Goal: Task Accomplishment & Management: Complete application form

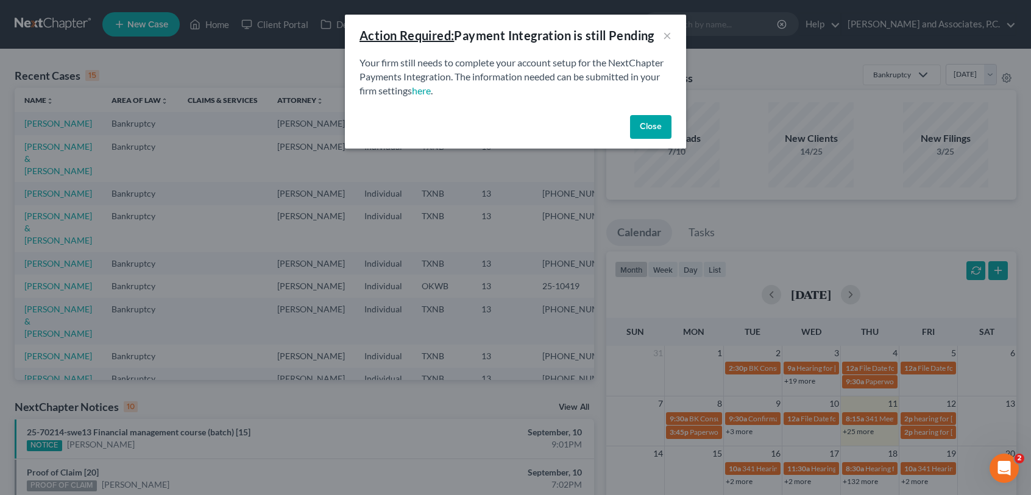
click at [648, 127] on button "Close" at bounding box center [650, 127] width 41 height 24
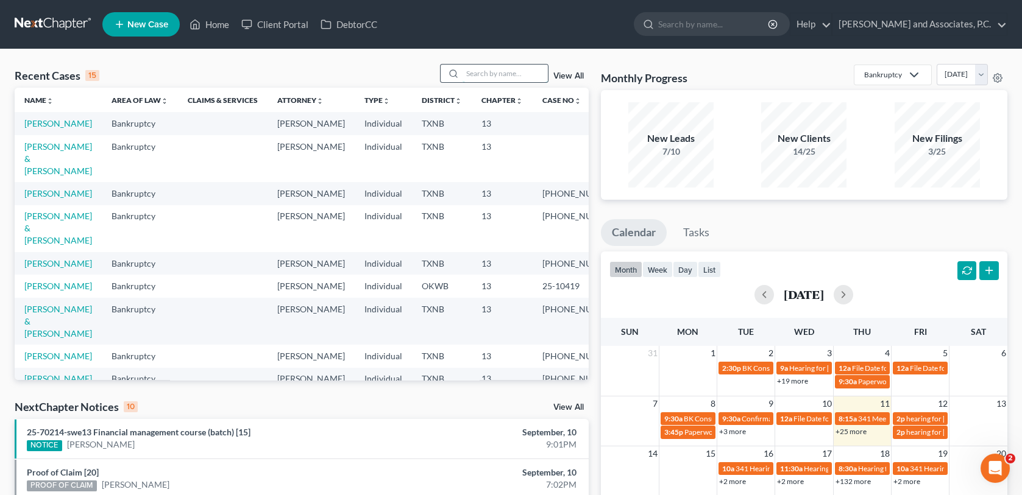
click at [479, 70] on input "search" at bounding box center [504, 74] width 85 height 18
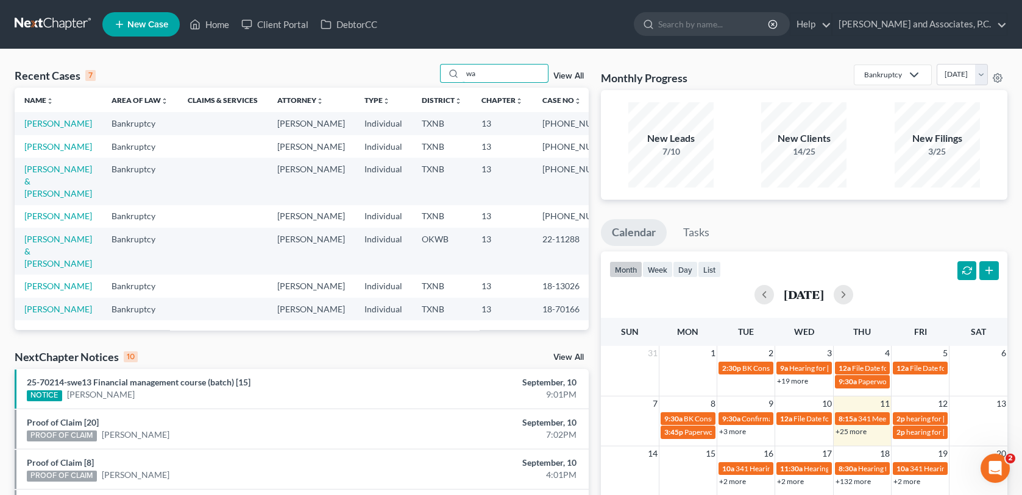
type input "w"
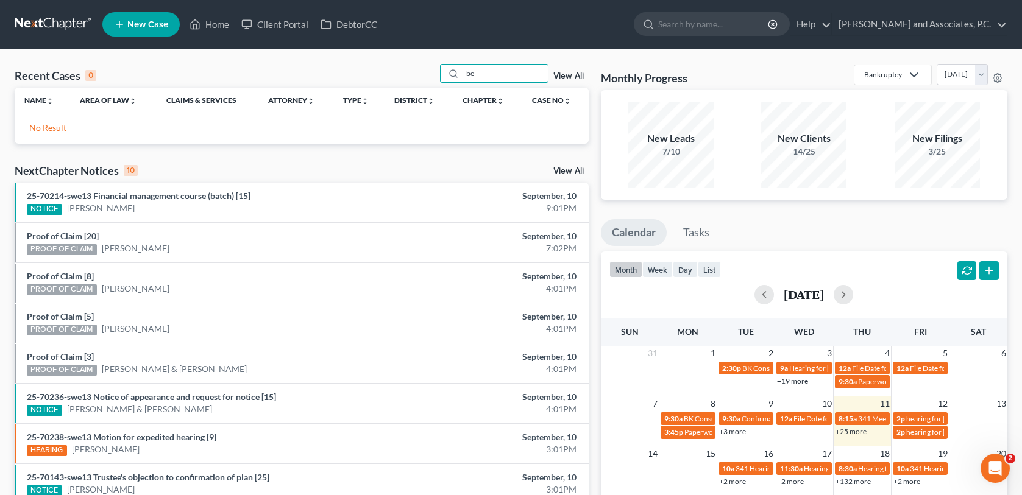
type input "b"
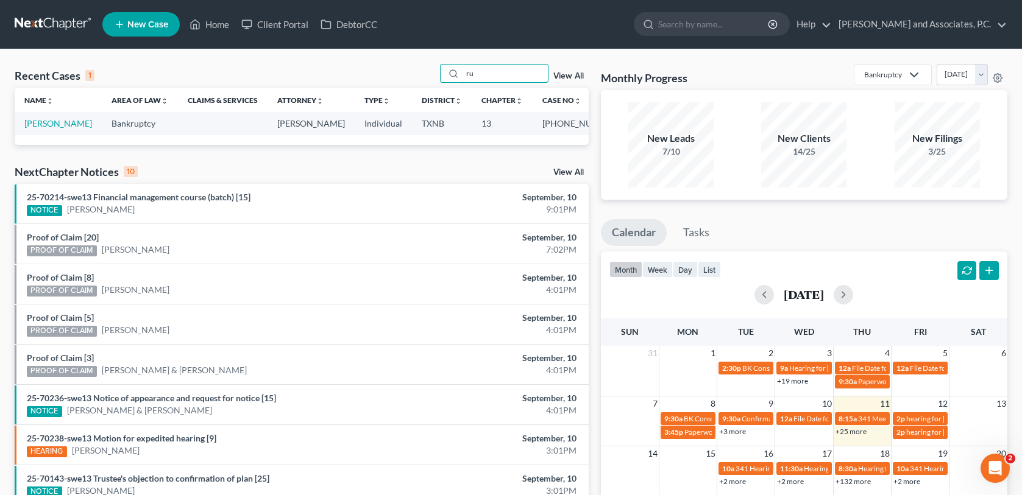
type input "r"
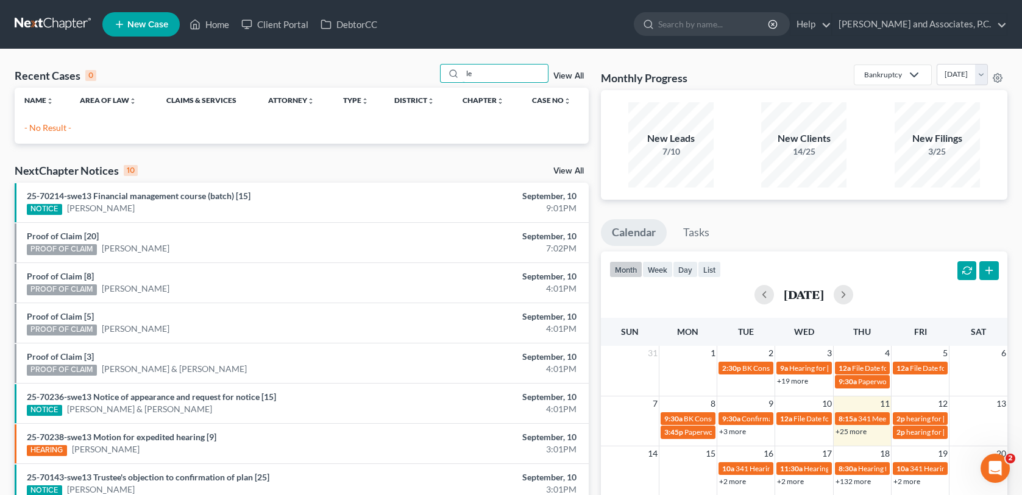
type input "l"
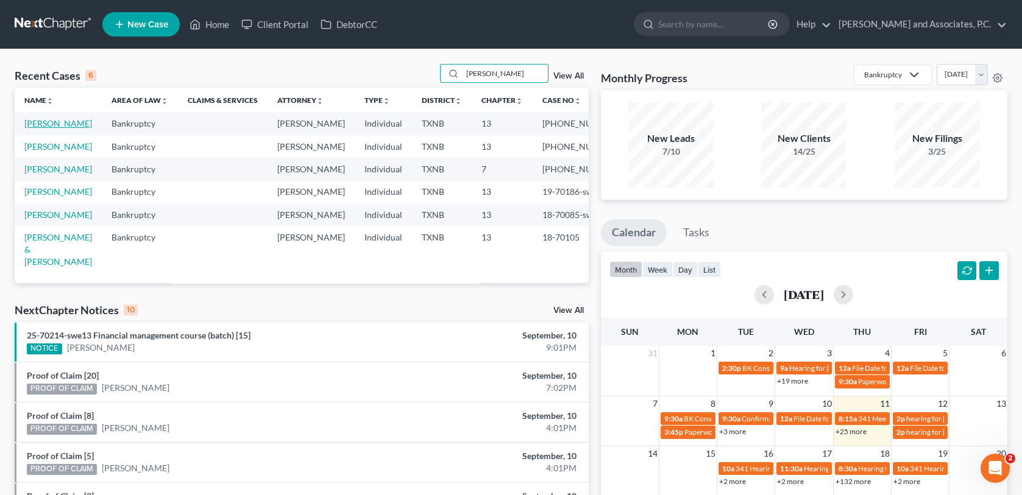
type input "turner"
click at [38, 124] on link "Turner, Frances" at bounding box center [58, 123] width 68 height 10
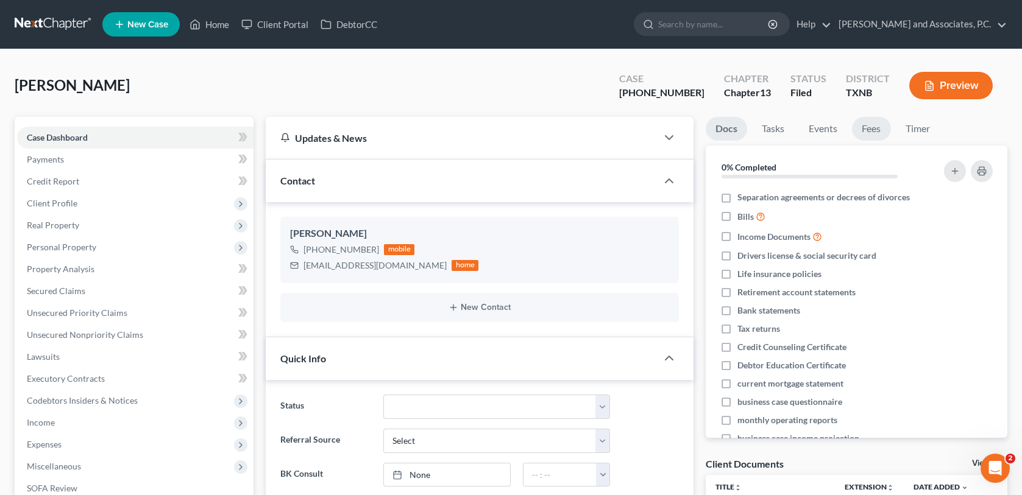
scroll to position [2120, 0]
click at [869, 129] on link "Fees" at bounding box center [871, 129] width 39 height 24
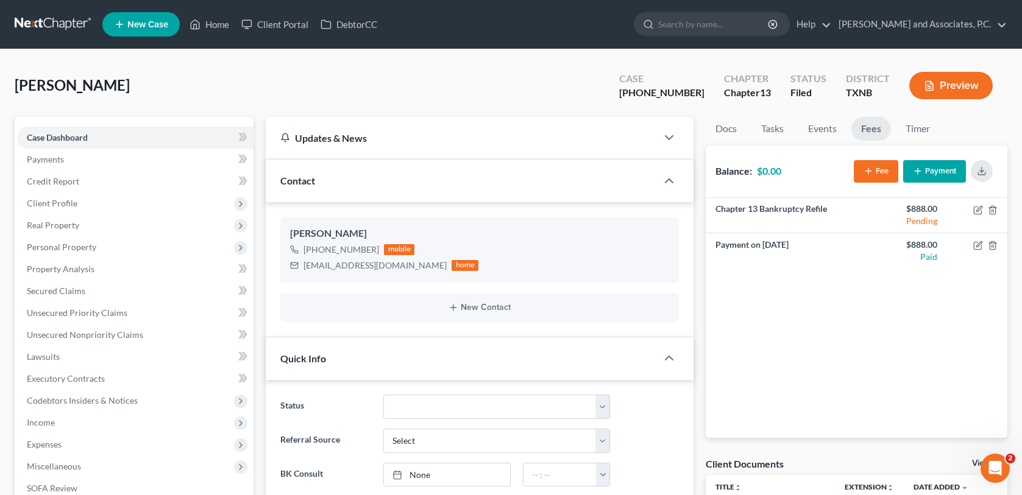
click at [883, 166] on button "Fee" at bounding box center [875, 171] width 44 height 23
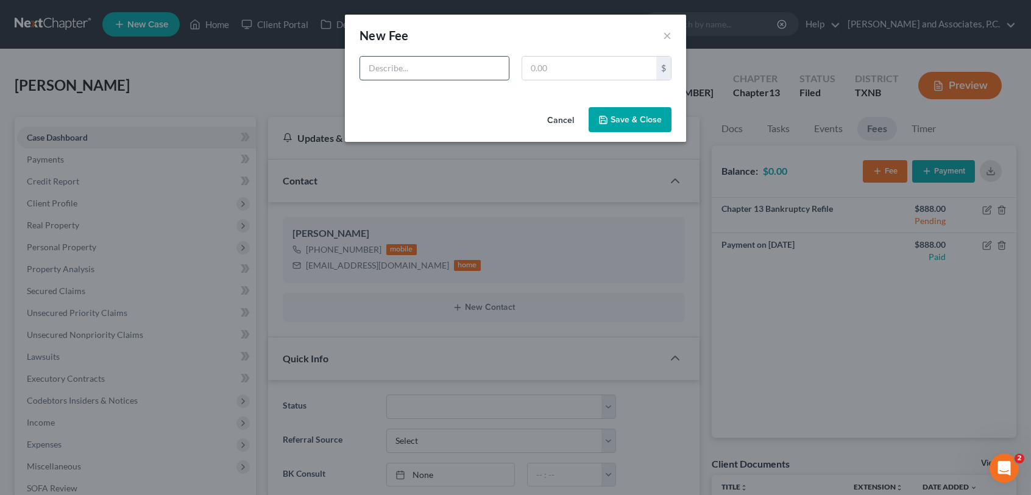
click at [476, 69] on input "text" at bounding box center [434, 68] width 149 height 23
type input "Motion to incur"
type input "0"
type input "450.00"
click at [621, 126] on button "Save & Close" at bounding box center [629, 120] width 83 height 26
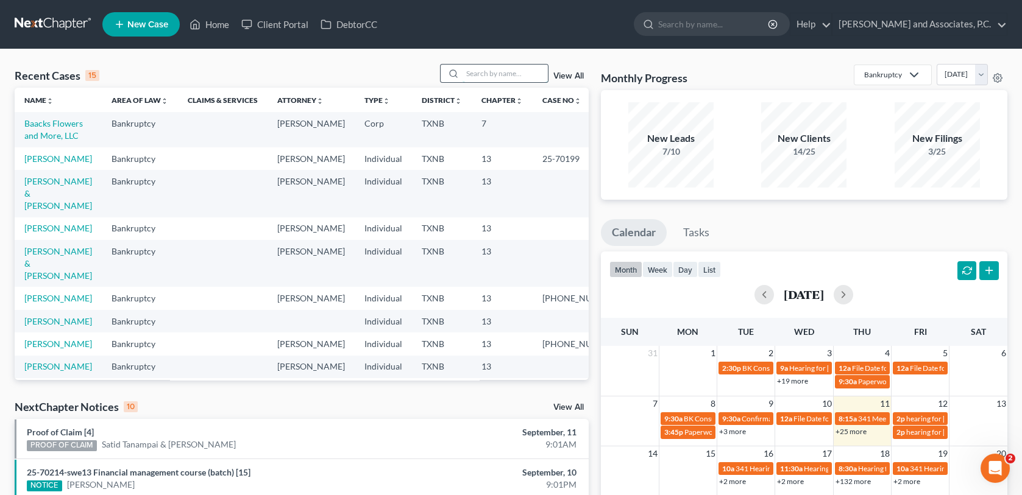
click at [522, 76] on input "search" at bounding box center [504, 74] width 85 height 18
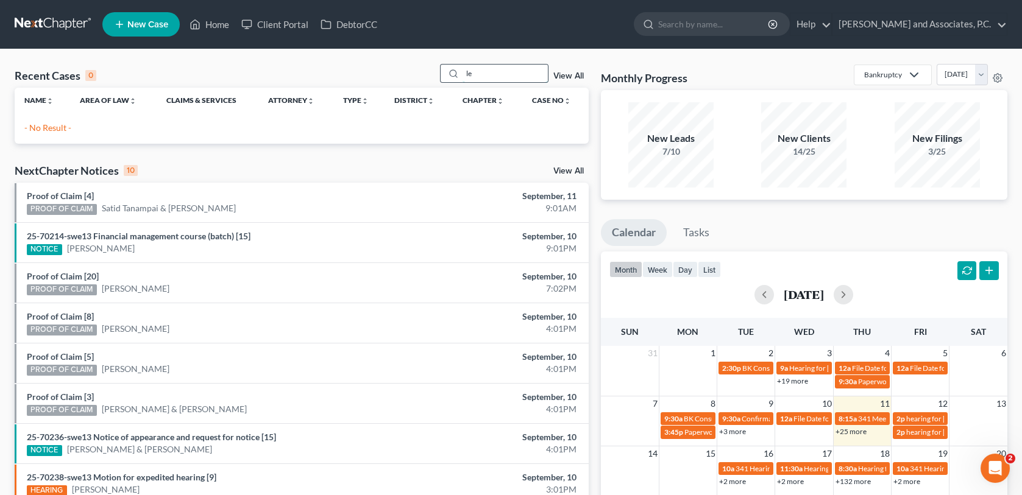
type input "l"
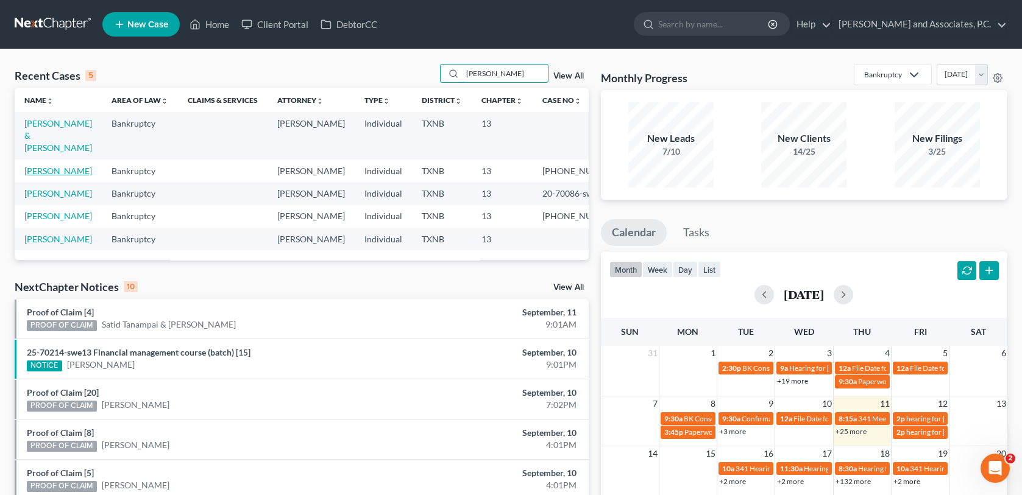
type input "[PERSON_NAME]"
click at [51, 166] on link "[PERSON_NAME]" at bounding box center [58, 171] width 68 height 10
select select "1"
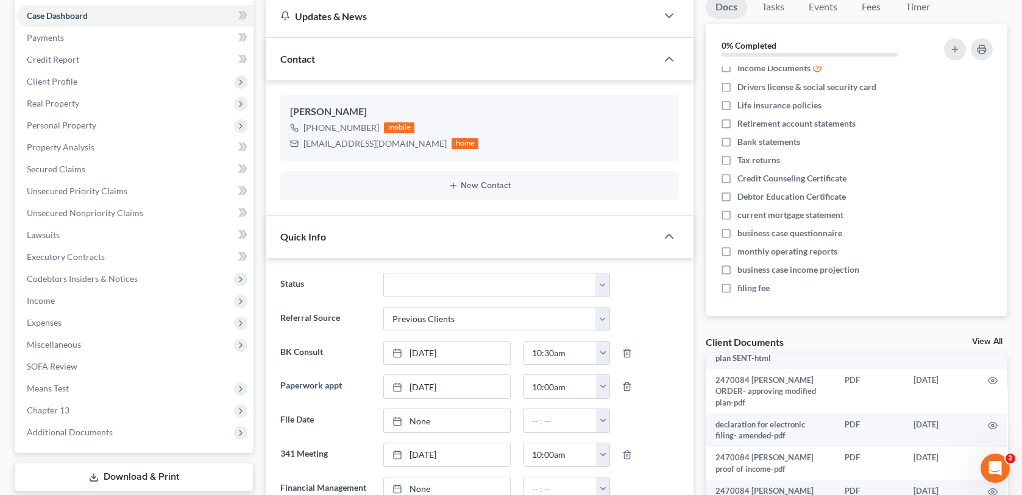
scroll to position [122, 0]
click at [74, 432] on span "Additional Documents" at bounding box center [70, 432] width 86 height 10
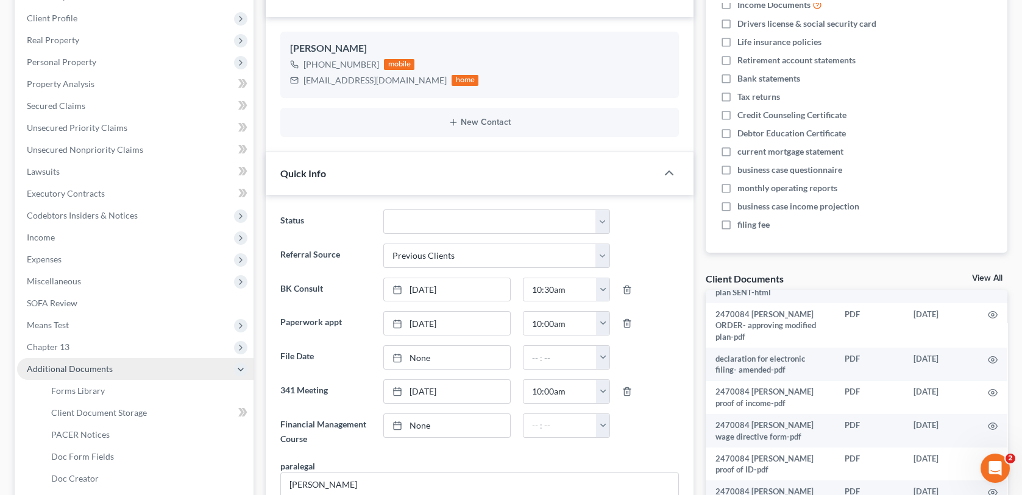
scroll to position [305, 0]
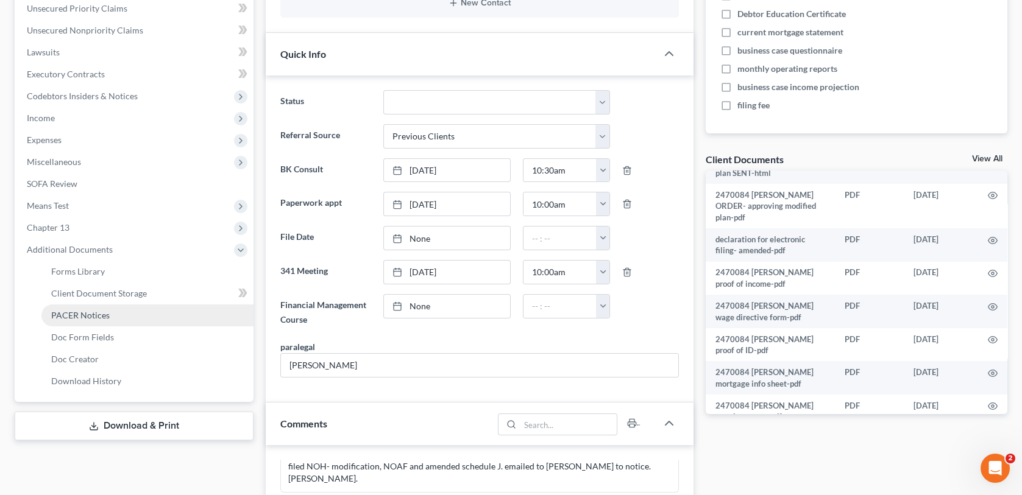
click at [91, 314] on span "PACER Notices" at bounding box center [80, 315] width 58 height 10
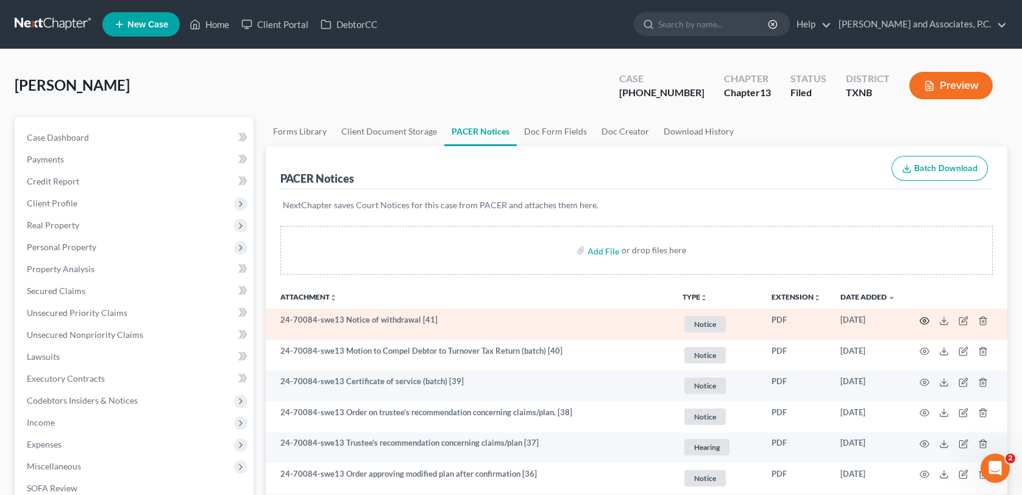
click at [925, 320] on icon "button" at bounding box center [924, 321] width 10 height 10
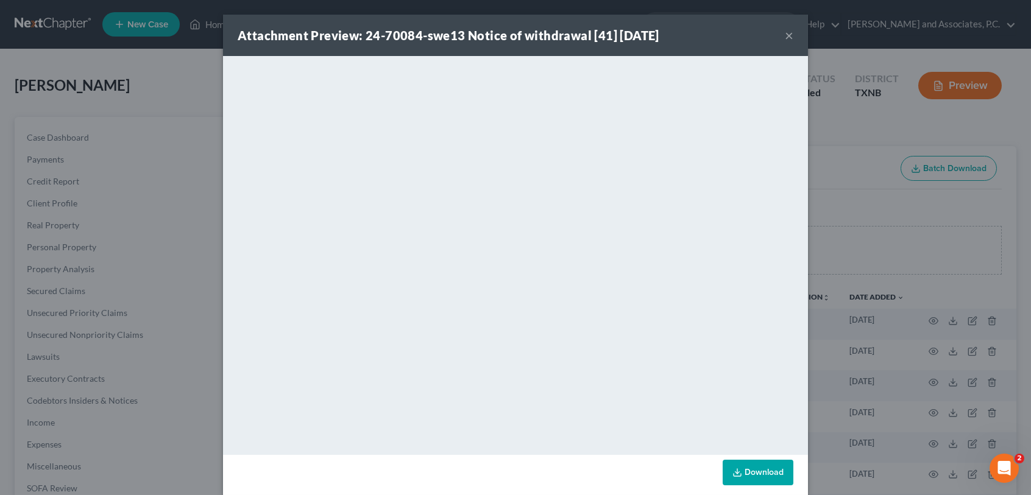
click at [785, 35] on button "×" at bounding box center [789, 35] width 9 height 15
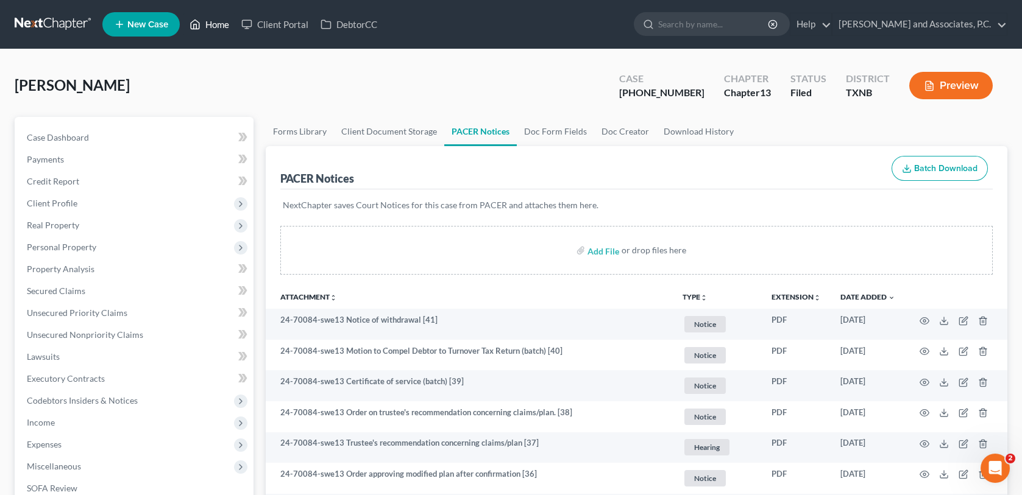
click at [225, 29] on link "Home" at bounding box center [209, 24] width 52 height 22
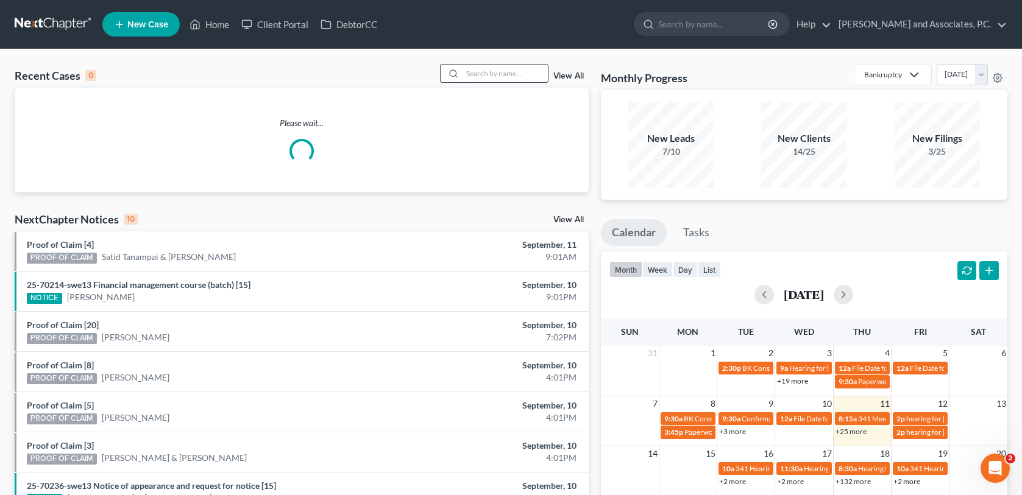
click at [492, 77] on input "search" at bounding box center [504, 74] width 85 height 18
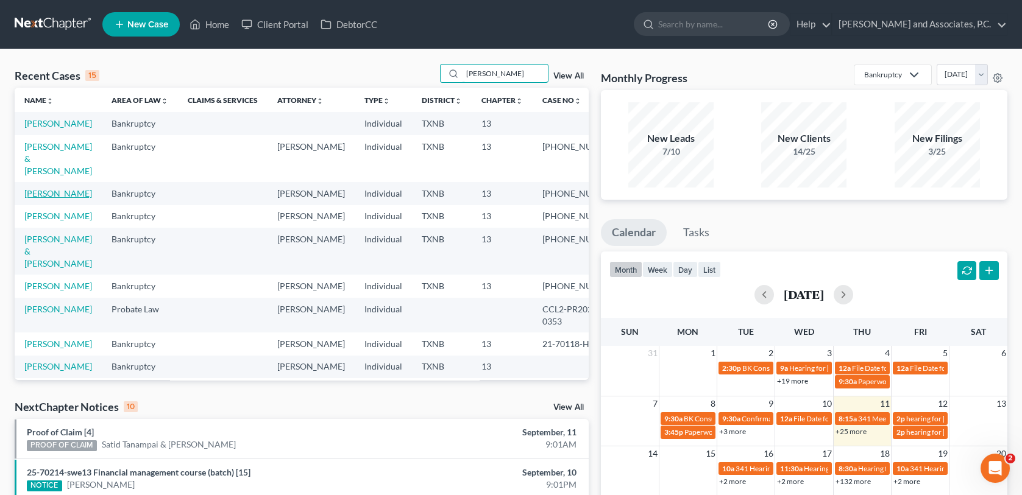
type input "[PERSON_NAME]"
click at [41, 188] on link "[PERSON_NAME]" at bounding box center [58, 193] width 68 height 10
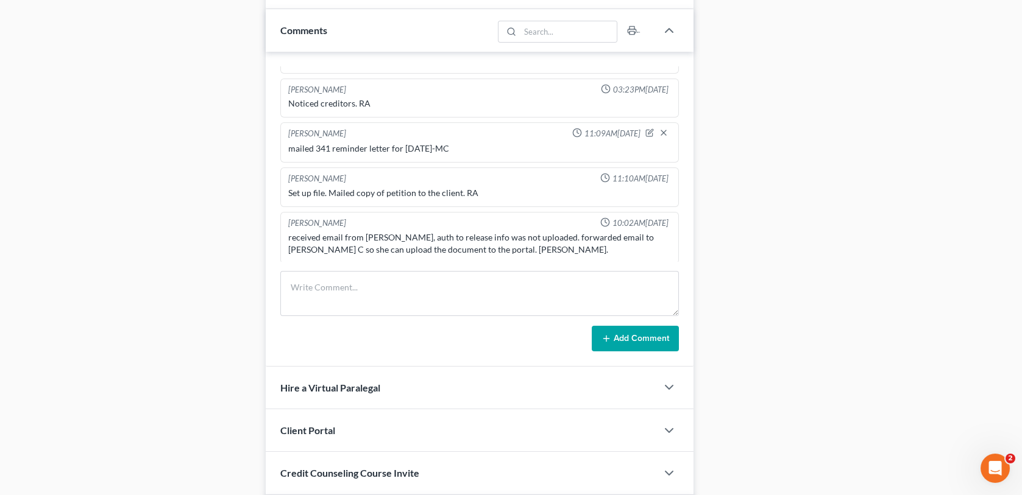
scroll to position [731, 0]
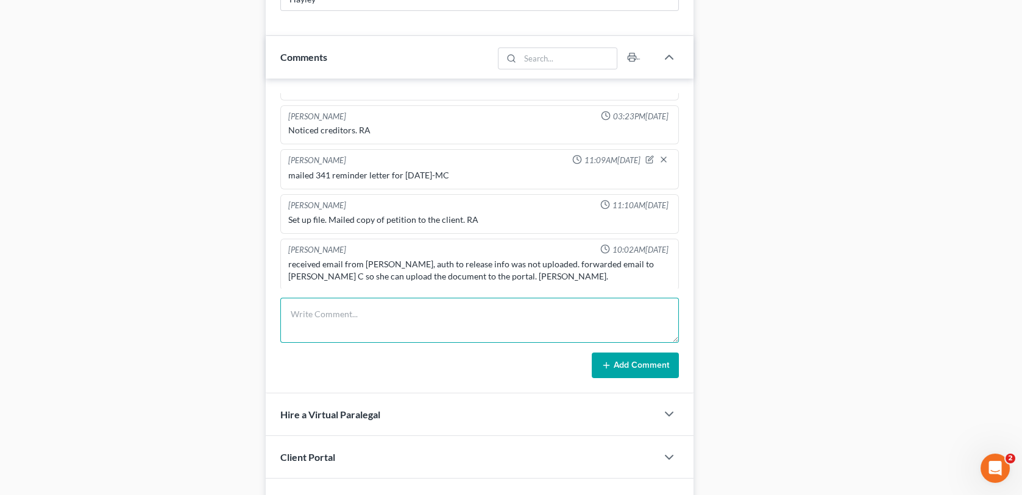
click at [315, 313] on textarea at bounding box center [479, 320] width 398 height 45
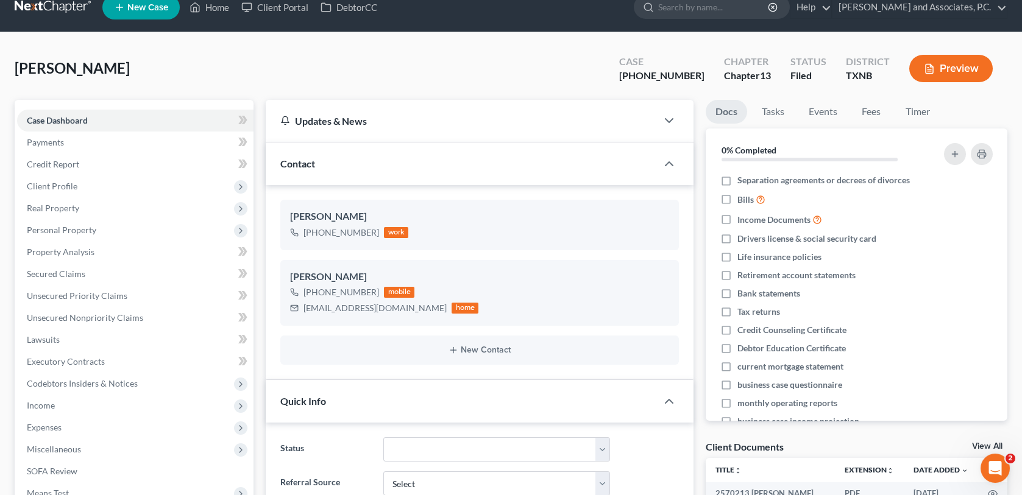
scroll to position [0, 0]
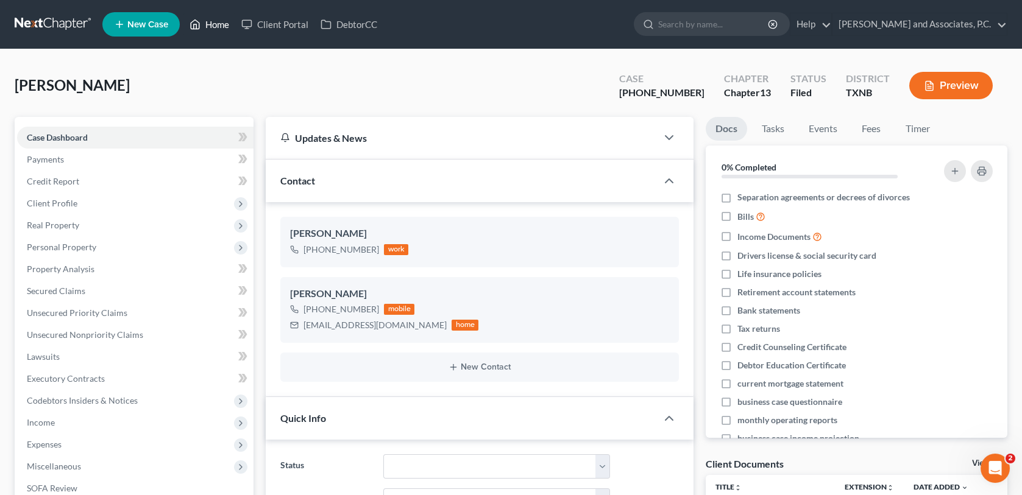
click at [216, 27] on link "Home" at bounding box center [209, 24] width 52 height 22
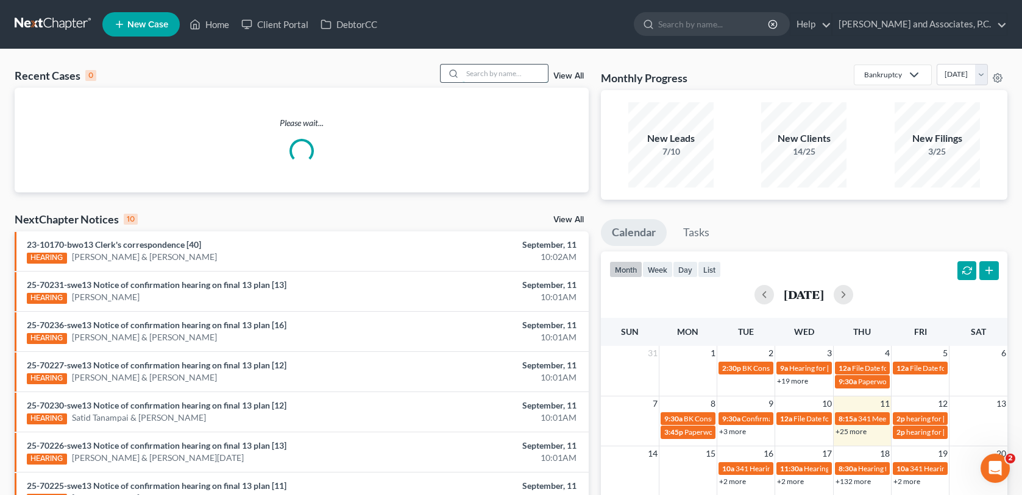
click at [467, 71] on input "search" at bounding box center [504, 74] width 85 height 18
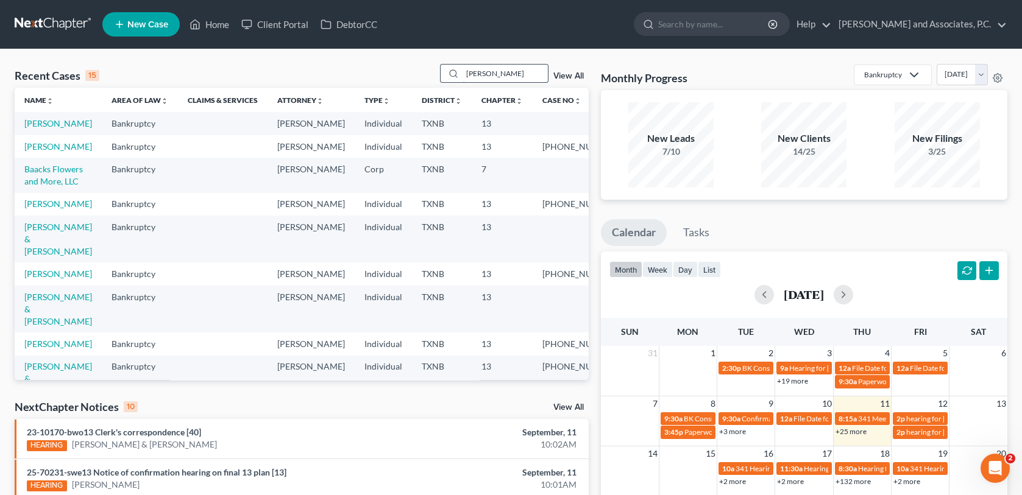
type input "[PERSON_NAME]"
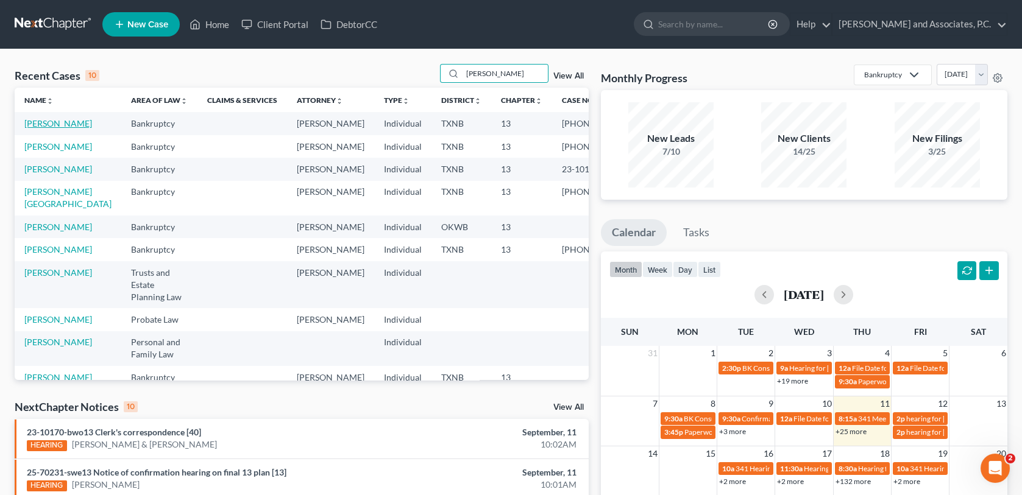
click at [42, 124] on link "[PERSON_NAME]" at bounding box center [58, 123] width 68 height 10
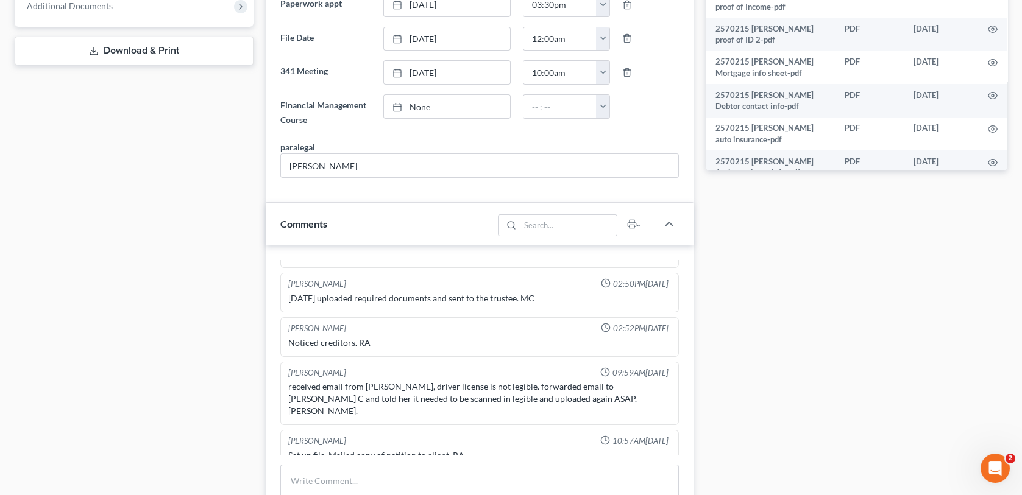
scroll to position [609, 0]
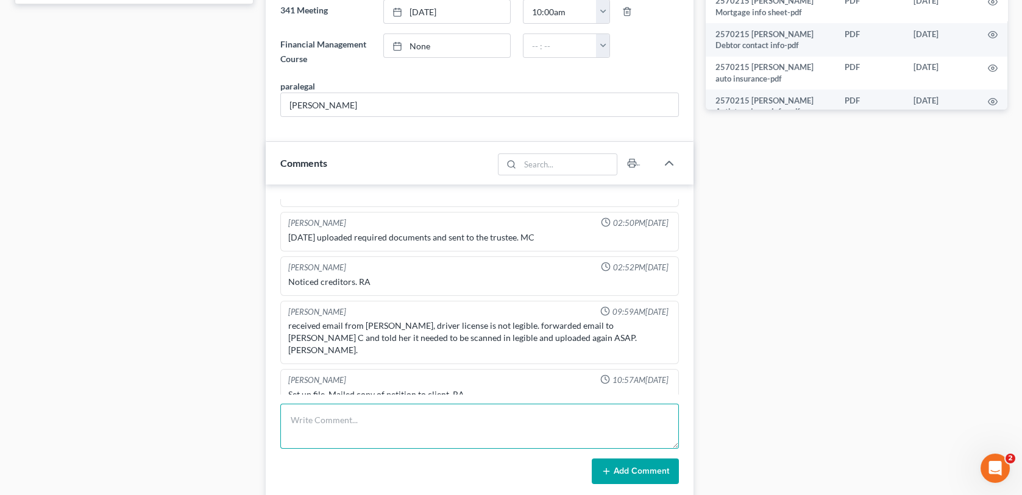
click at [292, 424] on textarea at bounding box center [479, 426] width 398 height 45
type textarea "[DATE] mailed 341 reminder letter for 9/11"
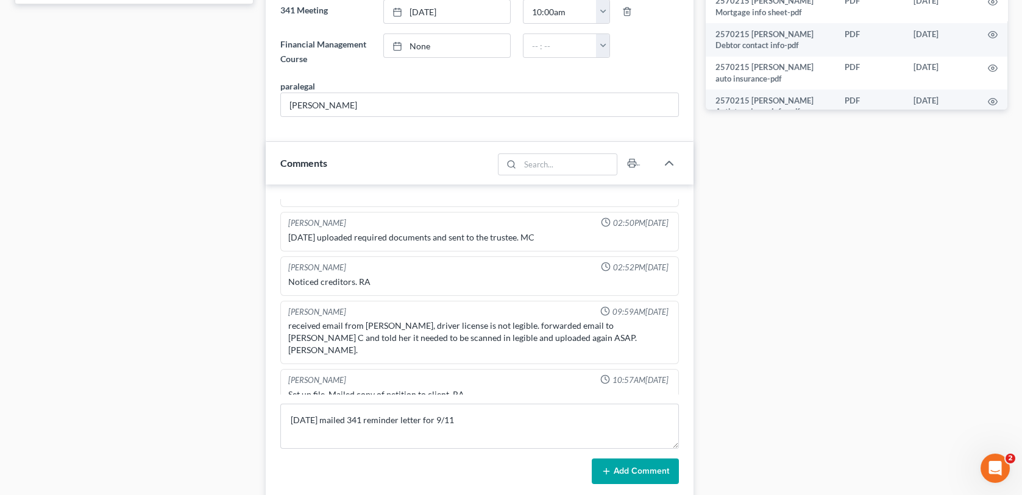
click at [611, 476] on button "Add Comment" at bounding box center [634, 472] width 87 height 26
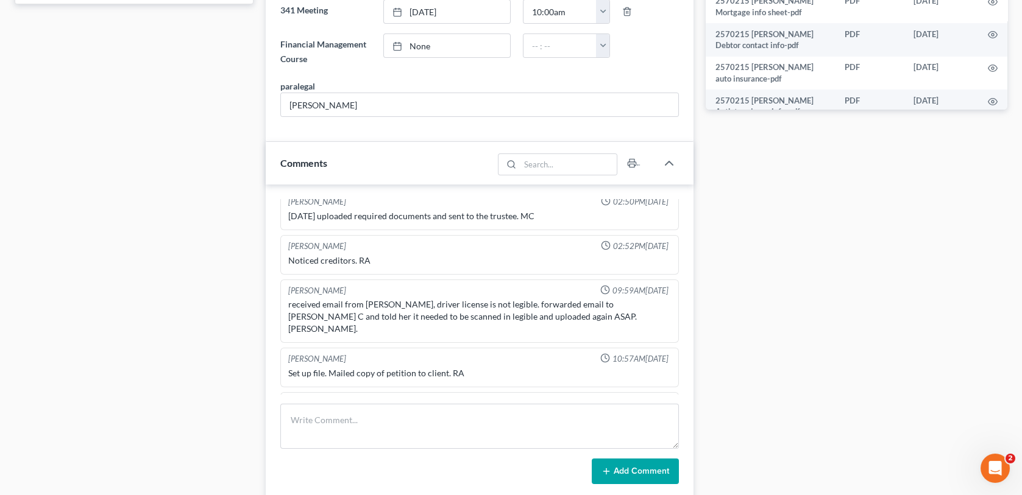
scroll to position [327, 0]
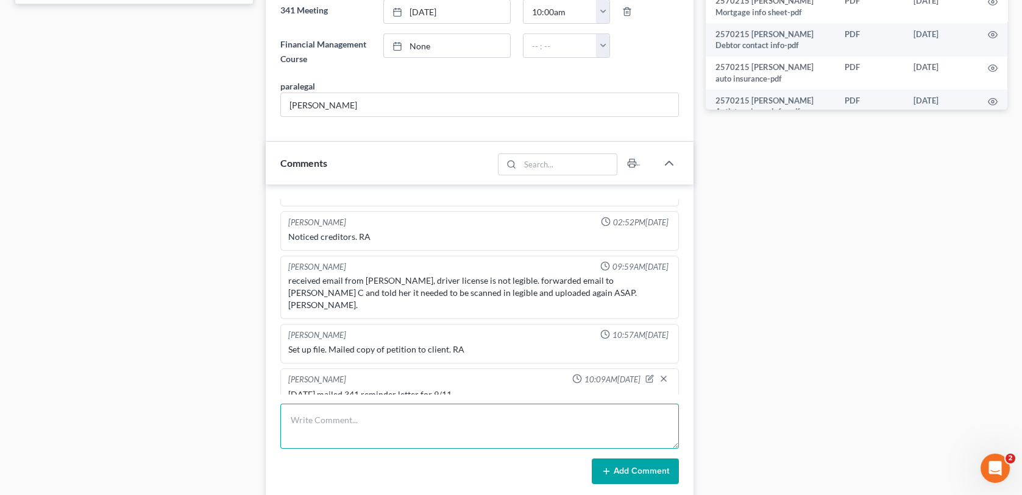
click at [300, 425] on textarea at bounding box center [479, 426] width 398 height 45
type textarea "c"
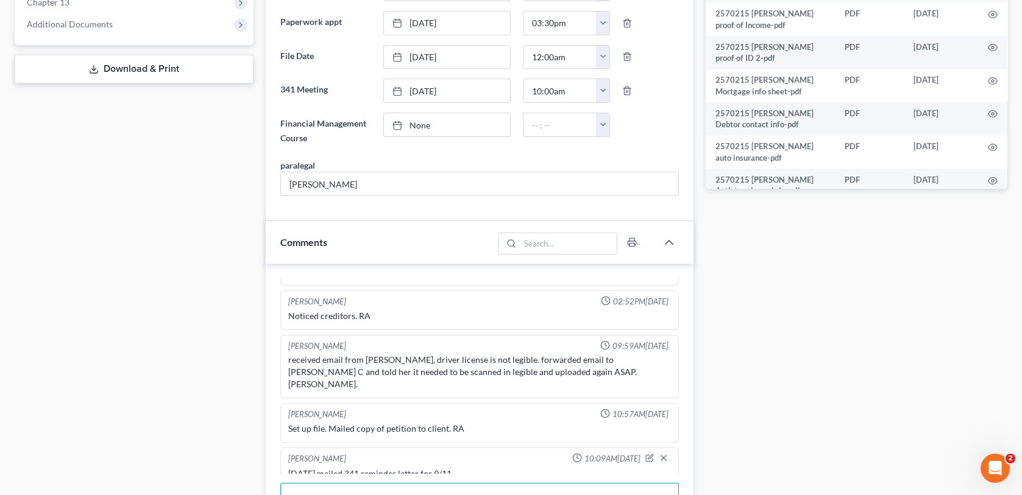
scroll to position [609, 0]
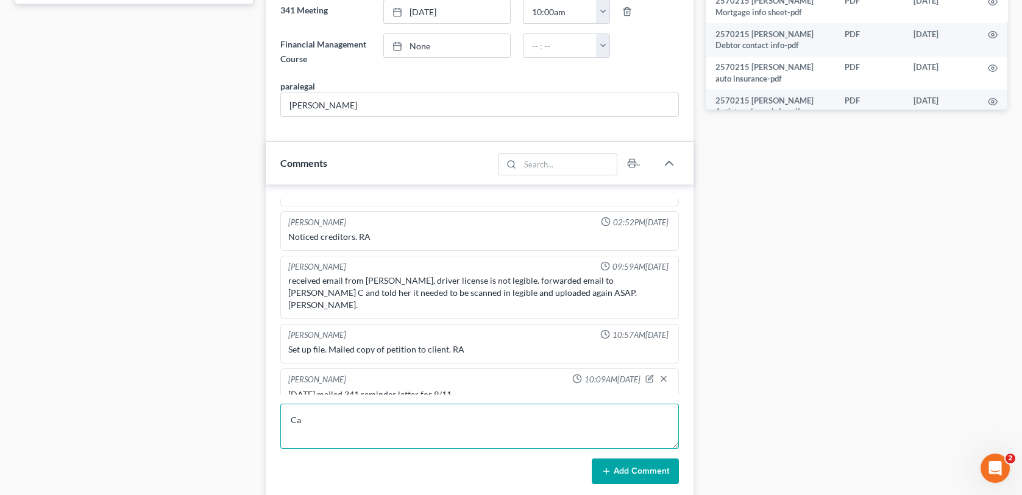
type textarea "C"
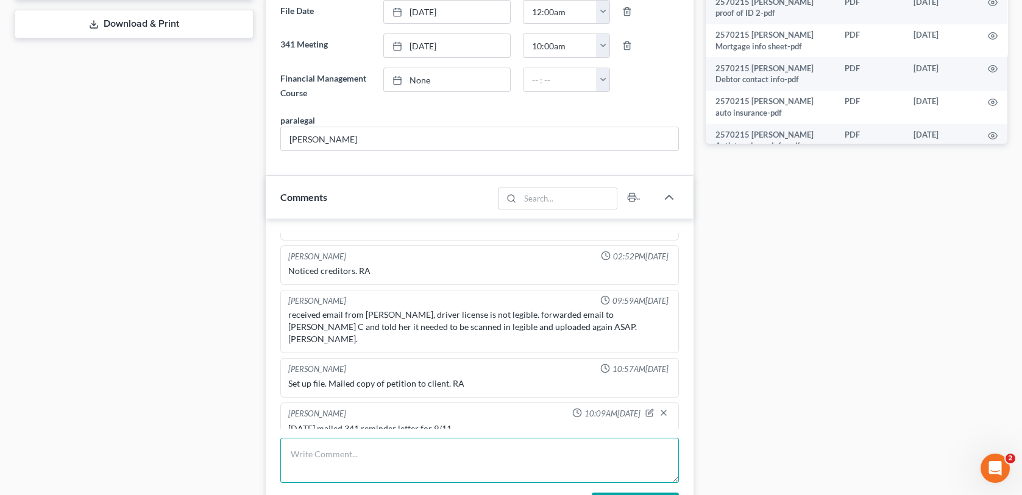
scroll to position [487, 0]
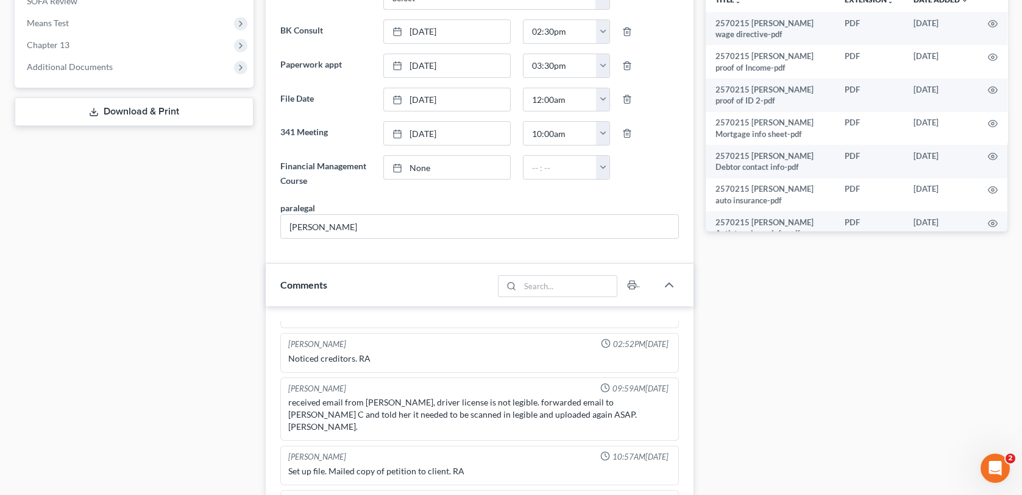
click at [73, 324] on div "Case Dashboard Payments Invoices Payments Payments Credit Report Client Profile" at bounding box center [134, 341] width 251 height 1422
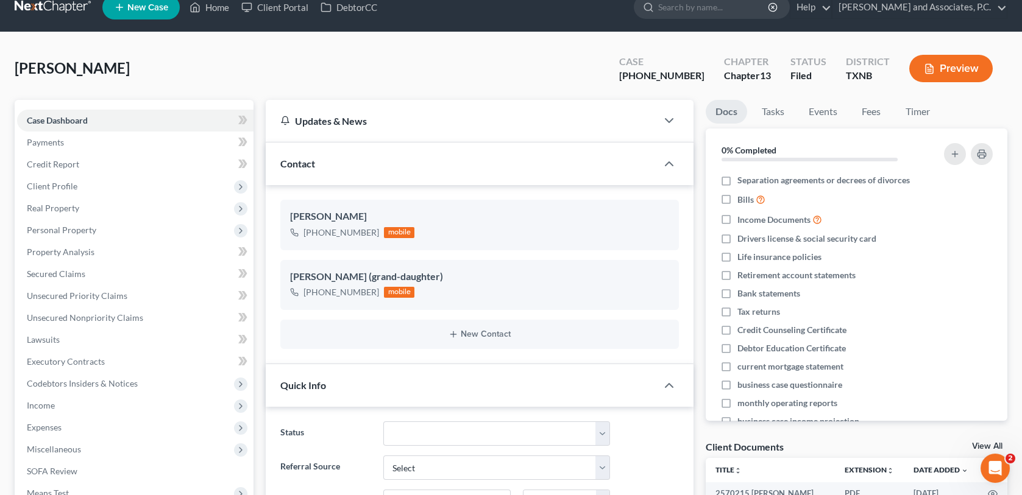
scroll to position [0, 0]
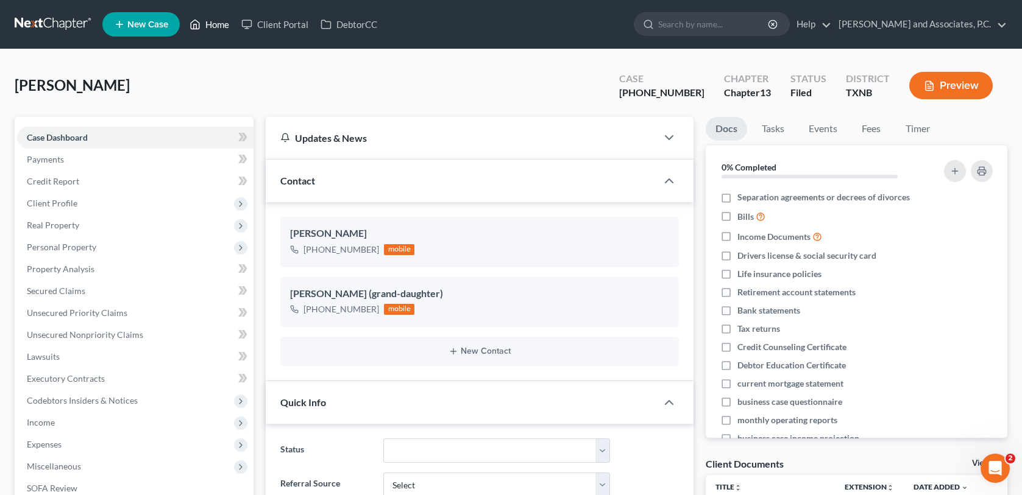
click at [214, 26] on link "Home" at bounding box center [209, 24] width 52 height 22
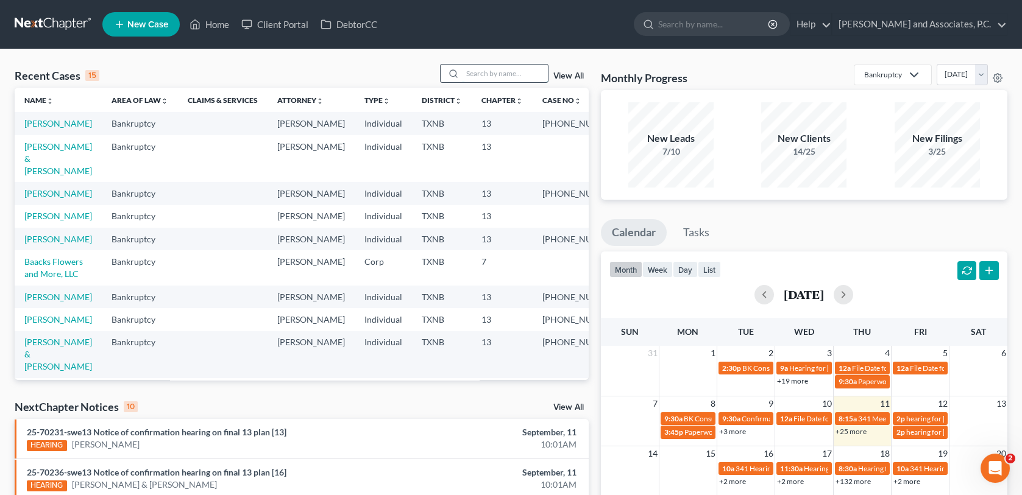
click at [499, 75] on input "search" at bounding box center [504, 74] width 85 height 18
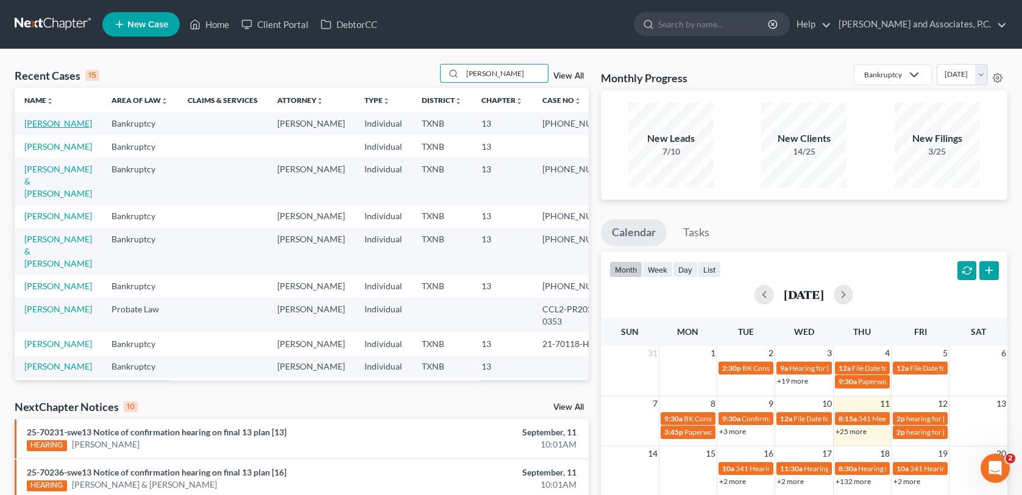
type input "[PERSON_NAME]"
click at [60, 127] on link "[PERSON_NAME]" at bounding box center [58, 123] width 68 height 10
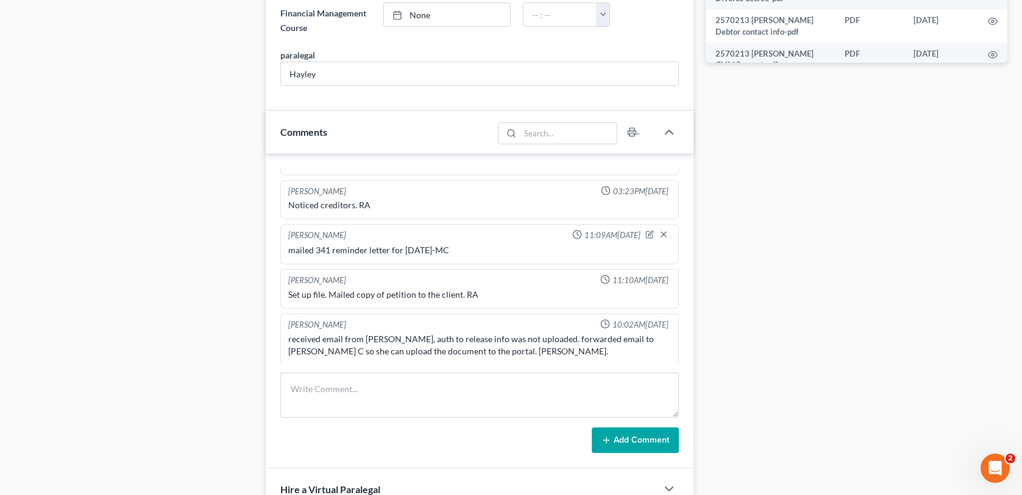
scroll to position [731, 0]
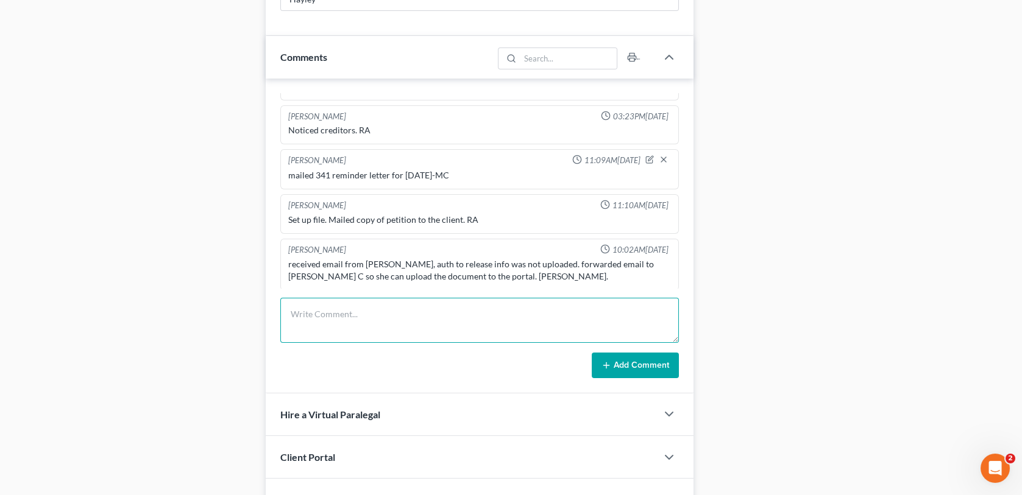
click at [301, 318] on textarea at bounding box center [479, 320] width 398 height 45
type textarea "9"
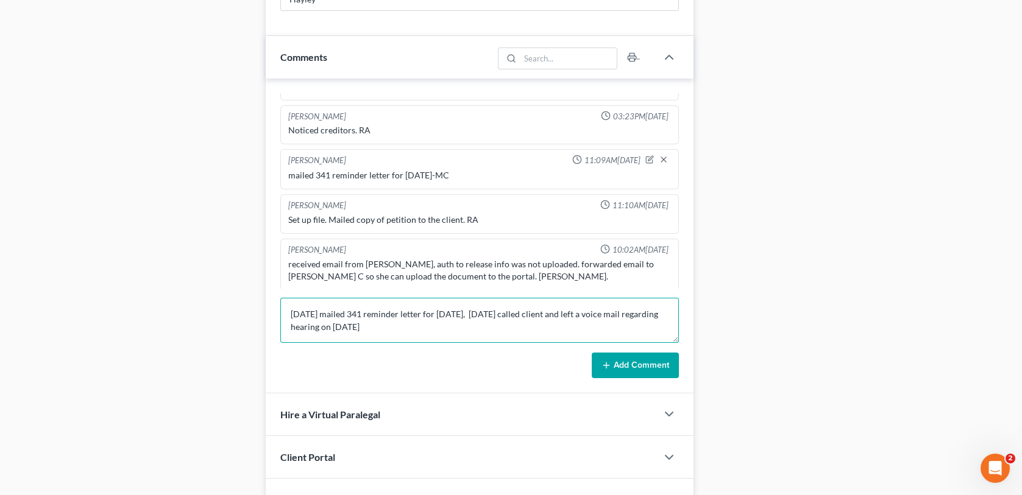
type textarea "8/28/2025 mailed 341 reminder letter for 9/11/25, 9/8/2025 called client and le…"
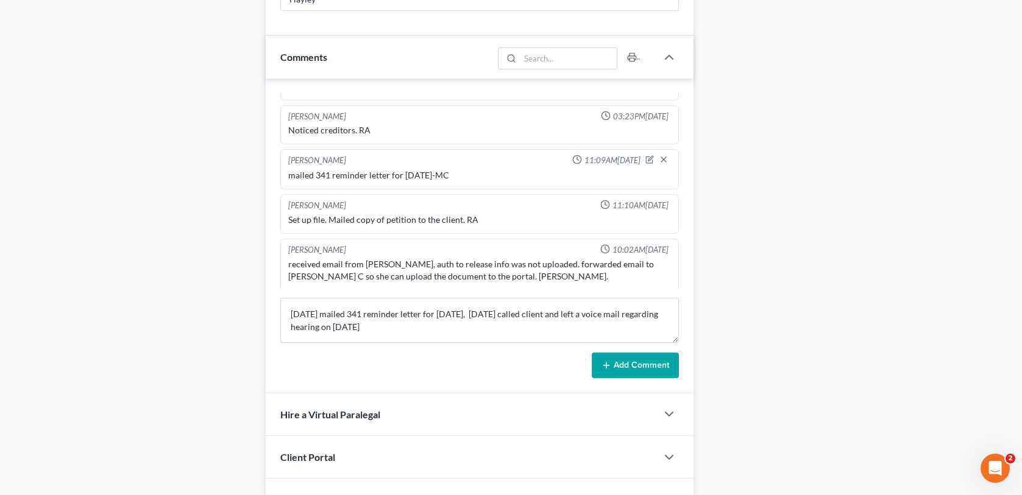
click at [621, 361] on button "Add Comment" at bounding box center [634, 366] width 87 height 26
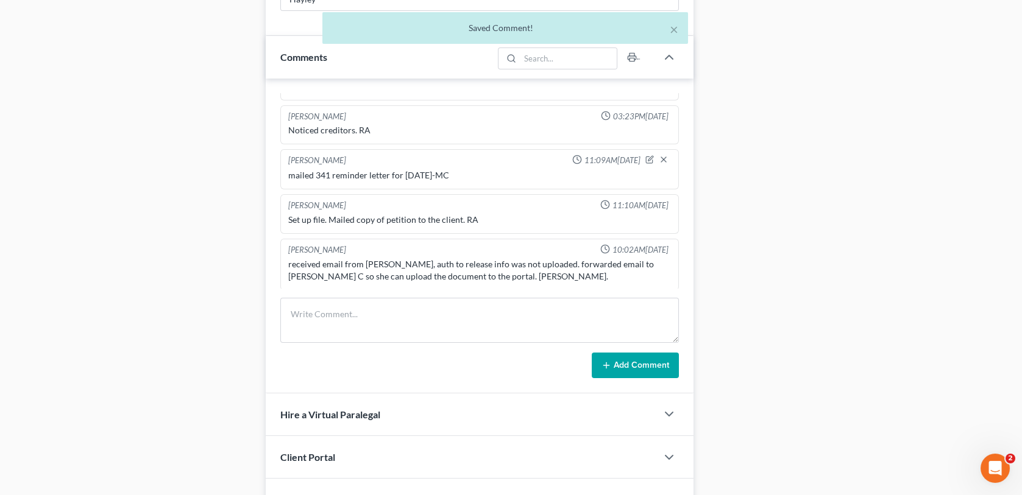
scroll to position [305, 0]
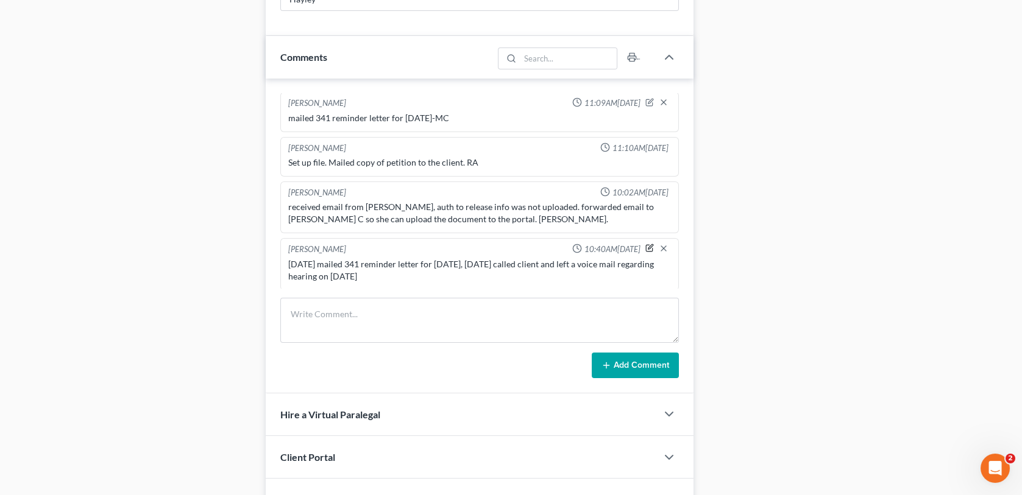
click at [645, 244] on icon "button" at bounding box center [649, 248] width 9 height 9
click at [434, 280] on textarea "8/28/2025 mailed 341 reminder letter for 9/11/25, 9/8/2025 called client and le…" at bounding box center [479, 280] width 382 height 45
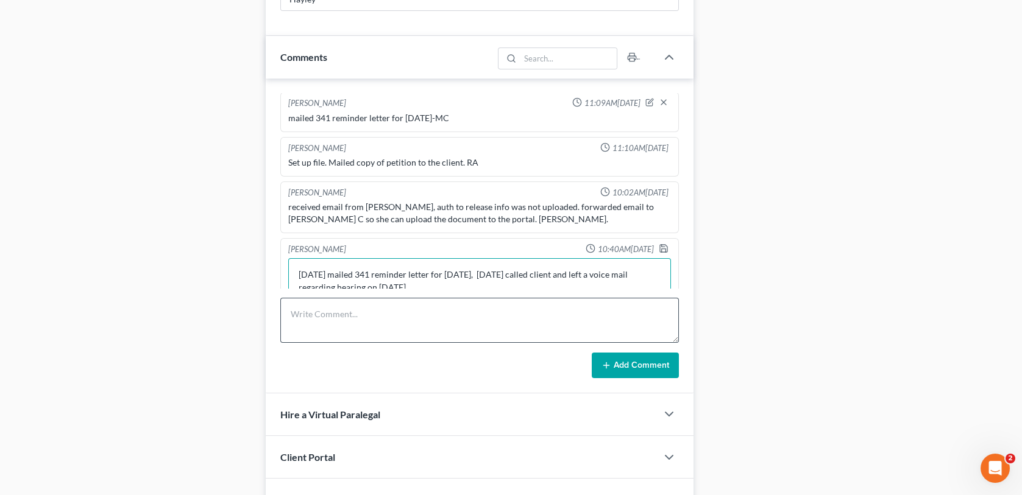
scroll to position [306, 0]
click at [428, 278] on textarea "8/28/2025 mailed 341 reminder letter for 9/11/25, 9/8/2025 called client and le…" at bounding box center [479, 278] width 382 height 45
click at [557, 280] on textarea "8/28/2025 mailed 341 reminder letter for 9/11/25, 9/8/2025 called client and le…" at bounding box center [479, 278] width 382 height 45
click at [628, 280] on textarea "8/28/2025 mailed 341 reminder letter for 9/11/25, 9/8/2025 called client and le…" at bounding box center [479, 278] width 382 height 45
click at [418, 281] on textarea "8/28/2025 mailed 341 reminder letter for 9/11/25, 9/8/2025 called client and le…" at bounding box center [479, 278] width 382 height 45
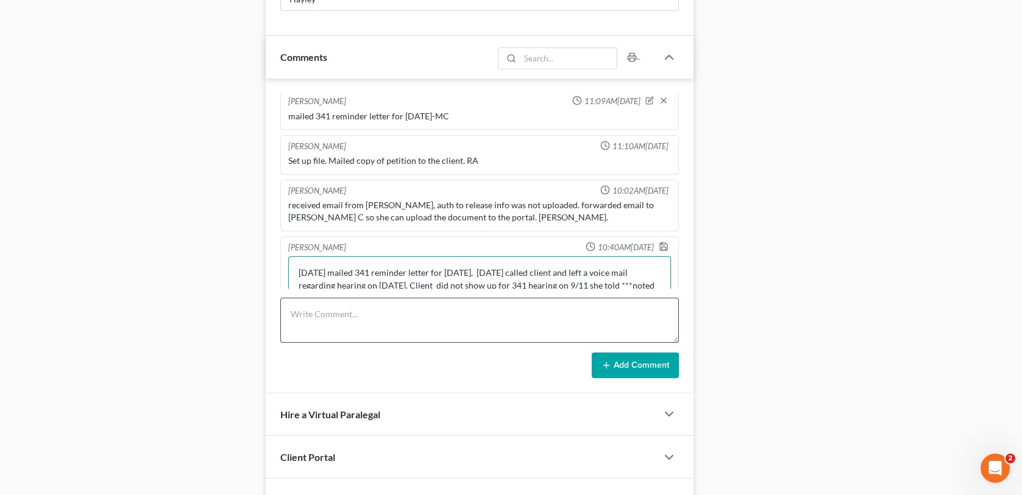
scroll to position [317, 0]
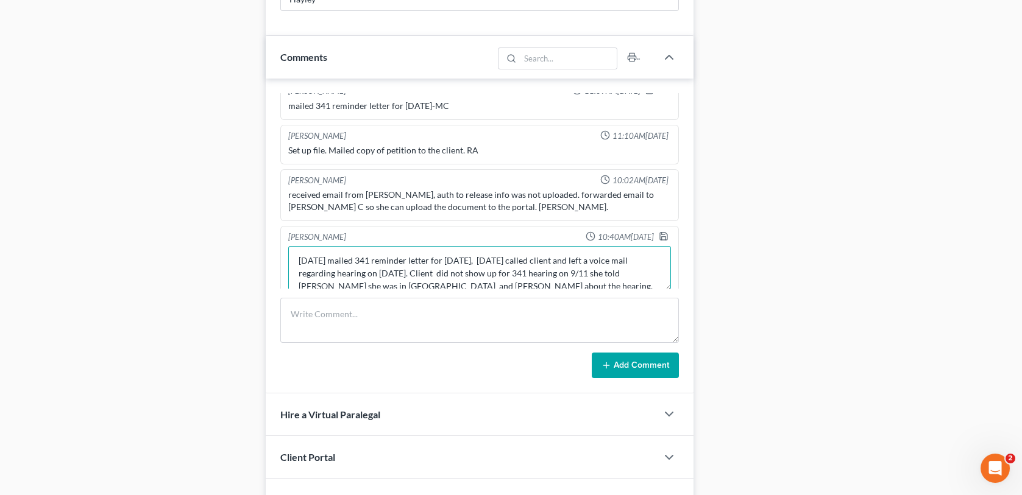
click at [452, 283] on textarea "8/28/2025 mailed 341 reminder letter for 9/11/25, 9/8/2025 called client and le…" at bounding box center [479, 268] width 382 height 45
click at [437, 272] on textarea "8/28/2025 mailed 341 reminder letter for 9/11/25, 9/8/2025 called client and le…" at bounding box center [479, 268] width 382 height 45
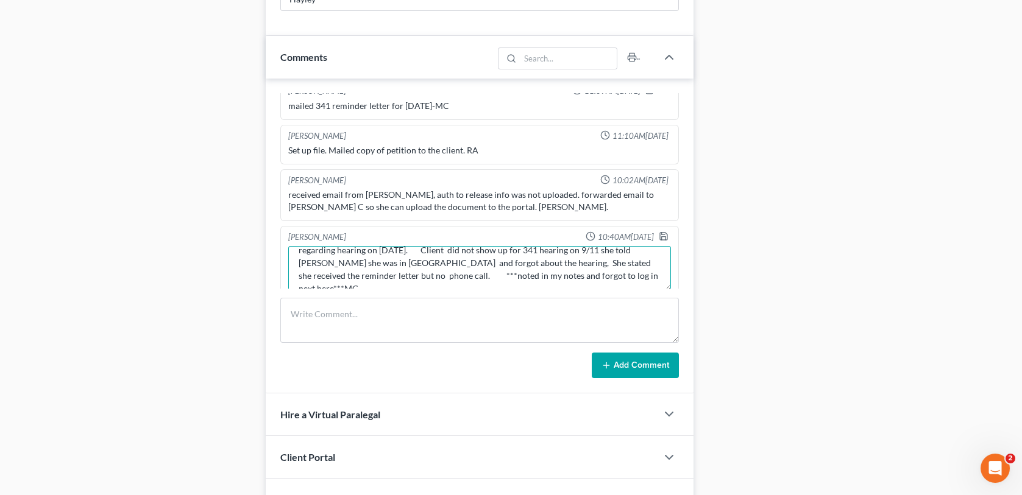
scroll to position [38, 0]
click at [609, 258] on textarea "8/28/2025 mailed 341 reminder letter for 9/11/25, 9/8/2025 called client and le…" at bounding box center [479, 268] width 382 height 45
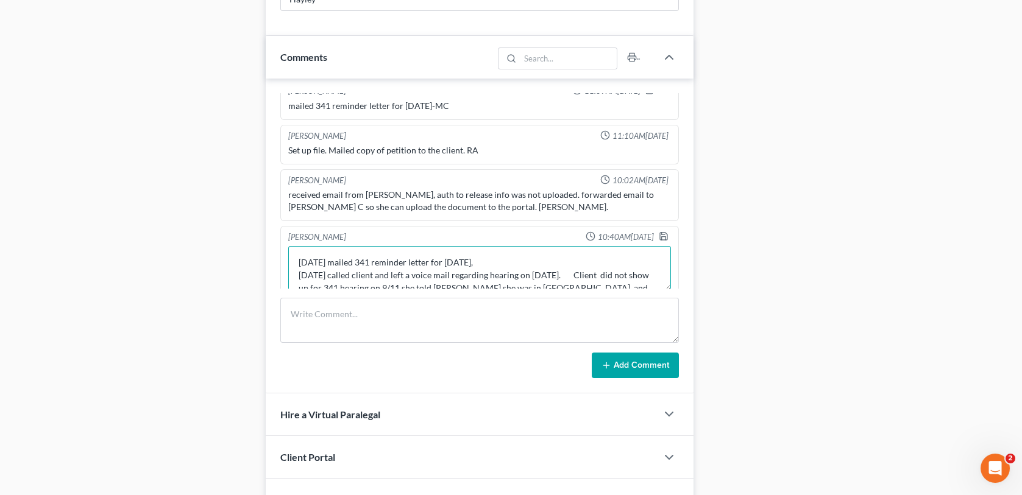
click at [588, 270] on textarea "8/28/2025 mailed 341 reminder letter for 9/11/25, 9/8/2025 called client and le…" at bounding box center [479, 268] width 382 height 45
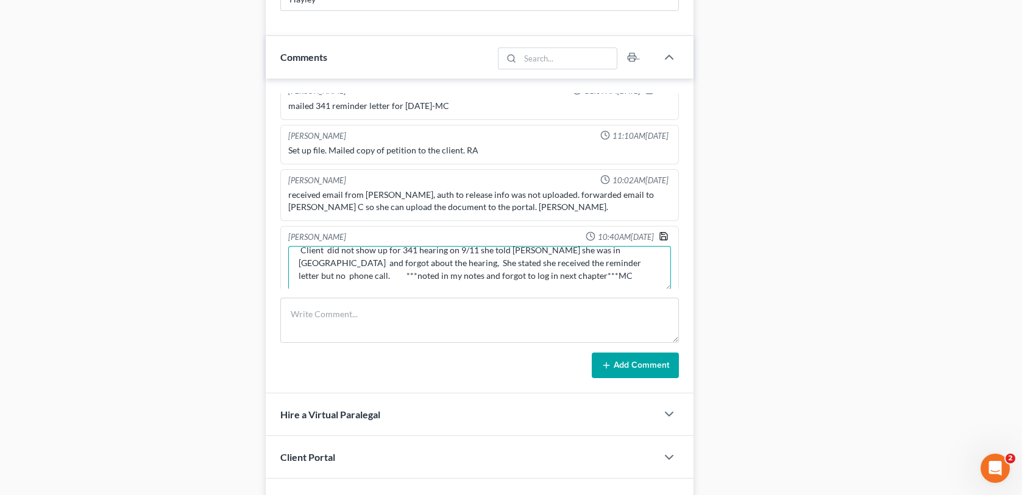
type textarea "8/28/2025 mailed 341 reminder letter for 9/11/25, 9/8/2025 called client and le…"
click at [658, 233] on icon "button" at bounding box center [663, 236] width 10 height 10
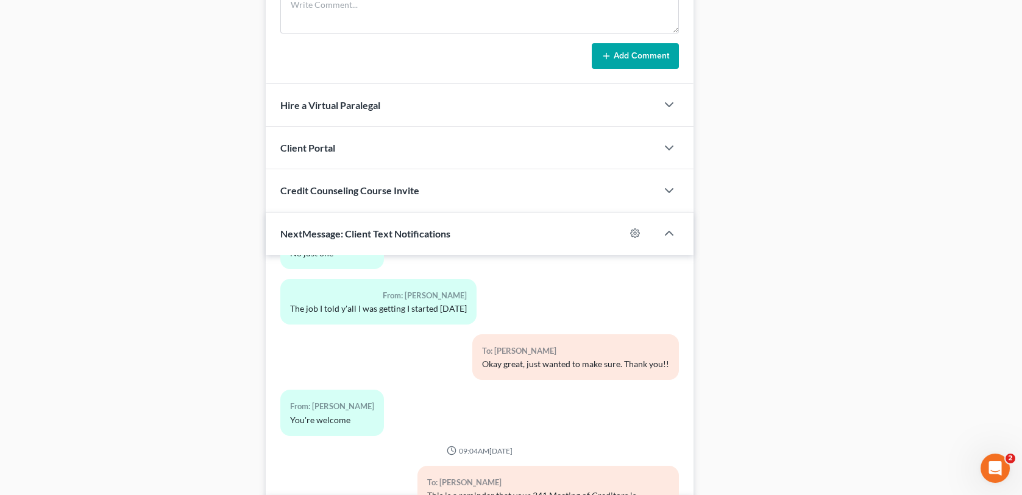
scroll to position [1824, 0]
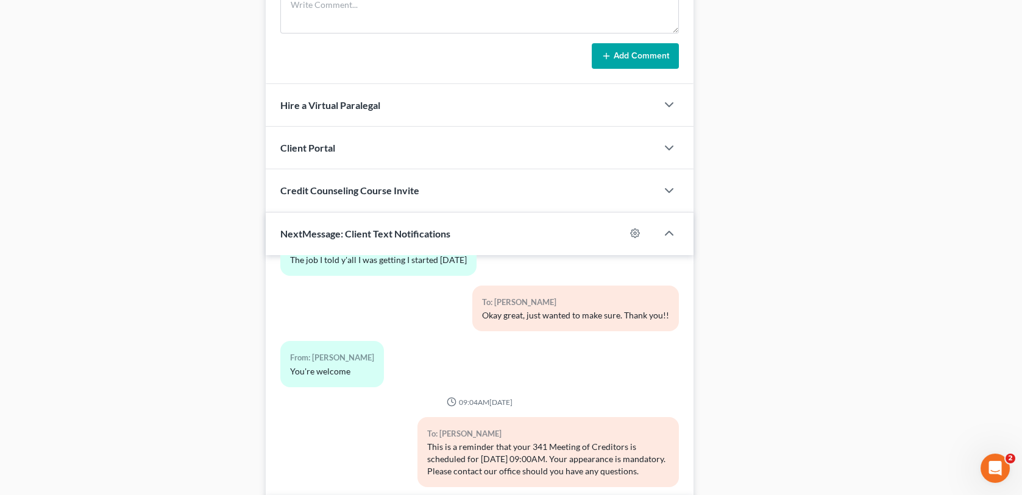
select select "0"
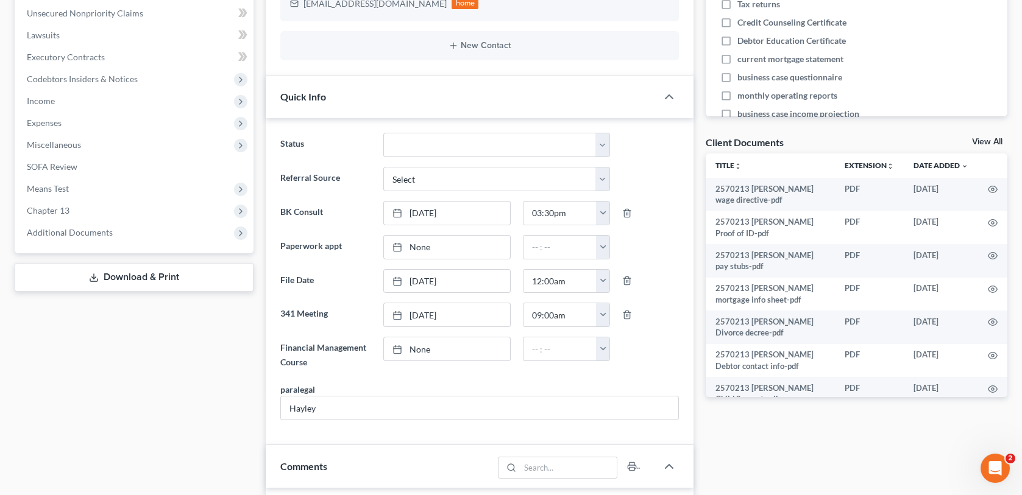
scroll to position [0, 0]
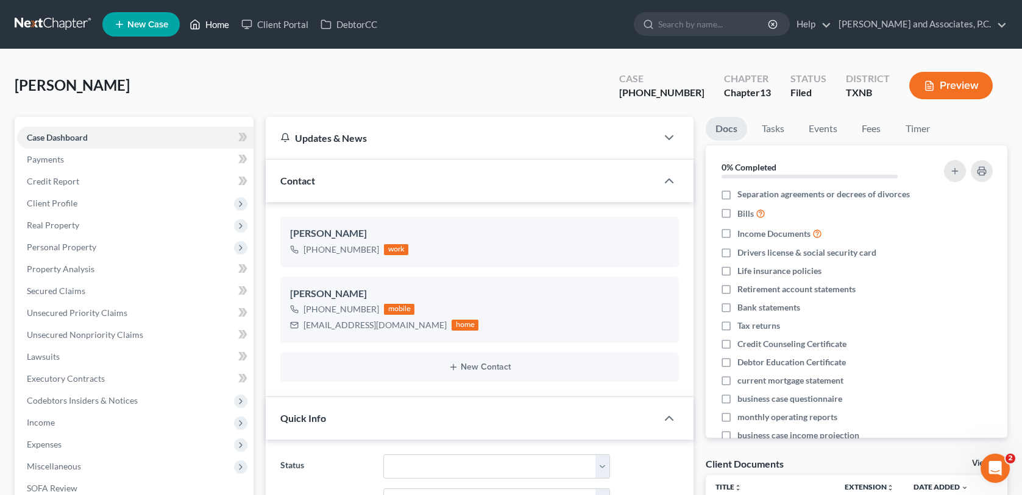
click at [221, 22] on link "Home" at bounding box center [209, 24] width 52 height 22
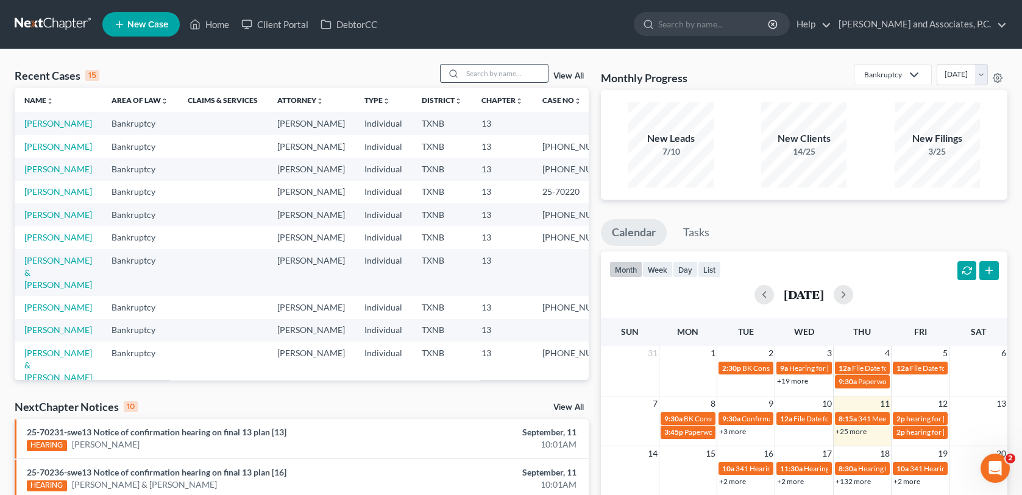
click at [472, 76] on input "search" at bounding box center [504, 74] width 85 height 18
click at [219, 29] on link "Home" at bounding box center [209, 24] width 52 height 22
click at [213, 26] on link "Home" at bounding box center [209, 24] width 52 height 22
click at [475, 72] on input "search" at bounding box center [504, 74] width 85 height 18
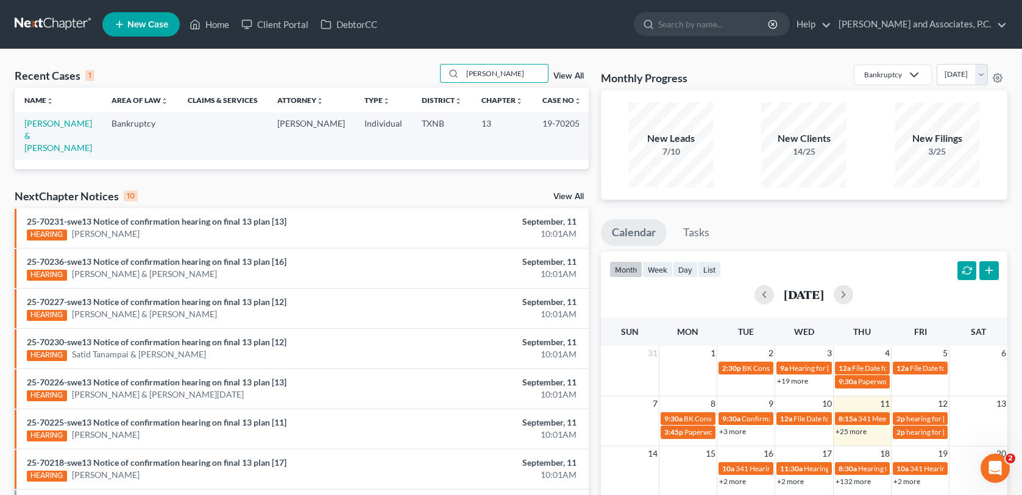
type input "scroggins"
click at [139, 33] on link "New Case" at bounding box center [140, 24] width 77 height 24
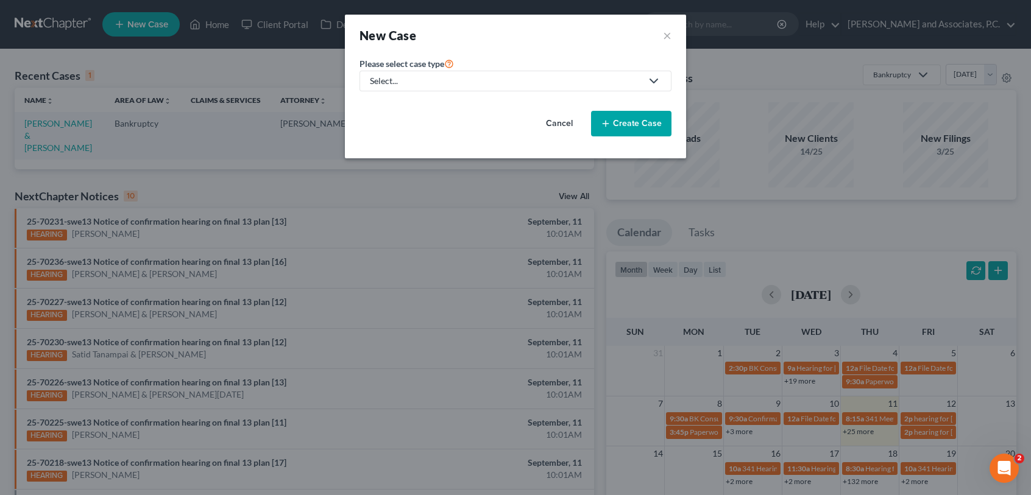
click at [557, 80] on div "Select..." at bounding box center [506, 81] width 272 height 12
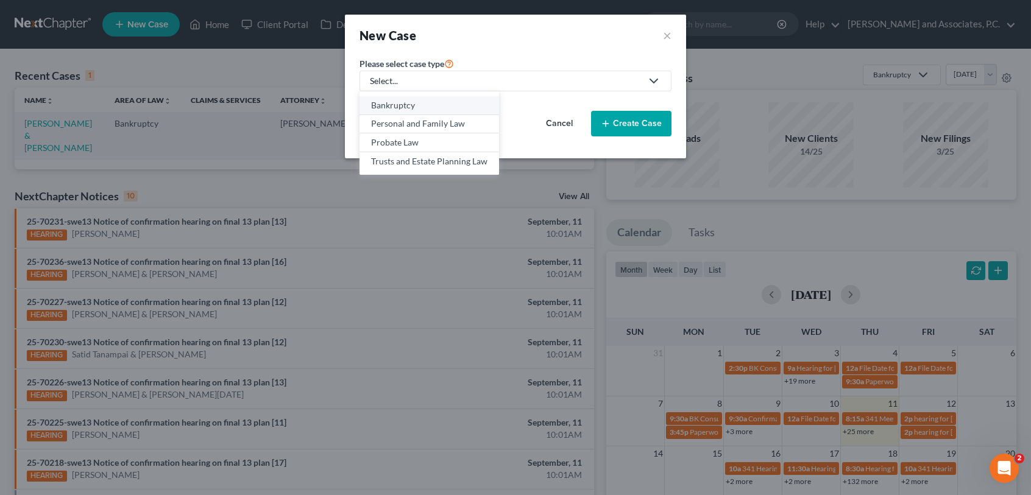
click at [480, 103] on div "Bankruptcy" at bounding box center [429, 105] width 116 height 12
select select "78"
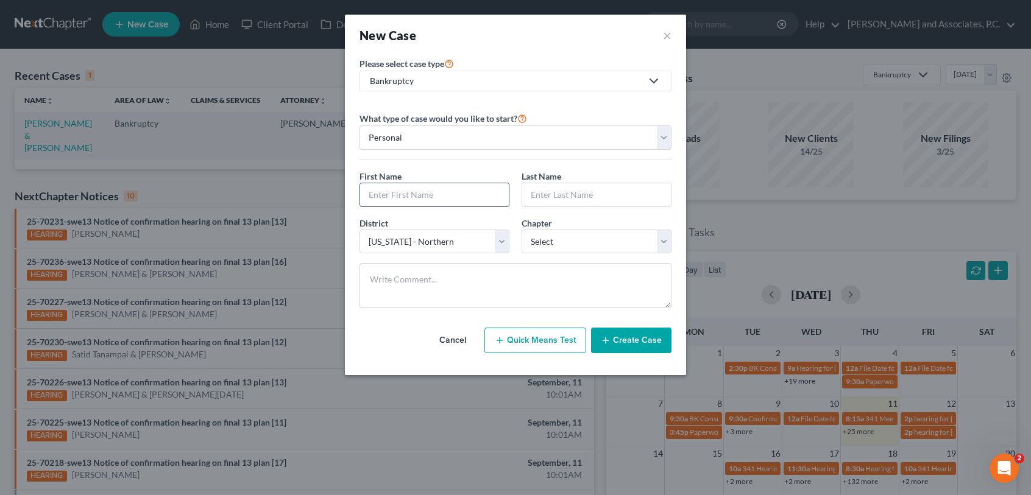
click at [381, 199] on input "text" at bounding box center [434, 194] width 149 height 23
type input "S"
type input "Loyd"
type input "Scroggins"
click at [616, 240] on select "Select 7 11 12 13" at bounding box center [596, 242] width 150 height 24
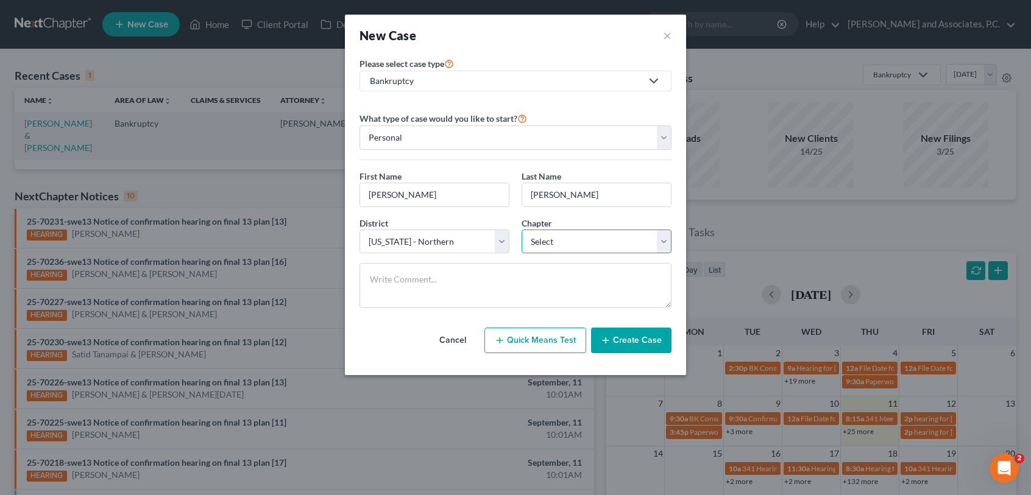
select select "3"
click at [521, 230] on select "Select 7 11 12 13" at bounding box center [596, 242] width 150 height 24
click at [644, 340] on button "Create Case" at bounding box center [631, 341] width 80 height 26
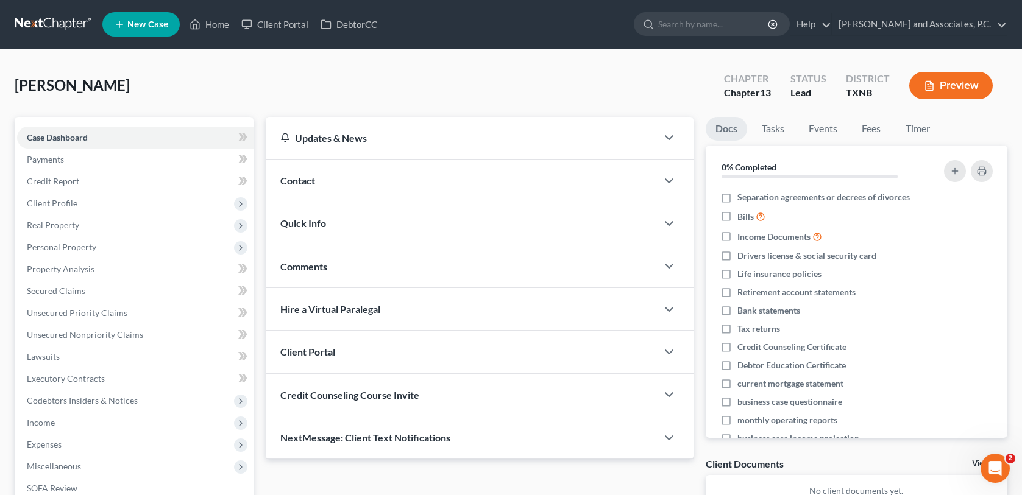
click at [364, 175] on div "Contact" at bounding box center [461, 181] width 390 height 42
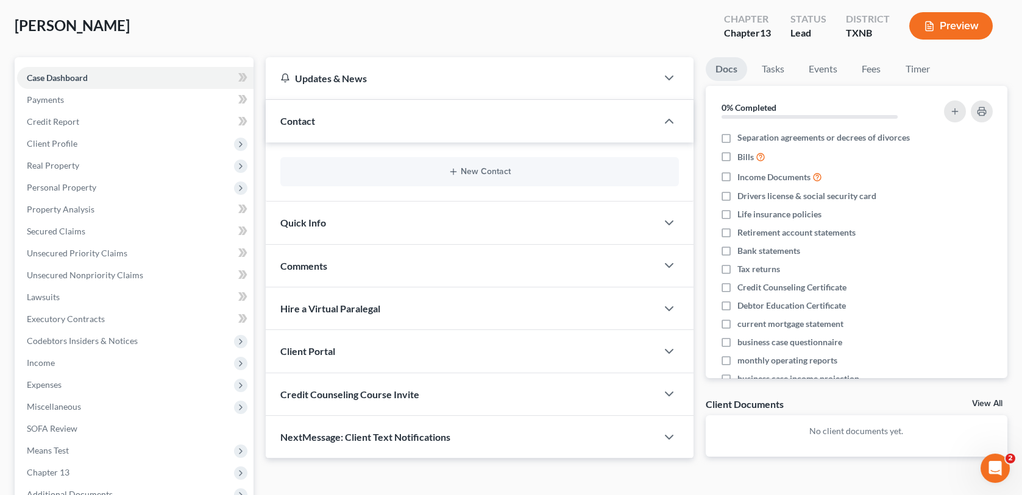
scroll to position [61, 0]
click at [443, 169] on button "New Contact" at bounding box center [479, 171] width 378 height 10
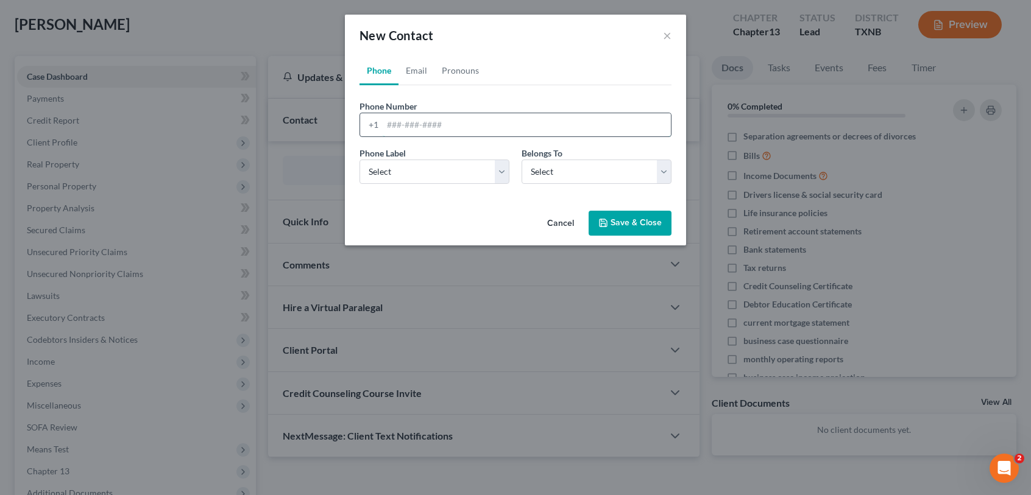
click at [440, 128] on input "tel" at bounding box center [527, 124] width 288 height 23
type input "940-283-4783"
click at [499, 178] on select "Select Mobile Home Work Other" at bounding box center [434, 172] width 150 height 24
select select "0"
click at [359, 160] on select "Select Mobile Home Work Other" at bounding box center [434, 172] width 150 height 24
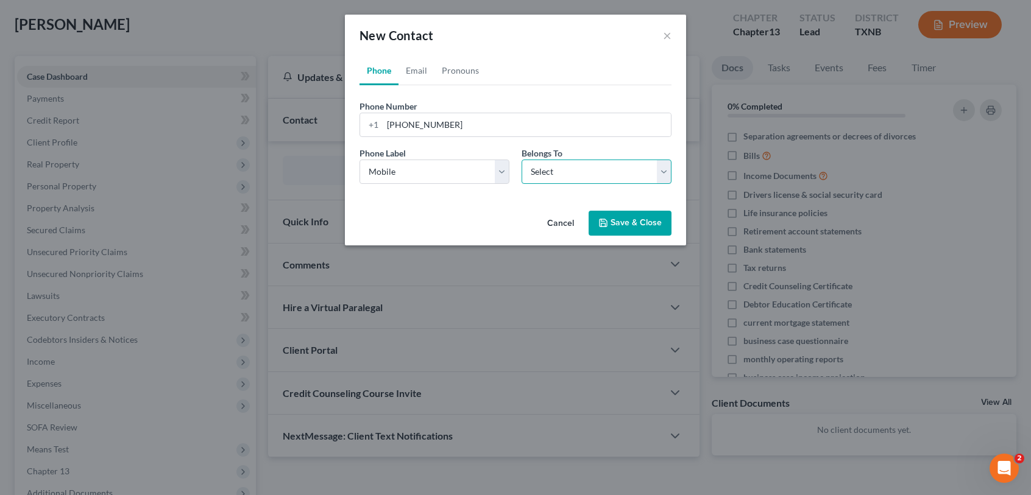
click at [621, 175] on select "Select Client Other" at bounding box center [596, 172] width 150 height 24
select select "0"
click at [521, 160] on select "Select Client Other" at bounding box center [596, 172] width 150 height 24
click at [629, 227] on button "Save & Close" at bounding box center [629, 224] width 83 height 26
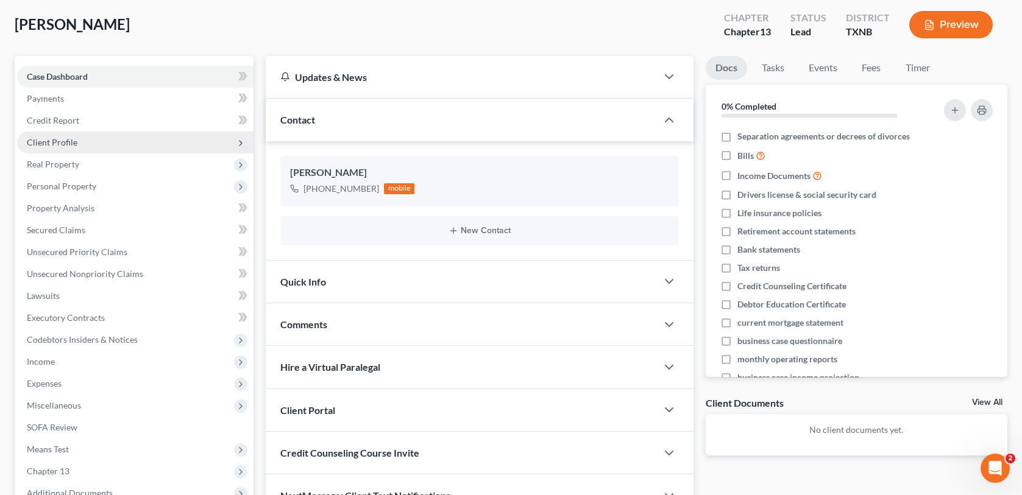
click at [63, 147] on span "Client Profile" at bounding box center [135, 143] width 236 height 22
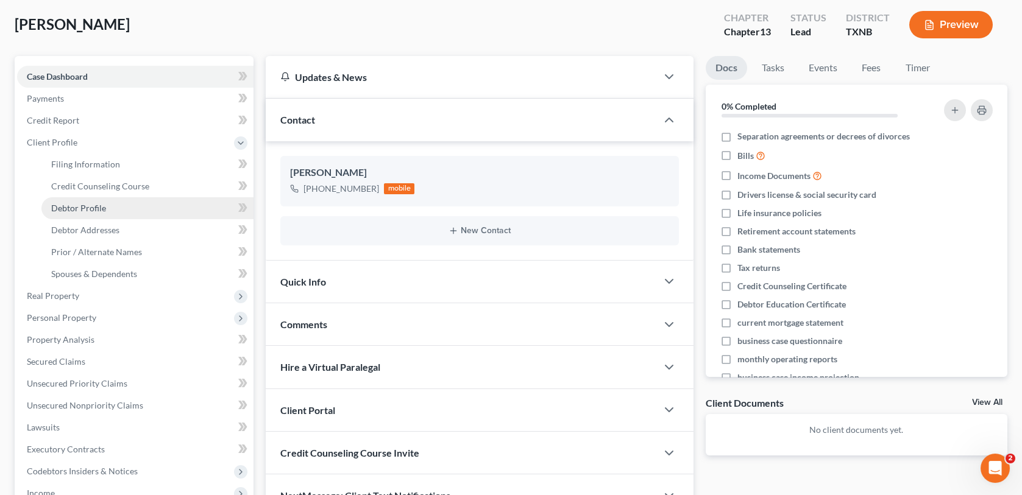
click at [72, 207] on span "Debtor Profile" at bounding box center [78, 208] width 55 height 10
select select "0"
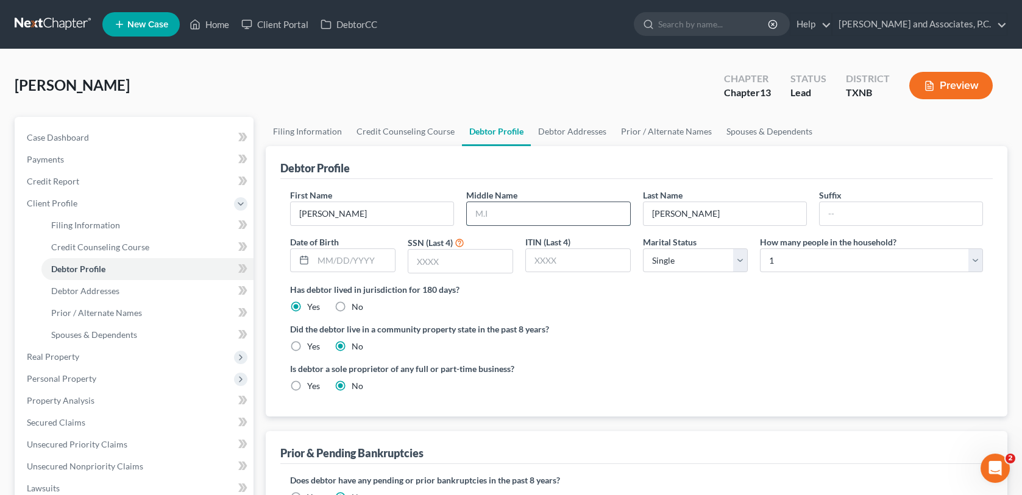
click at [495, 210] on input "text" at bounding box center [548, 213] width 163 height 23
type input "Jay"
click at [330, 258] on input "text" at bounding box center [354, 260] width 82 height 23
type input "1/26/1971"
click at [410, 266] on input "text" at bounding box center [460, 261] width 104 height 23
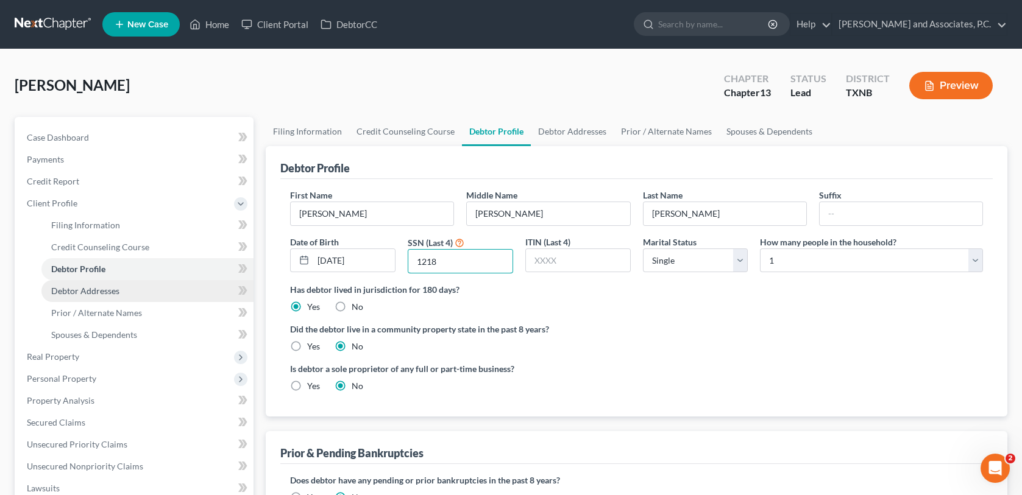
type input "1218"
click at [110, 292] on span "Debtor Addresses" at bounding box center [85, 291] width 68 height 10
select select "0"
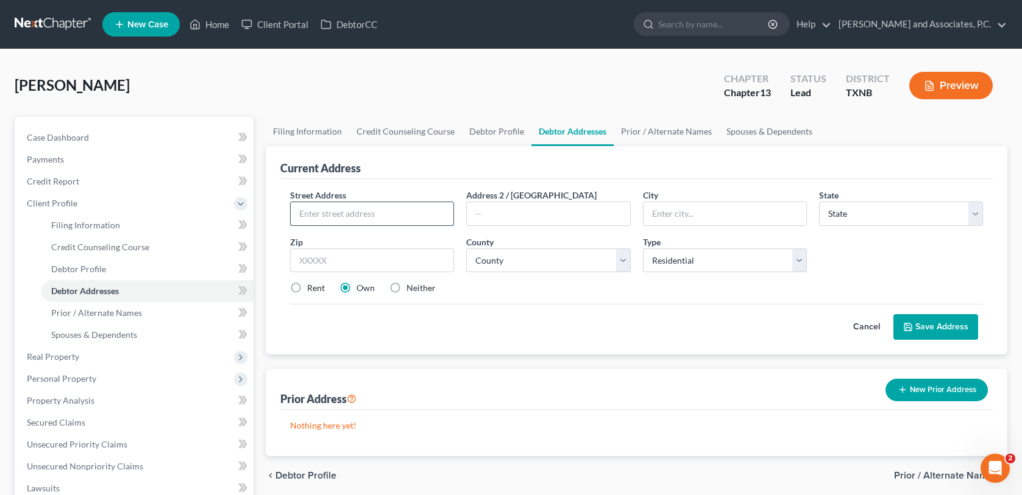
click at [313, 209] on input "text" at bounding box center [372, 213] width 163 height 23
type input "1426 Wichita St"
type input "Vernon"
select select "45"
click at [305, 265] on input "text" at bounding box center [372, 261] width 164 height 24
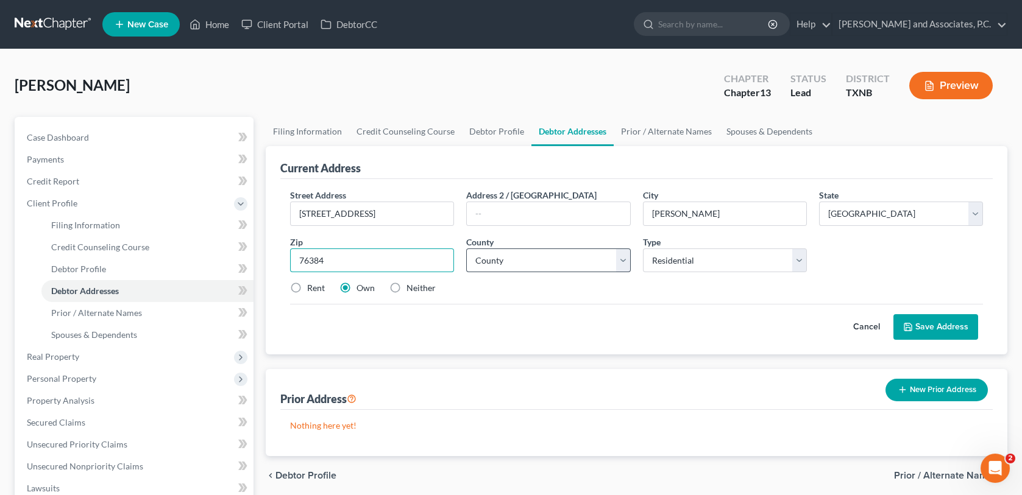
type input "76384"
click at [548, 261] on select "County Anderson County Andrews County Angelina County Aransas County Archer Cou…" at bounding box center [548, 261] width 164 height 24
select select "243"
click at [466, 249] on select "County Anderson County Andrews County Angelina County Aransas County Archer Cou…" at bounding box center [548, 261] width 164 height 24
click at [920, 330] on button "Save Address" at bounding box center [935, 327] width 85 height 26
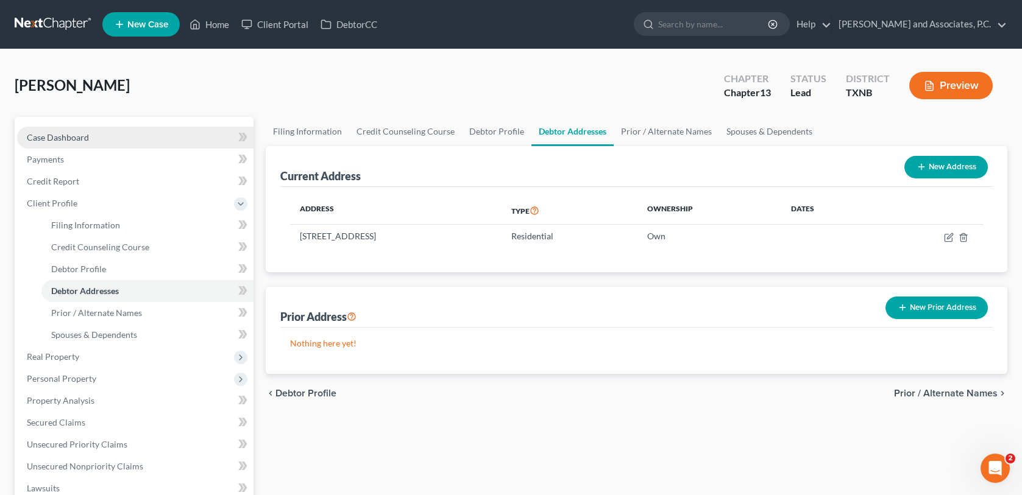
click at [84, 135] on span "Case Dashboard" at bounding box center [58, 137] width 62 height 10
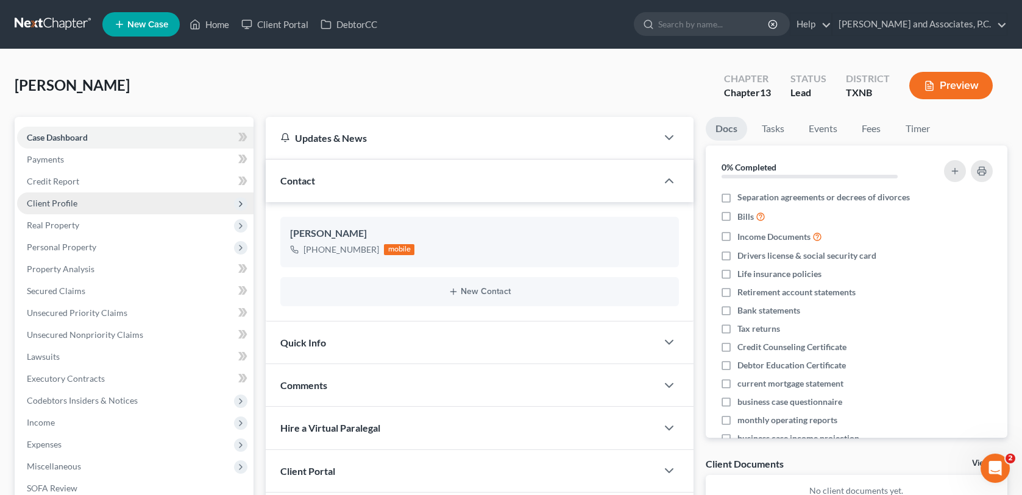
click at [60, 203] on span "Client Profile" at bounding box center [52, 203] width 51 height 10
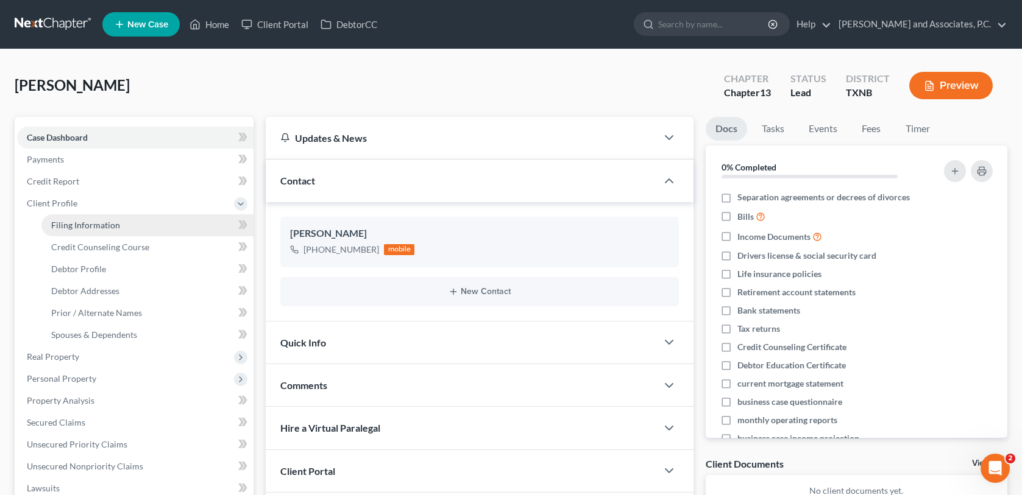
click at [62, 222] on span "Filing Information" at bounding box center [85, 225] width 69 height 10
select select "1"
select select "0"
select select "3"
select select "78"
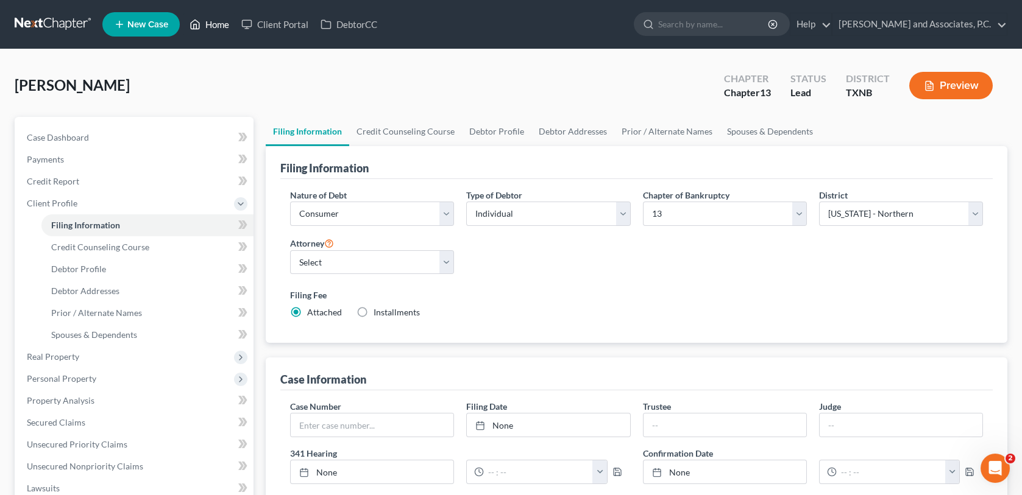
click at [217, 26] on link "Home" at bounding box center [209, 24] width 52 height 22
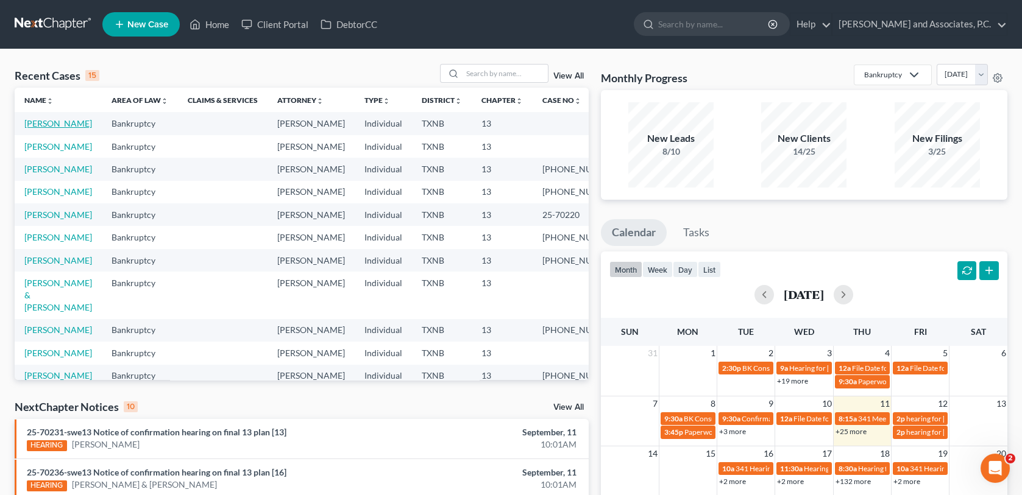
click at [71, 127] on link "Scroggins, Loyd" at bounding box center [58, 123] width 68 height 10
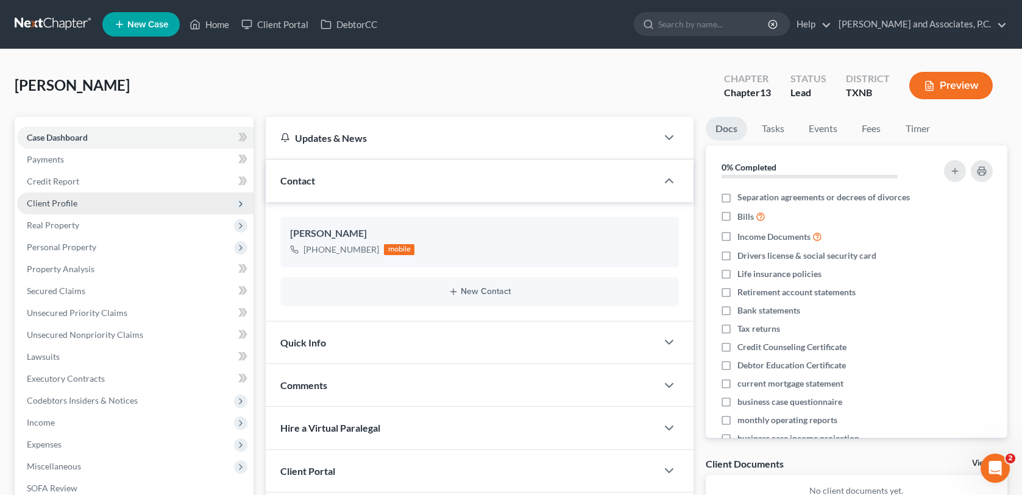
click at [76, 205] on span "Client Profile" at bounding box center [135, 203] width 236 height 22
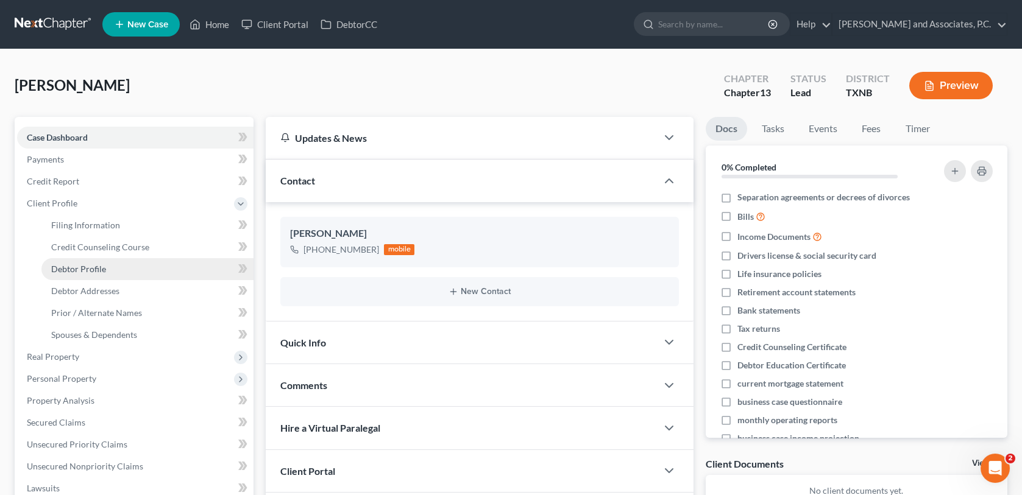
click at [72, 269] on span "Debtor Profile" at bounding box center [78, 269] width 55 height 10
select select "0"
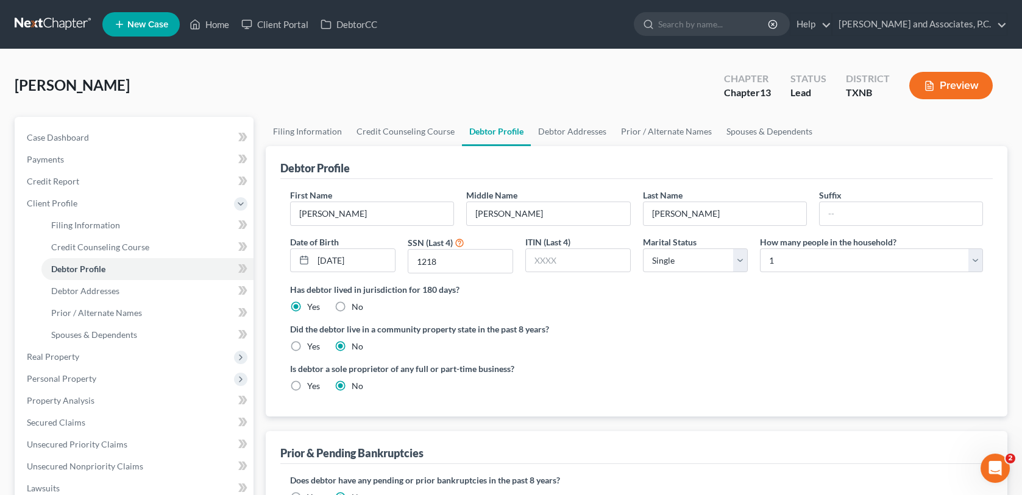
click at [152, 29] on span "New Case" at bounding box center [147, 24] width 41 height 9
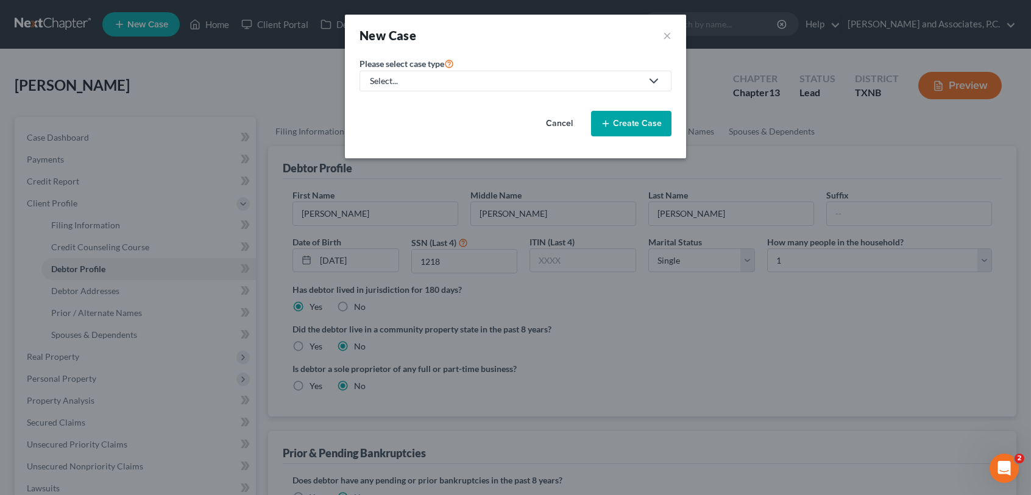
click at [595, 77] on div "Select..." at bounding box center [506, 81] width 272 height 12
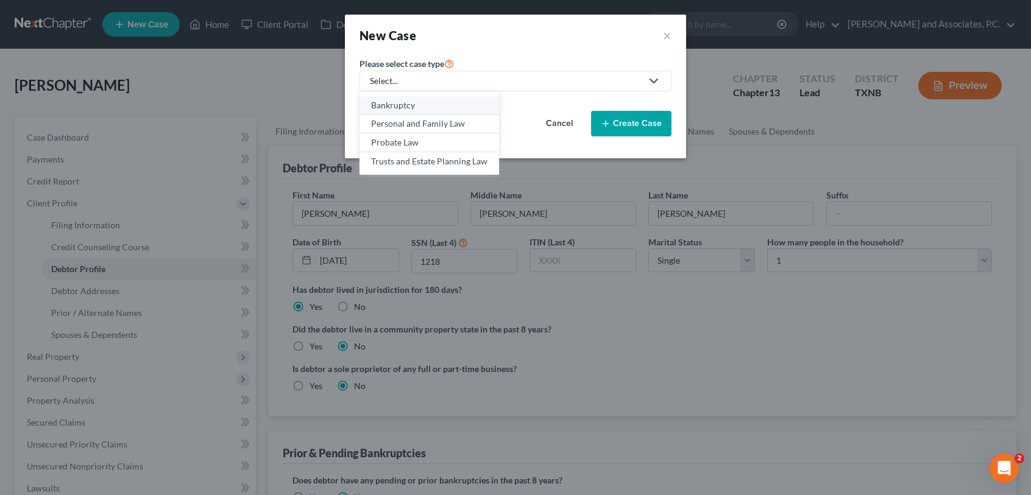
click at [482, 102] on div "Bankruptcy" at bounding box center [429, 105] width 116 height 12
select select "78"
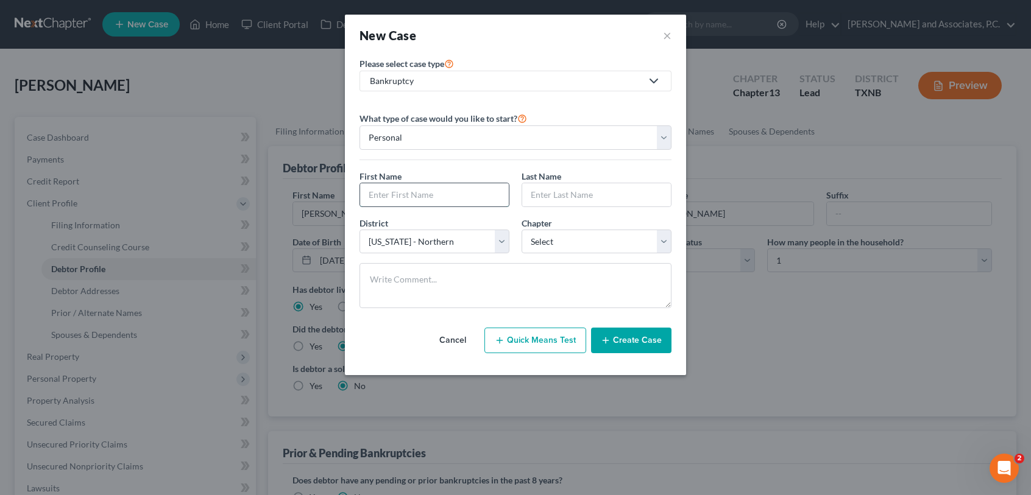
click at [414, 200] on input "text" at bounding box center [434, 194] width 149 height 23
type input "S"
type input "Mary"
type input "Scroggins"
click at [614, 344] on button "Create Case" at bounding box center [631, 341] width 80 height 26
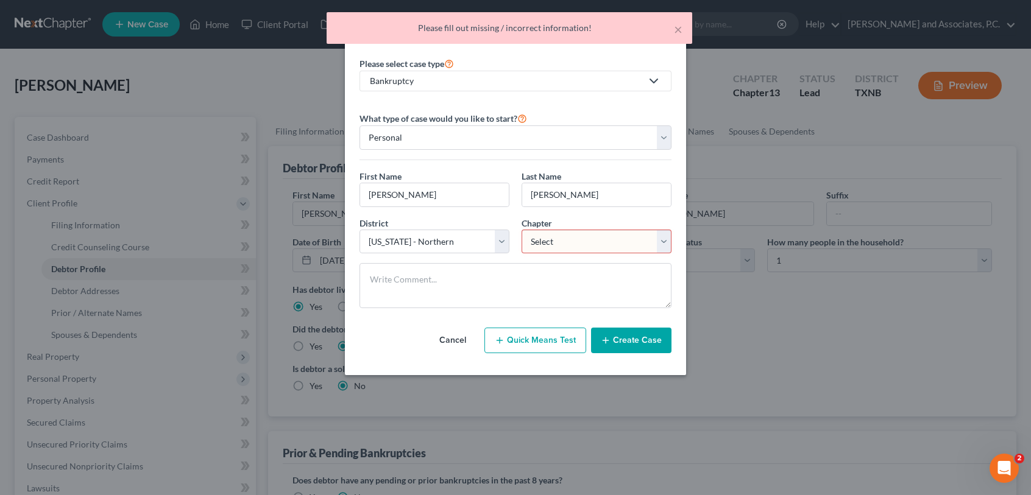
click at [599, 241] on select "Select 7 11 12 13" at bounding box center [596, 242] width 150 height 24
select select "3"
click at [521, 230] on select "Select 7 11 12 13" at bounding box center [596, 242] width 150 height 24
click at [606, 336] on icon "button" at bounding box center [606, 341] width 10 height 10
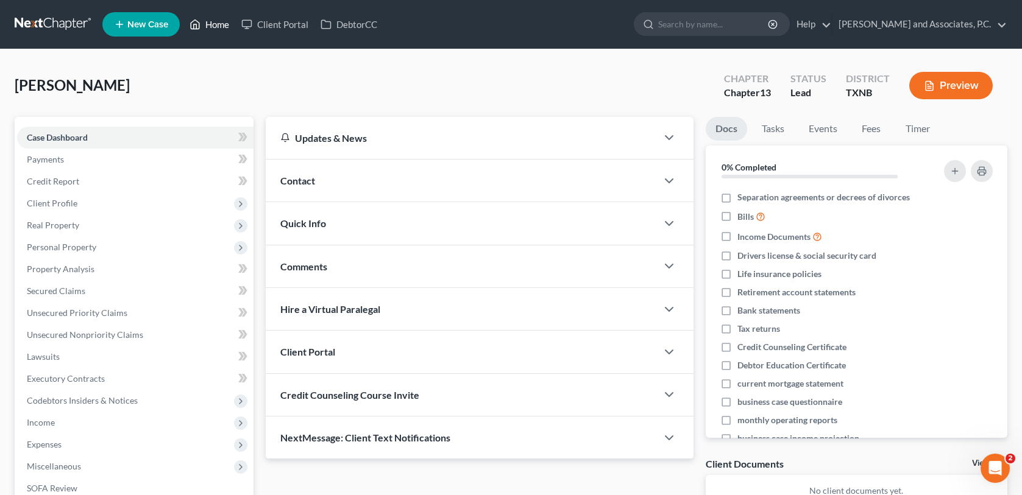
click at [213, 19] on link "Home" at bounding box center [209, 24] width 52 height 22
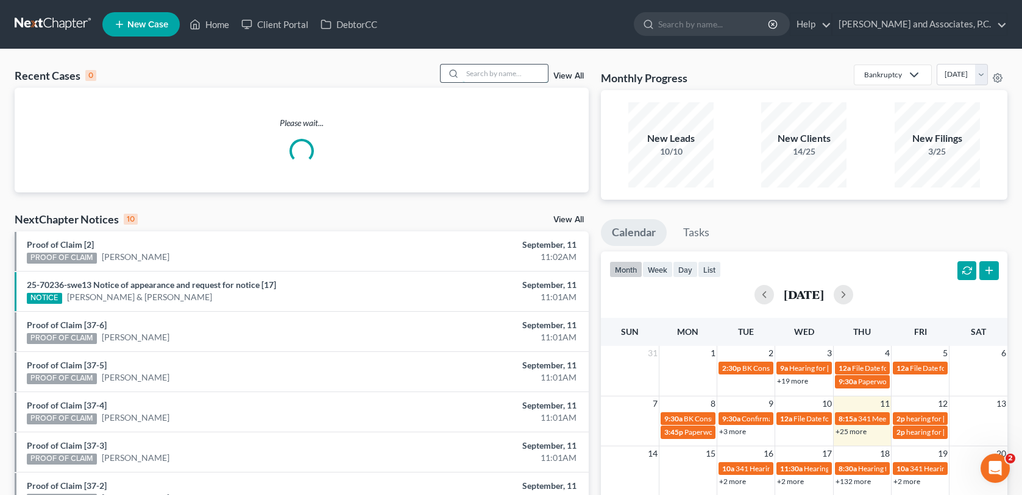
click at [476, 72] on input "search" at bounding box center [504, 74] width 85 height 18
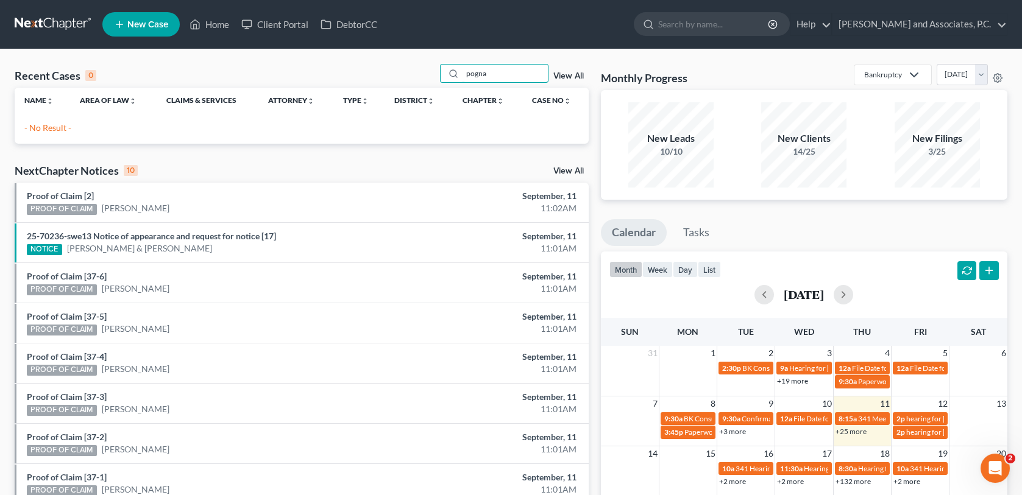
type input "pogna"
click at [139, 26] on span "New Case" at bounding box center [147, 24] width 41 height 9
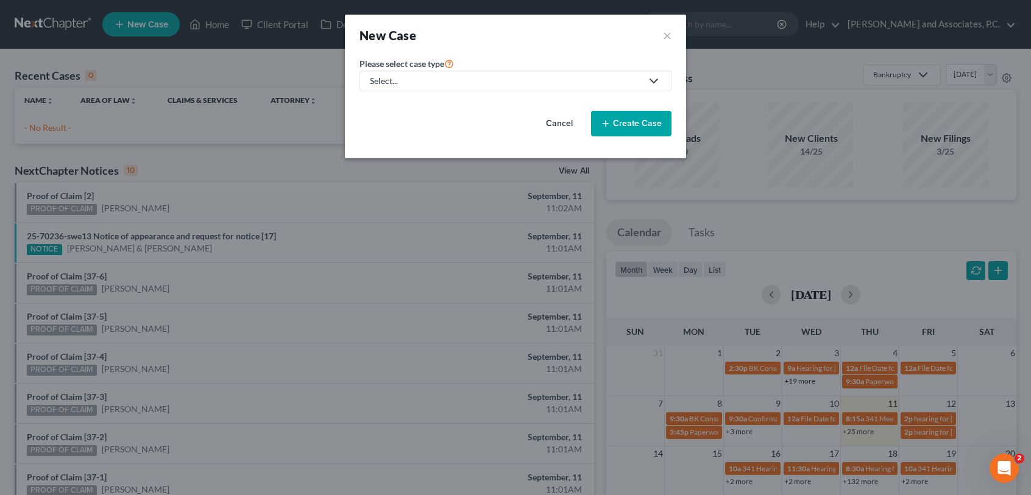
click at [461, 85] on div "Select..." at bounding box center [506, 81] width 272 height 12
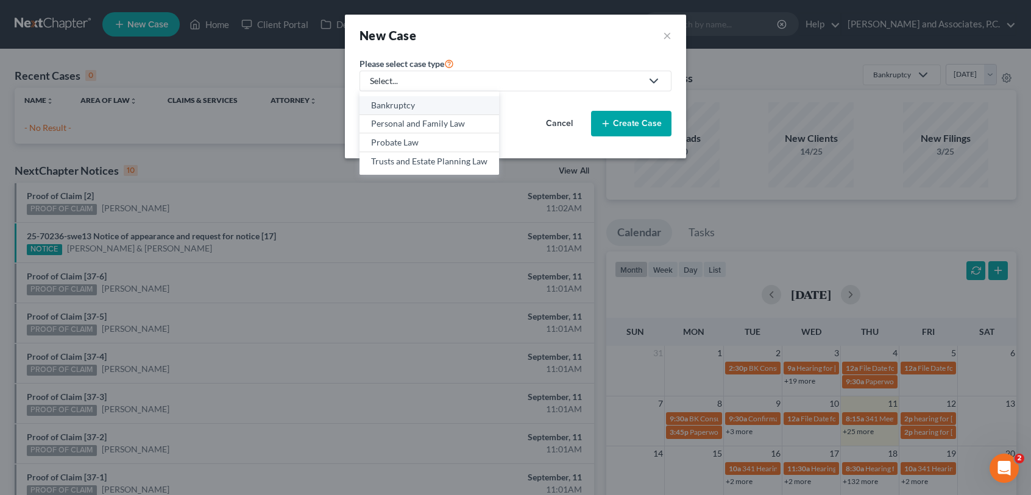
click at [445, 105] on div "Bankruptcy" at bounding box center [429, 105] width 116 height 12
select select "78"
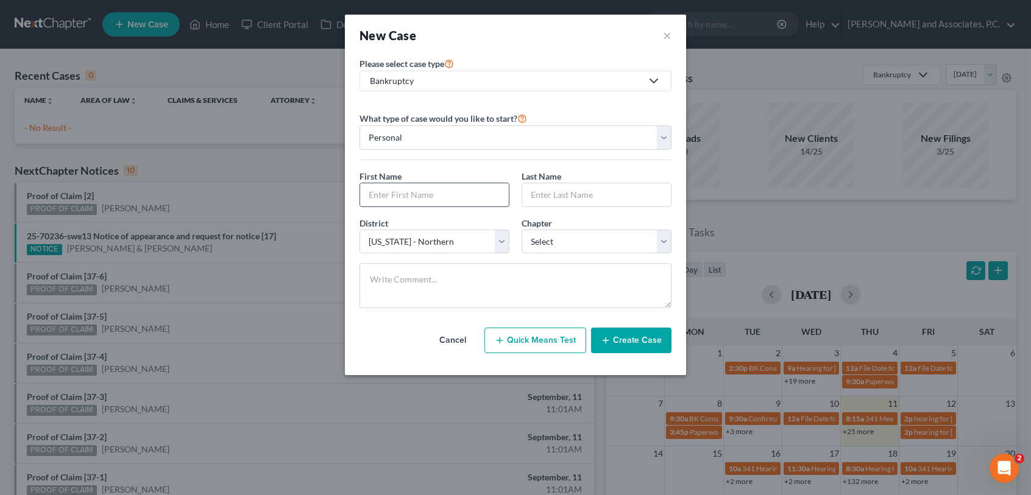
click at [451, 197] on input "text" at bounding box center [434, 194] width 149 height 23
type input "Katherine"
type input "Embrey"
select select "3"
click at [521, 230] on select "Select 7 11 12 13" at bounding box center [596, 242] width 150 height 24
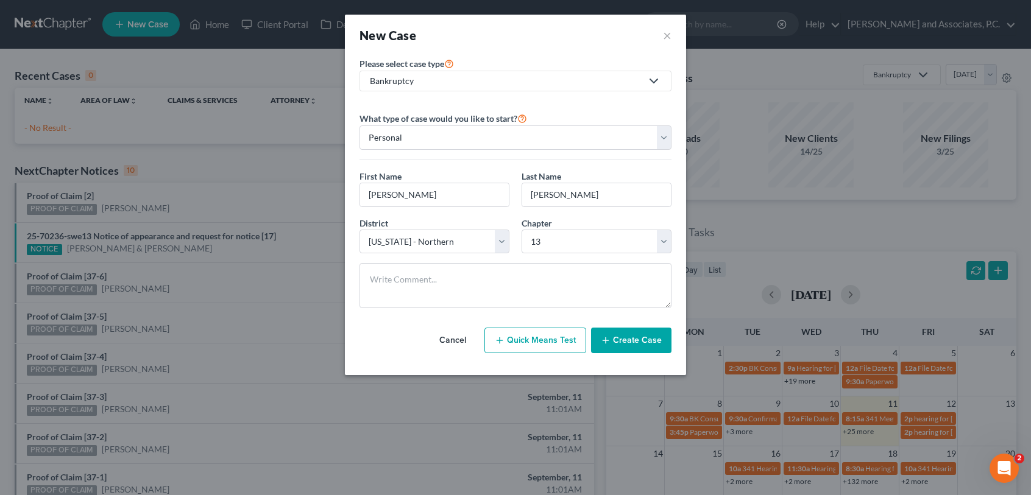
click at [644, 346] on button "Create Case" at bounding box center [631, 341] width 80 height 26
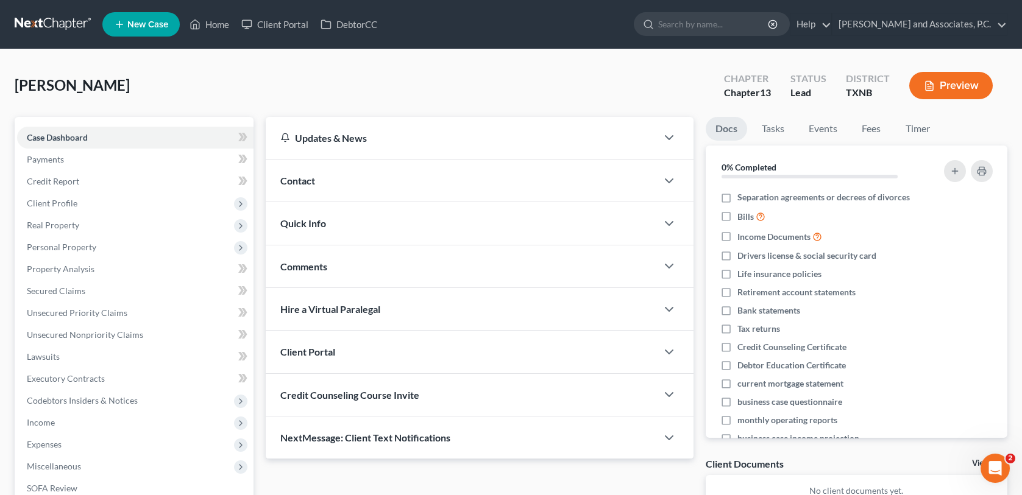
click at [485, 180] on div "Contact" at bounding box center [461, 181] width 390 height 42
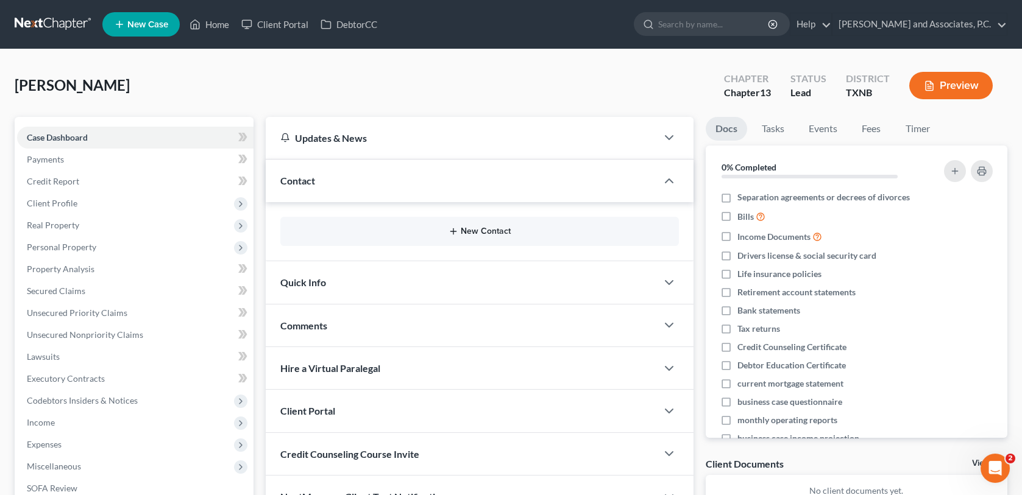
click at [386, 235] on button "New Contact" at bounding box center [479, 232] width 378 height 10
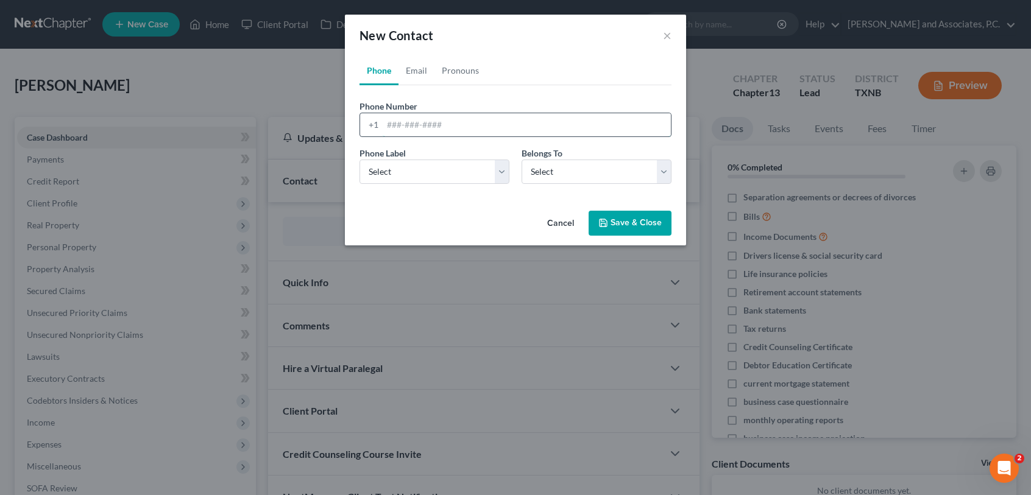
click at [384, 124] on input "tel" at bounding box center [527, 124] width 288 height 23
type input "325-320-2982"
click at [422, 177] on select "Select Mobile Home Work Other" at bounding box center [434, 172] width 150 height 24
select select "0"
click at [359, 160] on select "Select Mobile Home Work Other" at bounding box center [434, 172] width 150 height 24
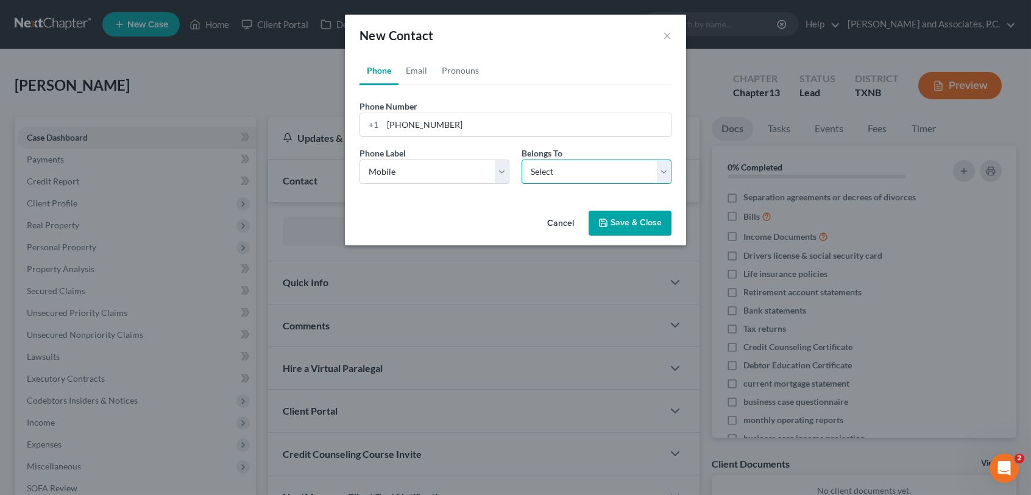
click at [557, 178] on select "Select Client Other" at bounding box center [596, 172] width 150 height 24
select select "0"
click at [521, 160] on select "Select Client Other" at bounding box center [596, 172] width 150 height 24
click at [602, 222] on icon "button" at bounding box center [603, 223] width 10 height 10
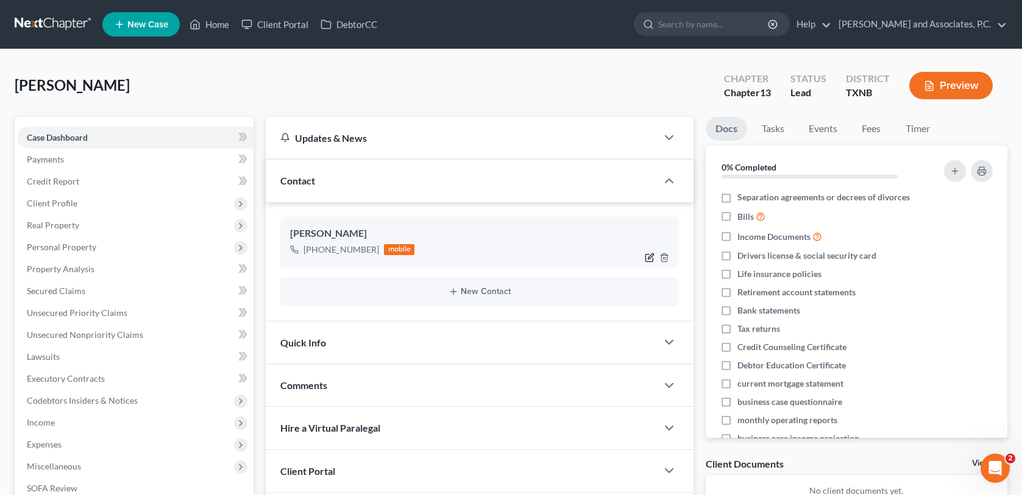
click at [650, 257] on icon "button" at bounding box center [649, 258] width 10 height 10
select select "0"
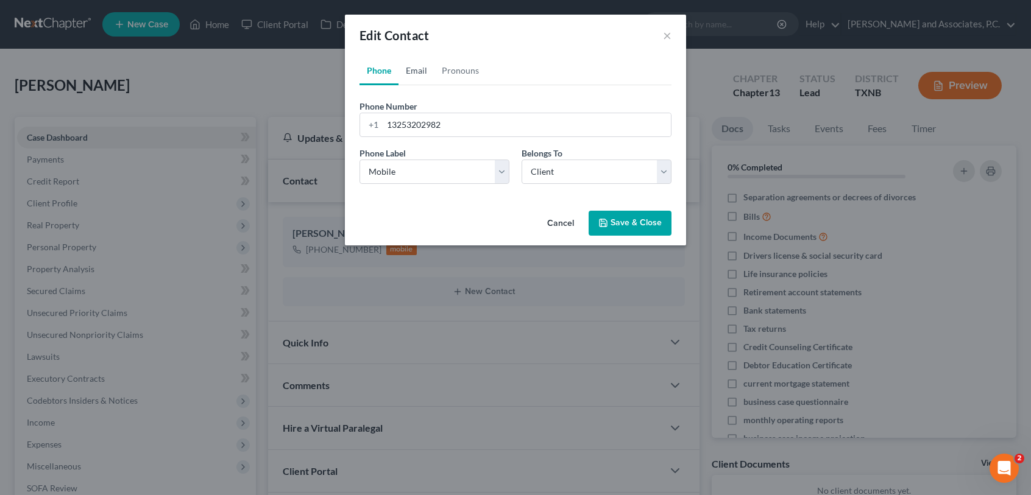
click at [422, 69] on link "Email" at bounding box center [416, 70] width 36 height 29
click at [388, 119] on input "email" at bounding box center [527, 124] width 288 height 23
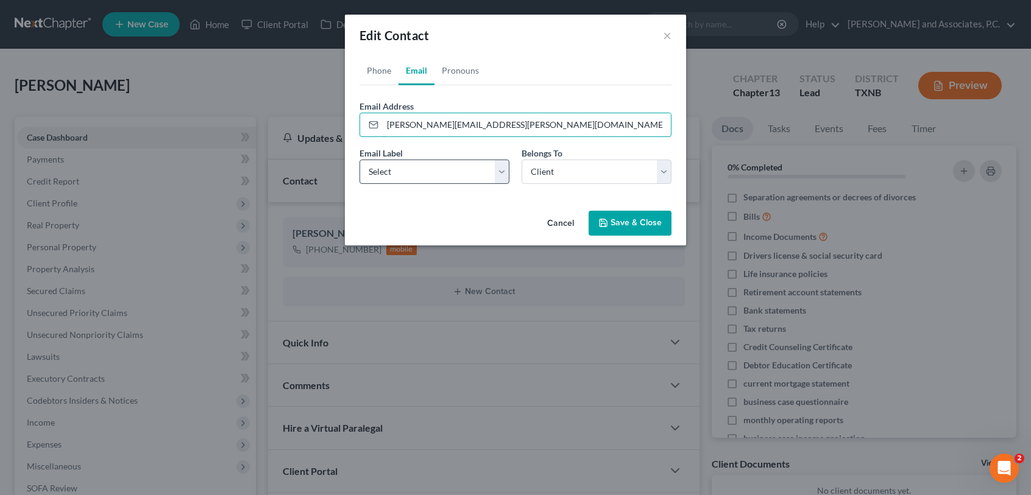
type input "katherine.embrey@gmail.com"
click at [442, 181] on select "Select Home Work Other" at bounding box center [434, 172] width 150 height 24
select select "0"
click at [359, 160] on select "Select Home Work Other" at bounding box center [434, 172] width 150 height 24
click at [612, 227] on button "Save & Close" at bounding box center [629, 224] width 83 height 26
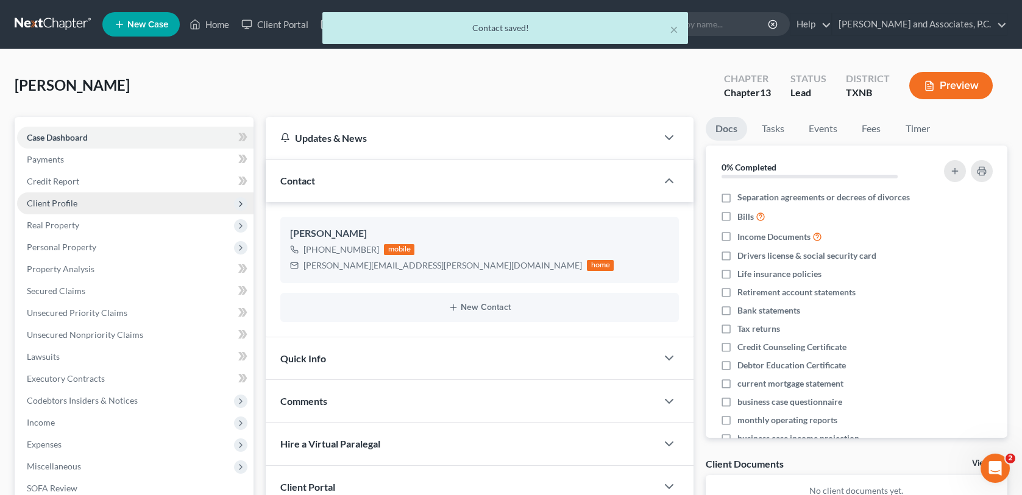
click at [55, 206] on span "Client Profile" at bounding box center [52, 203] width 51 height 10
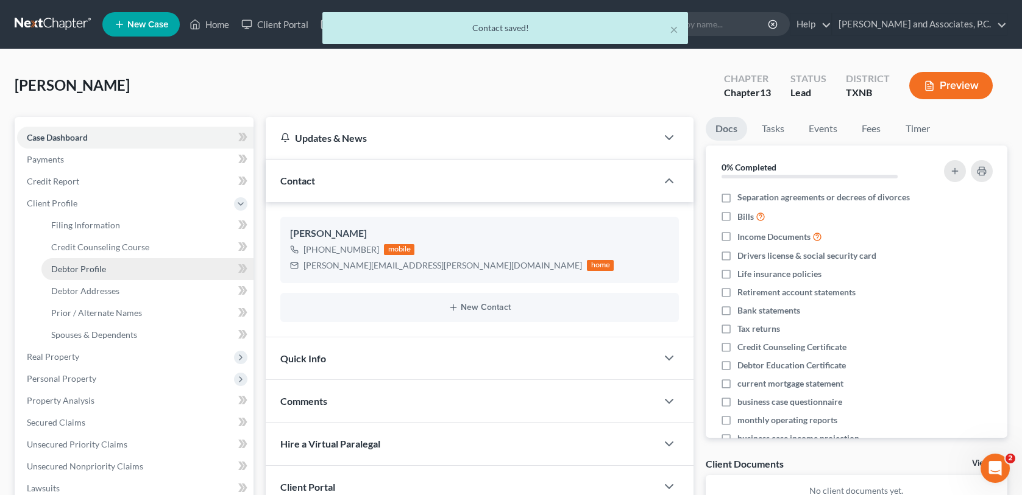
click at [81, 269] on span "Debtor Profile" at bounding box center [78, 269] width 55 height 10
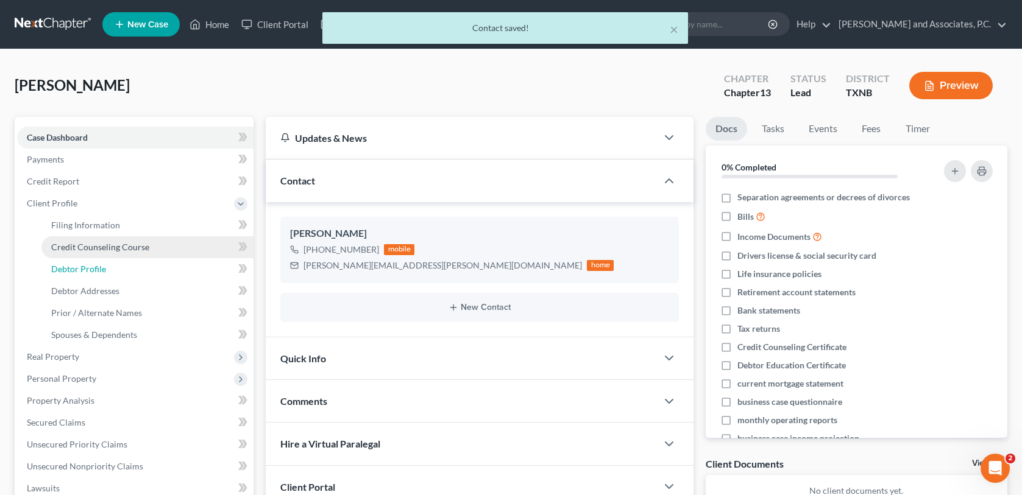
select select "0"
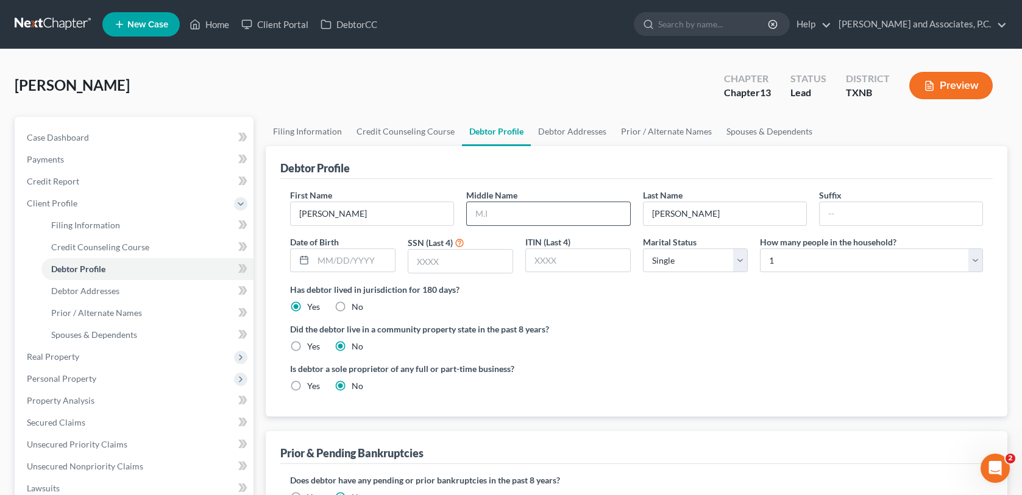
click at [494, 211] on input "text" at bounding box center [548, 213] width 163 height 23
type input "Dawn"
click at [317, 261] on input "text" at bounding box center [354, 260] width 82 height 23
type input "9/4/1993"
click at [420, 266] on input "text" at bounding box center [460, 261] width 104 height 23
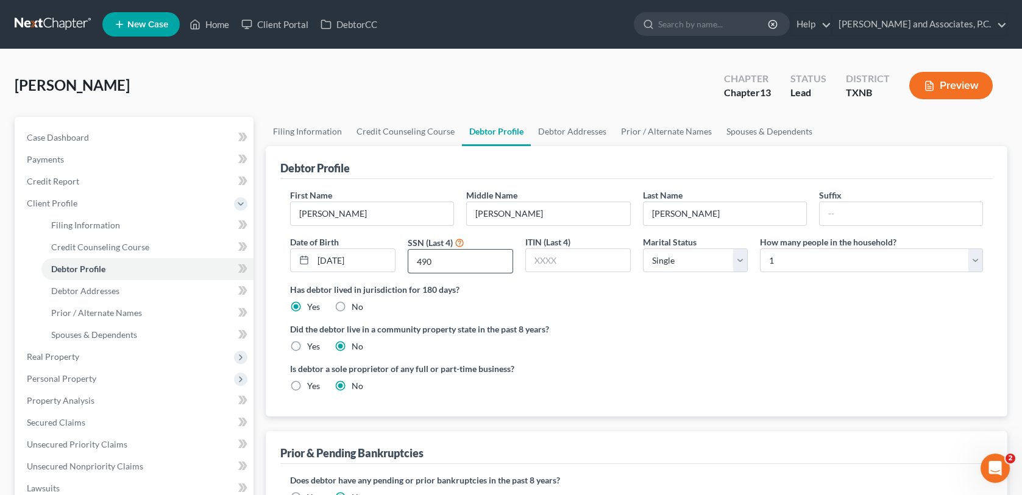
type input "4904"
click at [101, 291] on span "Debtor Addresses" at bounding box center [85, 291] width 68 height 10
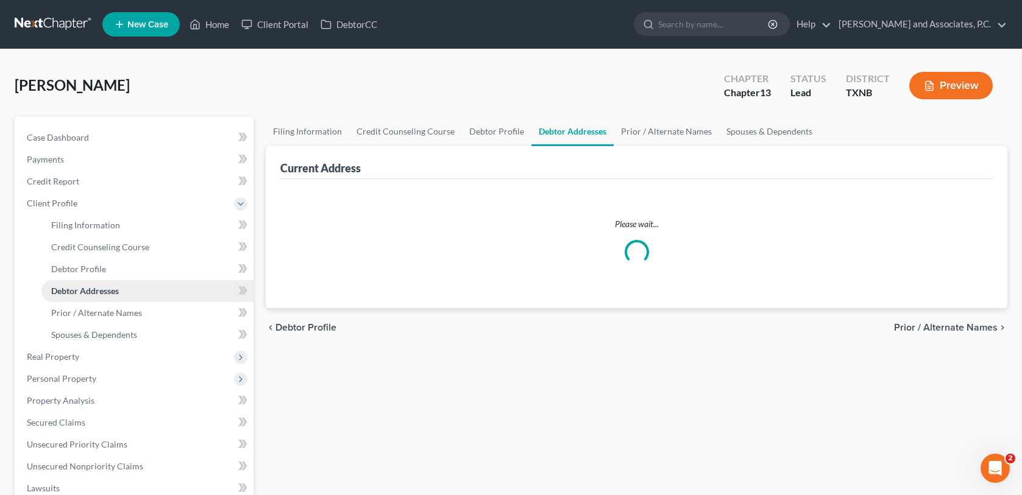
select select "0"
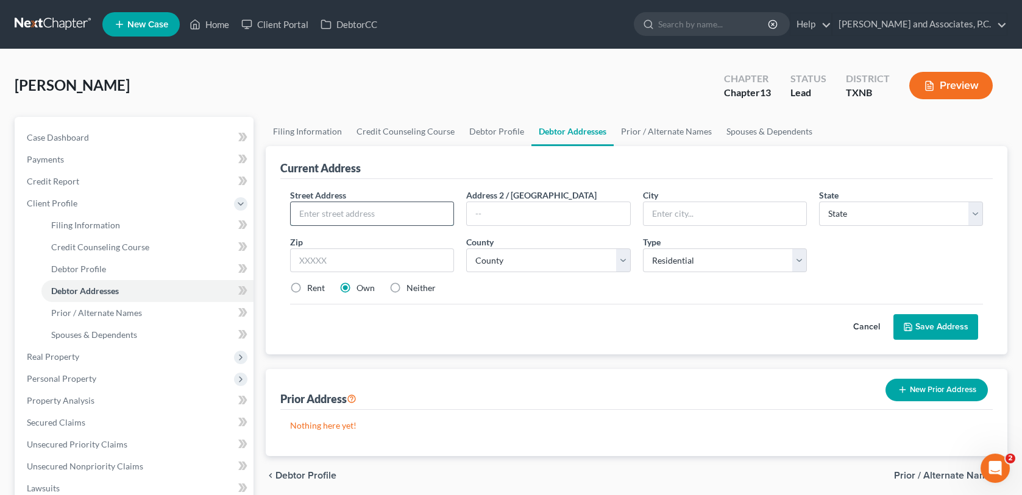
click at [334, 211] on input "text" at bounding box center [372, 213] width 163 height 23
type input "2680 Camper Rd"
type input "2980 Camper Rd"
type input "San Angelo"
select select "45"
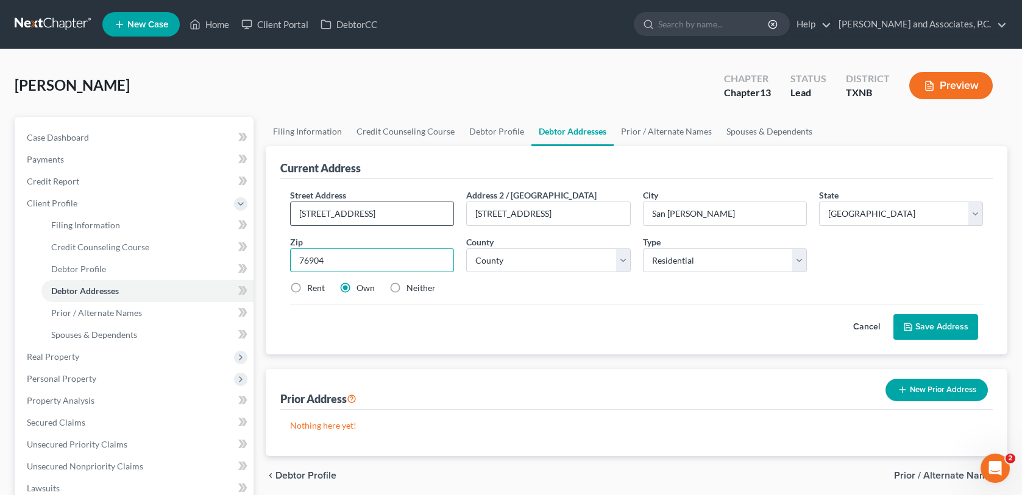
type input "76904"
select select "225"
click at [956, 325] on button "Save Address" at bounding box center [935, 327] width 85 height 26
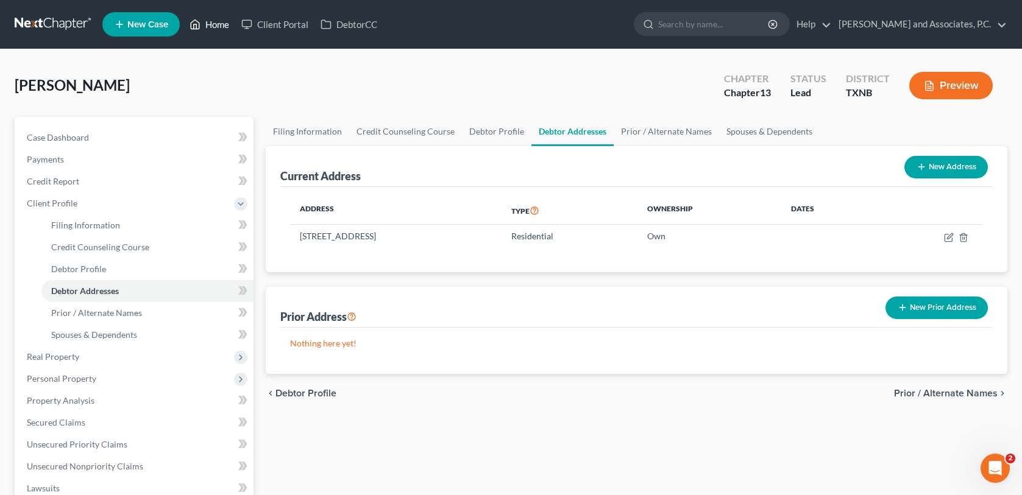
click at [222, 20] on link "Home" at bounding box center [209, 24] width 52 height 22
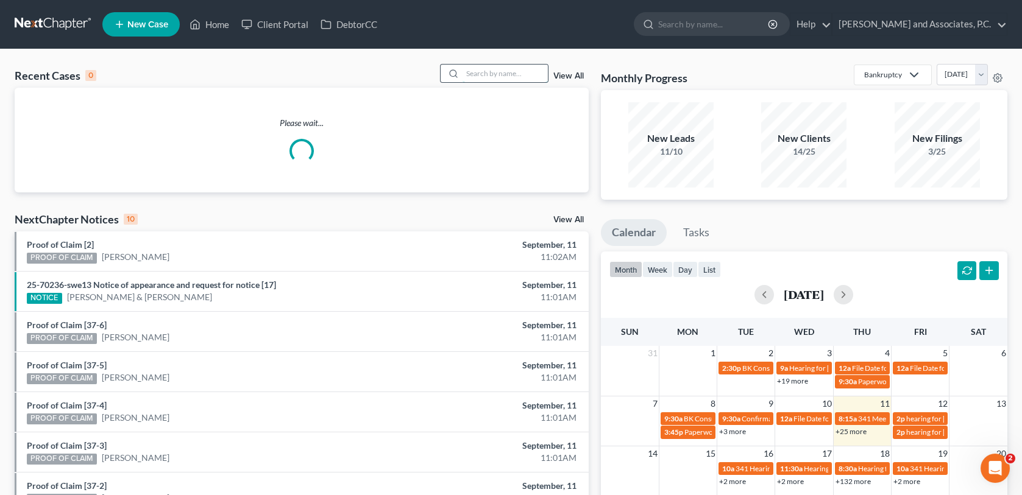
click at [480, 69] on input "search" at bounding box center [504, 74] width 85 height 18
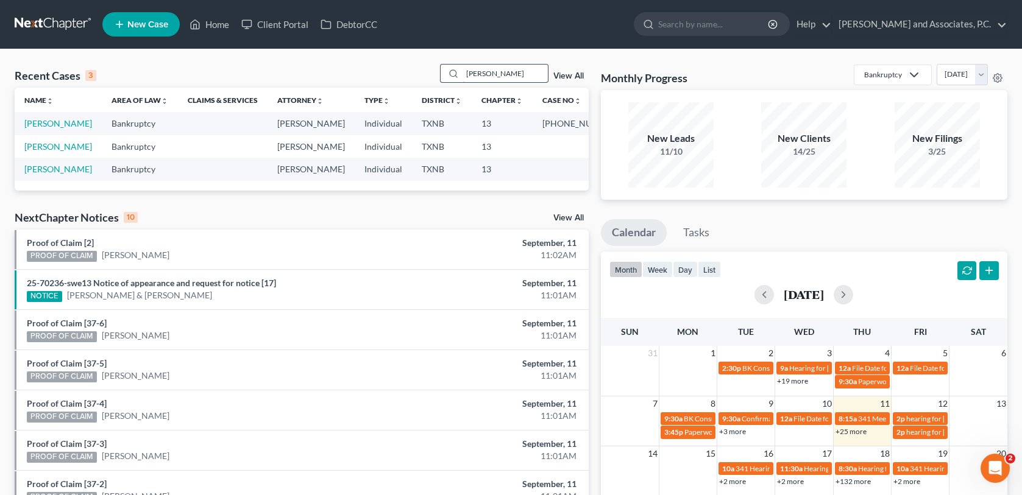
type input "[PERSON_NAME]"
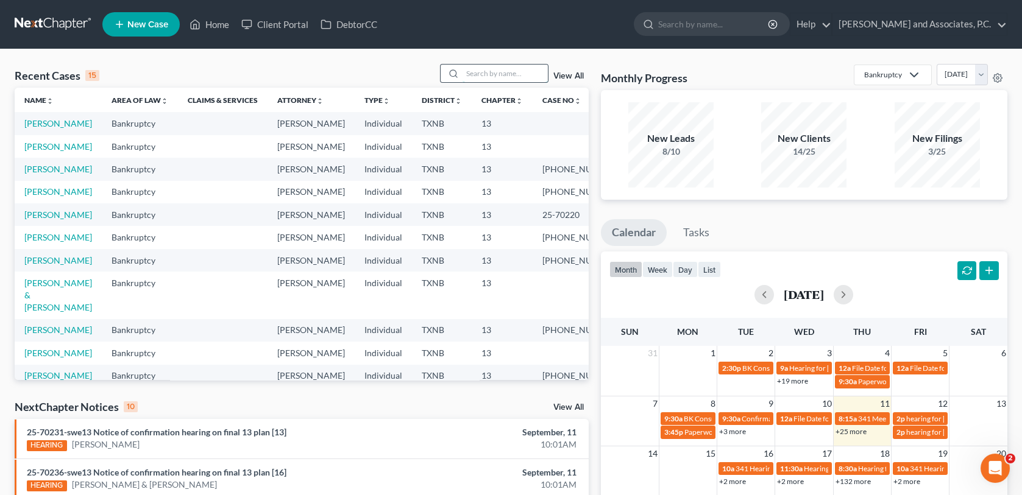
click at [509, 71] on input "search" at bounding box center [504, 74] width 85 height 18
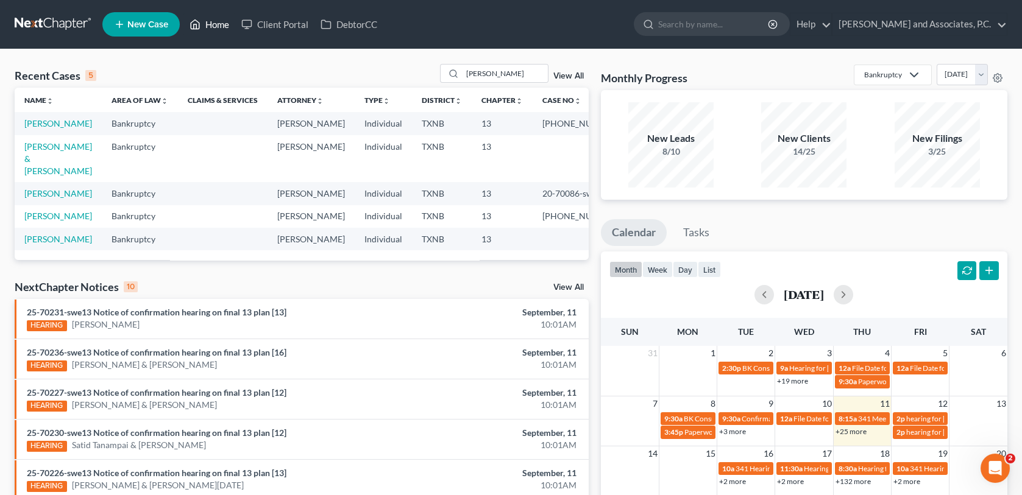
click at [206, 27] on link "Home" at bounding box center [209, 24] width 52 height 22
click at [219, 24] on link "Home" at bounding box center [209, 24] width 52 height 22
drag, startPoint x: 507, startPoint y: 72, endPoint x: 438, endPoint y: 68, distance: 69.0
click at [438, 68] on div "Recent Cases 5 poore View All" at bounding box center [302, 76] width 574 height 24
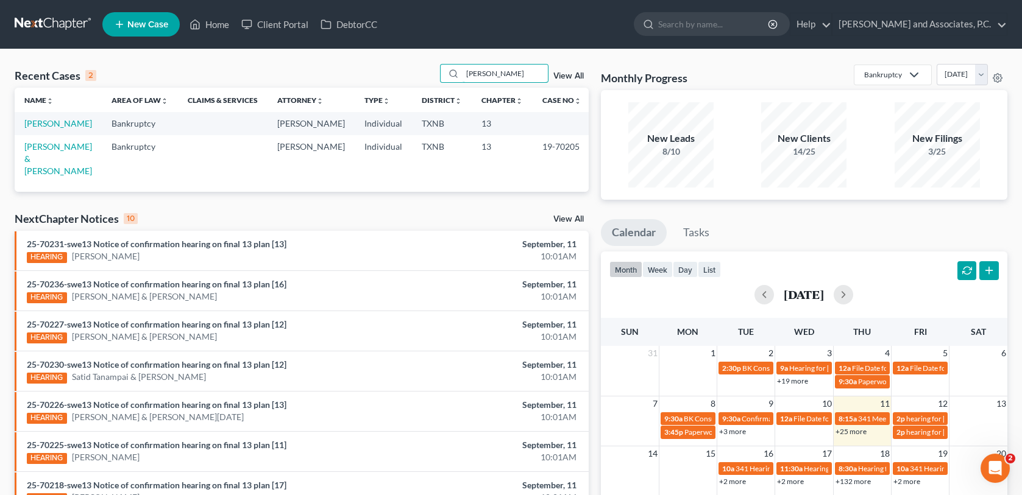
type input "scroggins"
click at [143, 27] on span "New Case" at bounding box center [147, 24] width 41 height 9
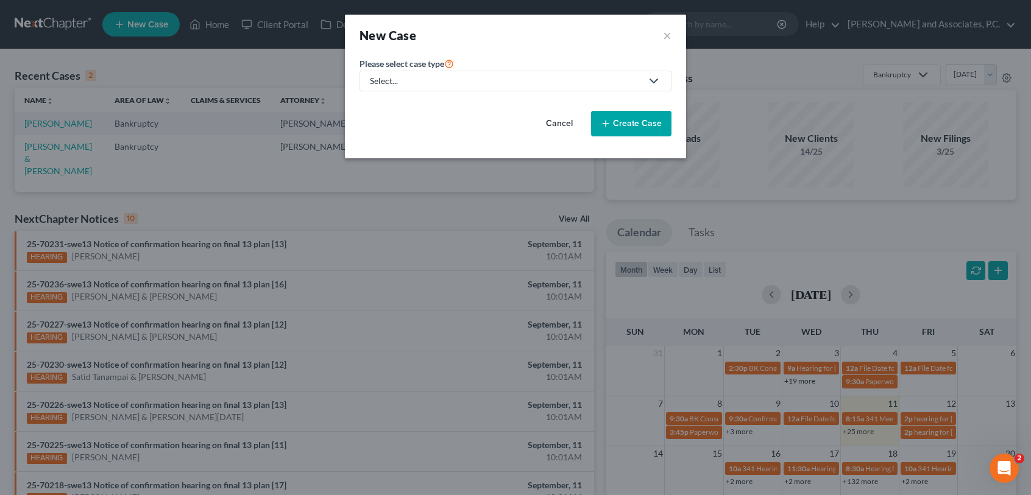
click at [457, 88] on link "Select..." at bounding box center [515, 81] width 312 height 21
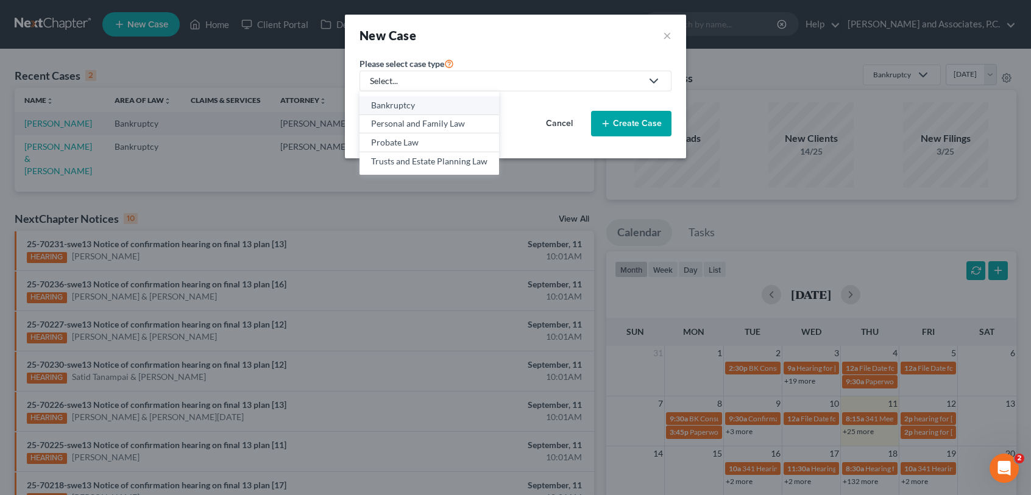
click at [453, 111] on link "Bankruptcy" at bounding box center [428, 105] width 139 height 19
select select "78"
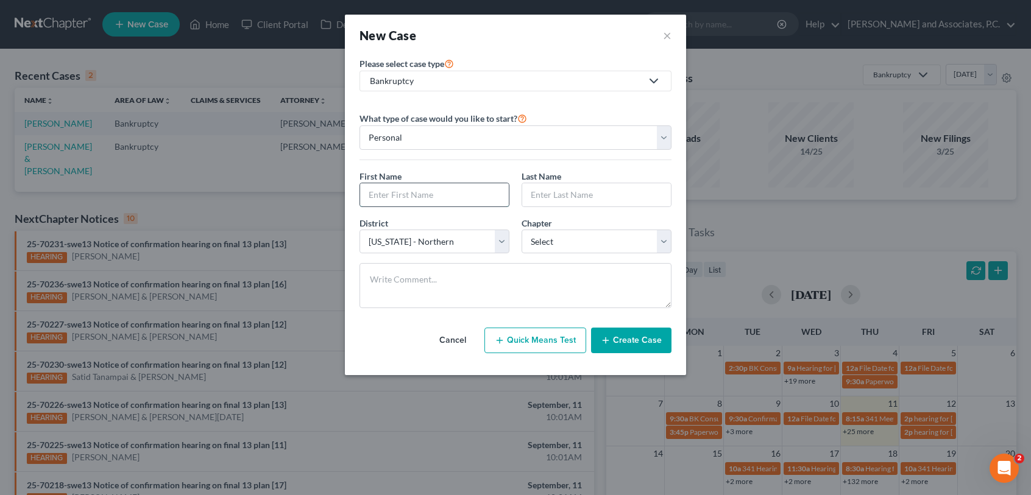
click at [420, 195] on input "text" at bounding box center [434, 194] width 149 height 23
type input "Mary"
type input "Scroggins"
click at [566, 245] on select "Select 7 11 12 13" at bounding box center [596, 242] width 150 height 24
select select "3"
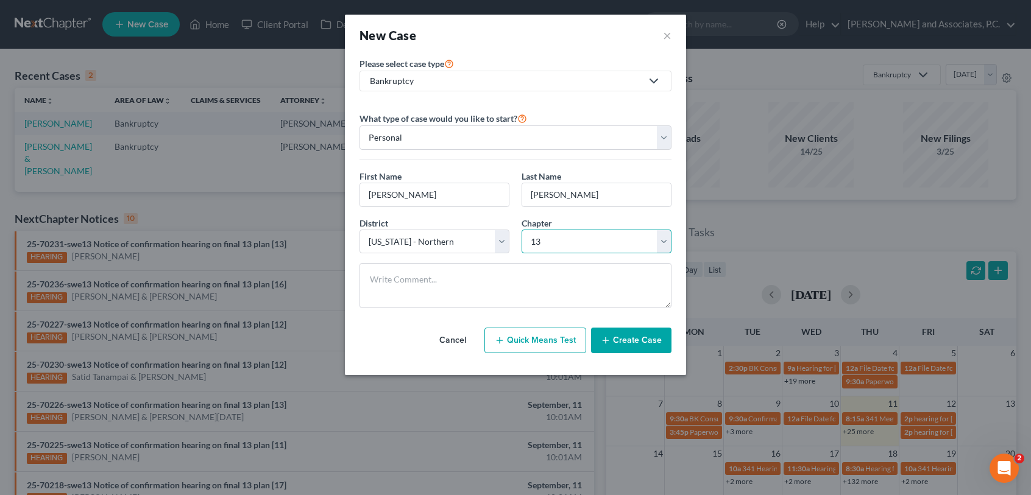
click at [521, 230] on select "Select 7 11 12 13" at bounding box center [596, 242] width 150 height 24
click at [639, 344] on button "Create Case" at bounding box center [631, 341] width 80 height 26
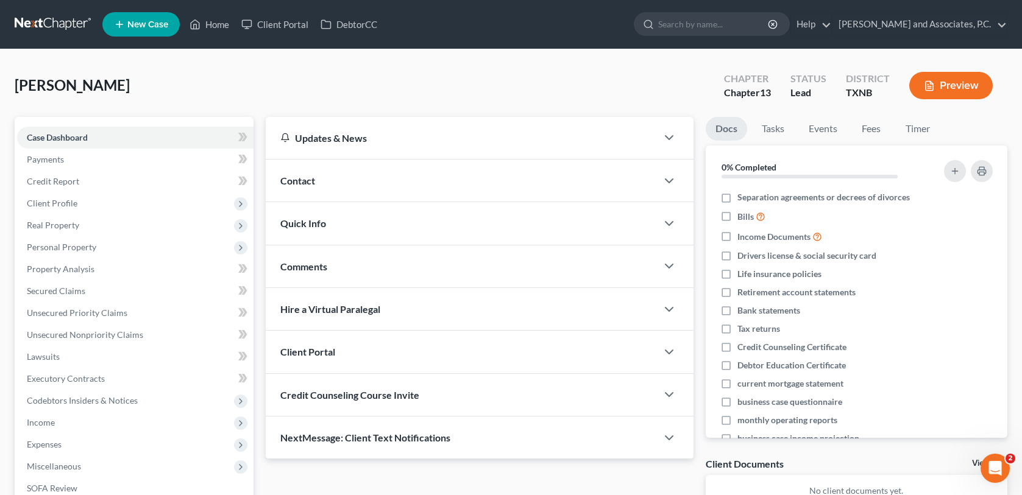
click at [300, 182] on span "Contact" at bounding box center [297, 181] width 35 height 12
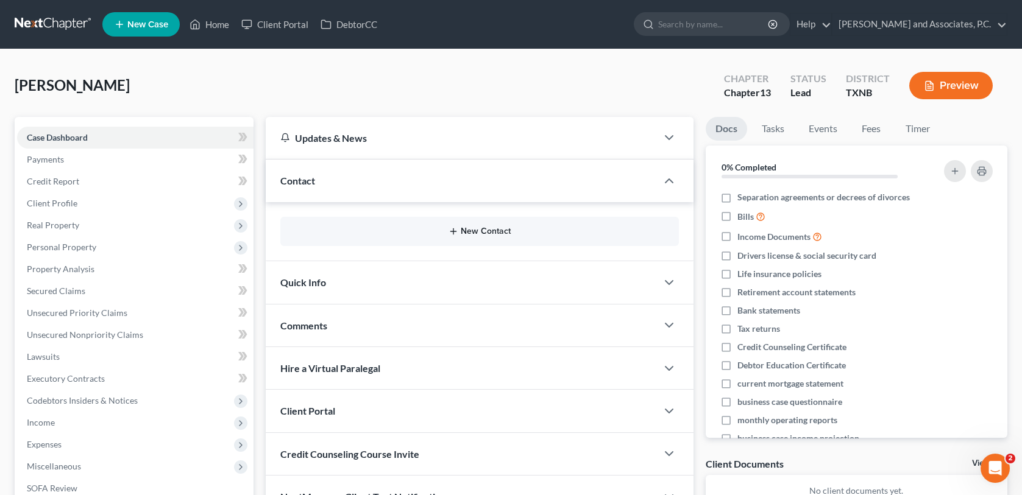
click at [428, 230] on button "New Contact" at bounding box center [479, 232] width 378 height 10
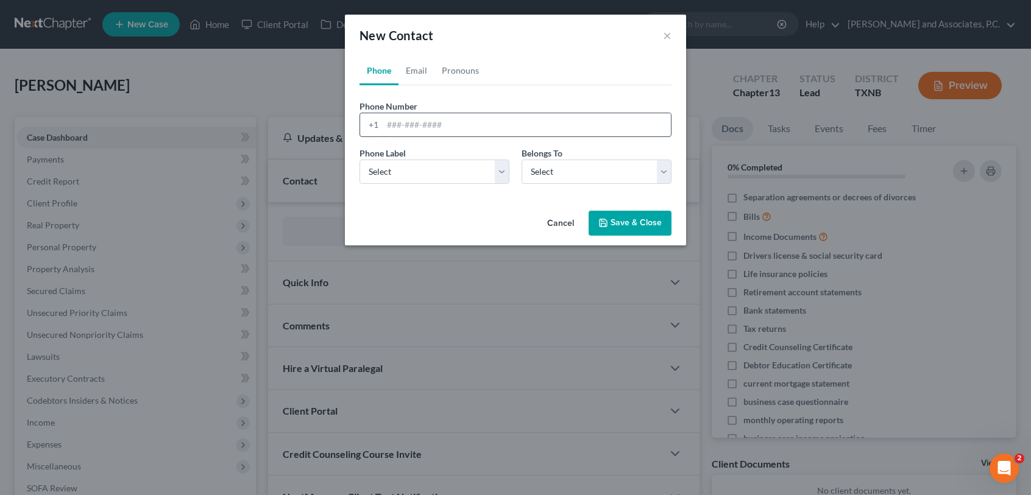
click at [408, 118] on input "tel" at bounding box center [527, 124] width 288 height 23
type input "940-410-2951"
click at [501, 172] on select "Select Mobile Home Work Other" at bounding box center [434, 172] width 150 height 24
select select "0"
click at [359, 160] on select "Select Mobile Home Work Other" at bounding box center [434, 172] width 150 height 24
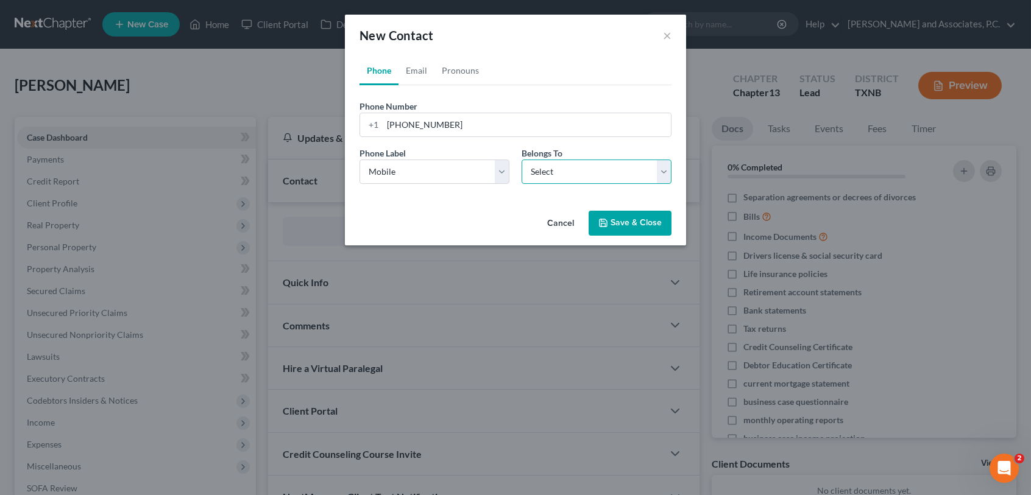
click at [572, 174] on select "Select Client Other" at bounding box center [596, 172] width 150 height 24
select select "0"
click at [521, 160] on select "Select Client Other" at bounding box center [596, 172] width 150 height 24
click at [636, 222] on button "Save & Close" at bounding box center [629, 224] width 83 height 26
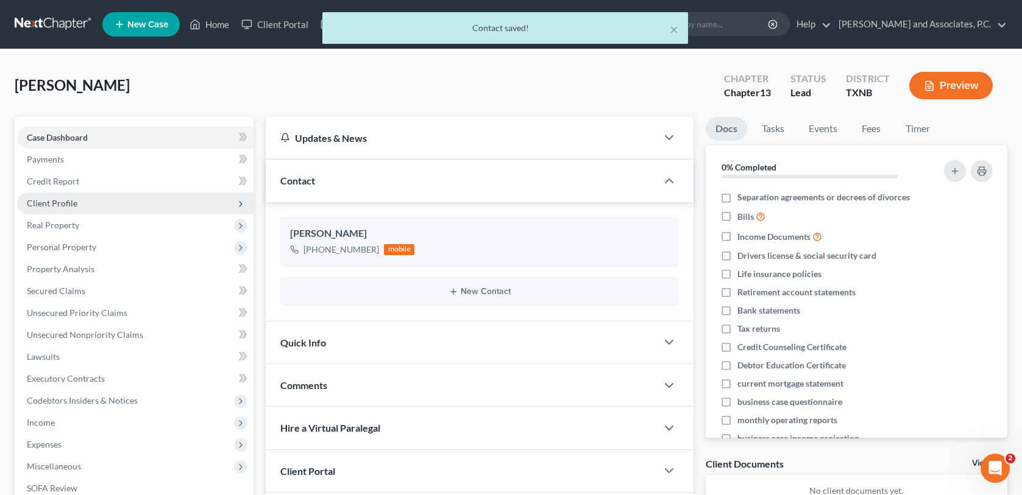
click at [55, 200] on span "Client Profile" at bounding box center [52, 203] width 51 height 10
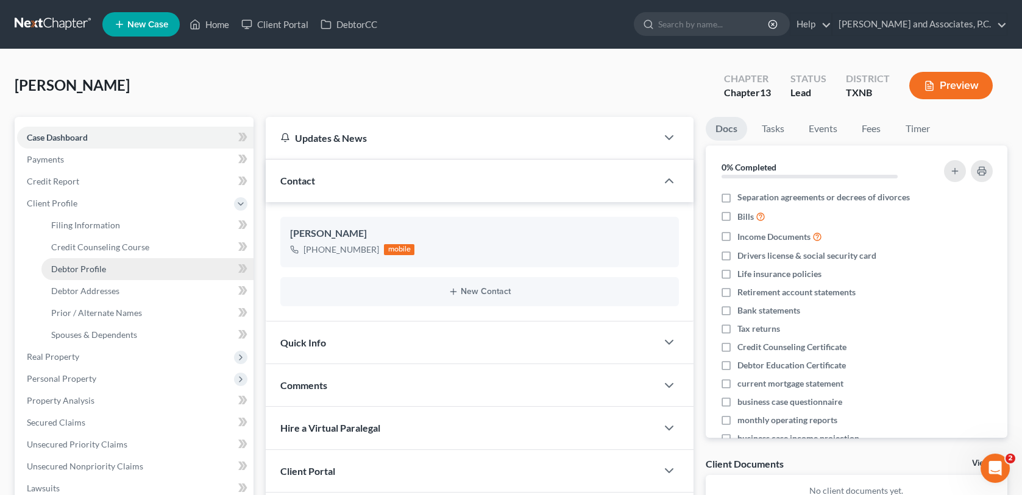
click at [68, 266] on span "Debtor Profile" at bounding box center [78, 269] width 55 height 10
select select "0"
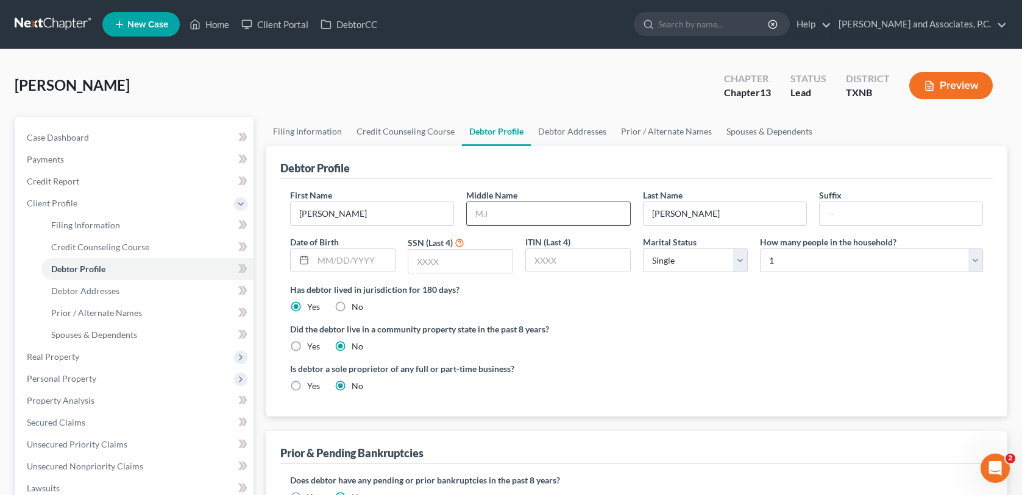
click at [514, 203] on input "text" at bounding box center [548, 213] width 163 height 23
type input "Frances"
click at [316, 259] on input "text" at bounding box center [354, 260] width 82 height 23
type input "1/10/1968"
click at [438, 261] on input "text" at bounding box center [460, 261] width 104 height 23
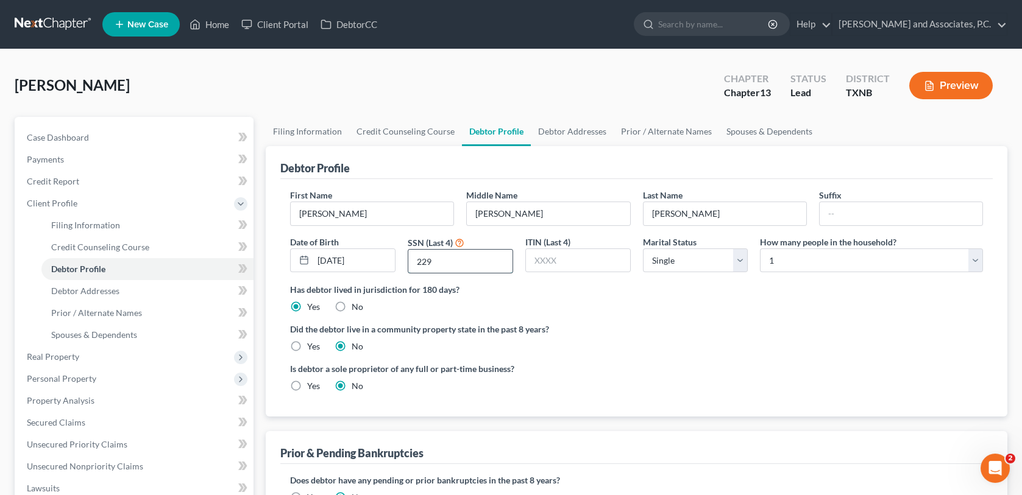
type input "2290"
click at [95, 292] on span "Debtor Addresses" at bounding box center [85, 291] width 68 height 10
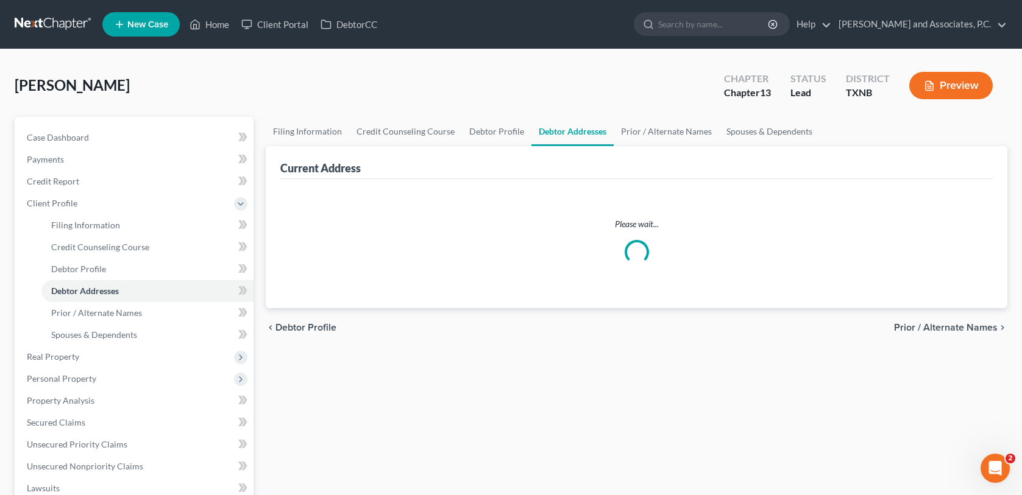
select select "0"
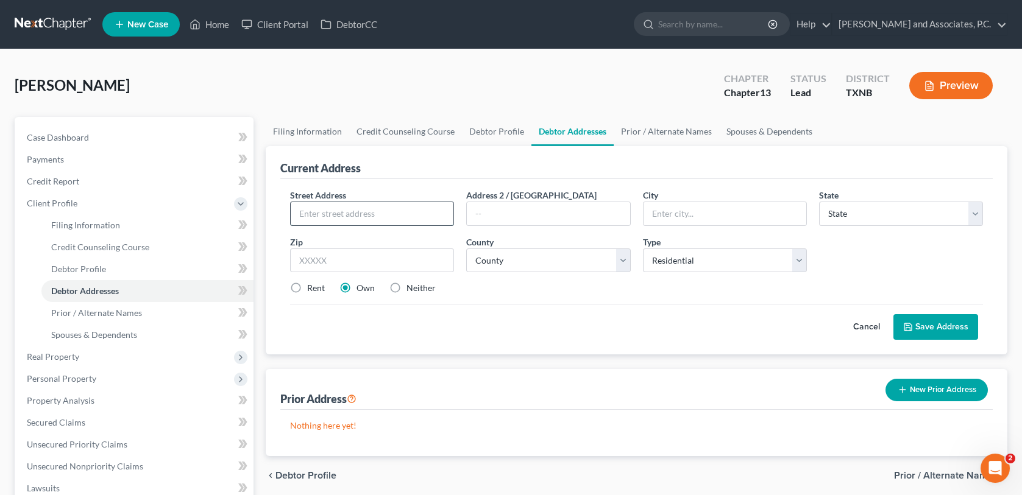
click at [329, 213] on input "text" at bounding box center [372, 213] width 163 height 23
type input "1426 Wichita St"
type input "Vernon"
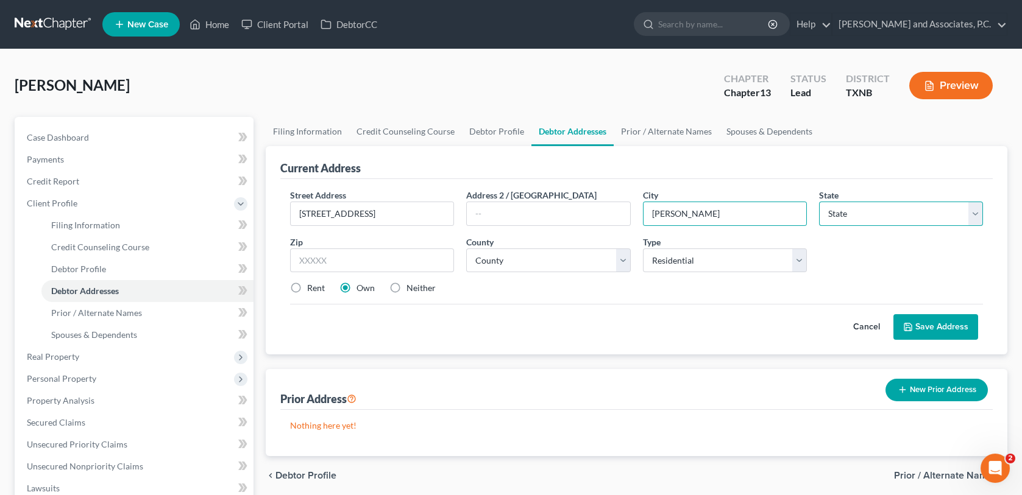
select select "45"
type input "76384"
type input "Vernon"
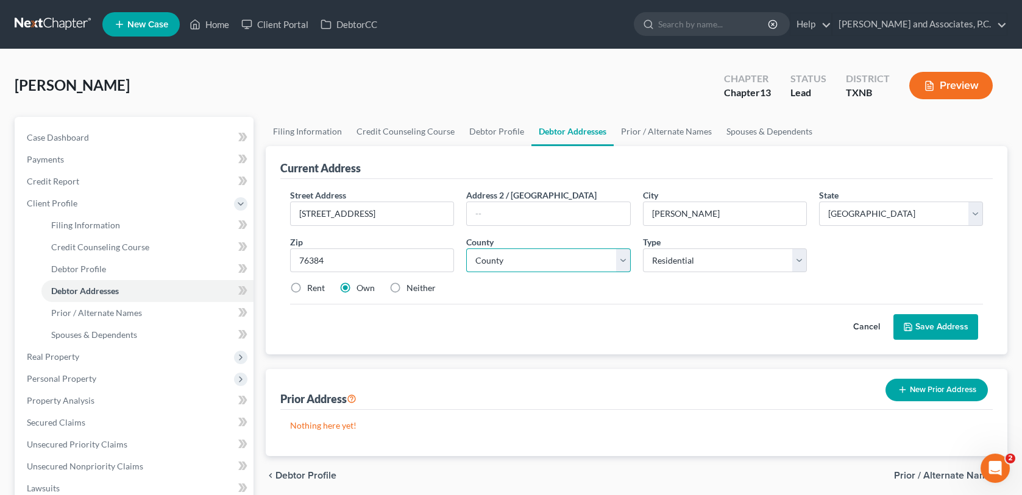
click at [581, 262] on select "County Anderson County Andrews County Angelina County Aransas County Archer Cou…" at bounding box center [548, 261] width 164 height 24
select select "244"
click at [466, 249] on select "County Anderson County Andrews County Angelina County Aransas County Archer Cou…" at bounding box center [548, 261] width 164 height 24
click at [914, 325] on button "Save Address" at bounding box center [935, 327] width 85 height 26
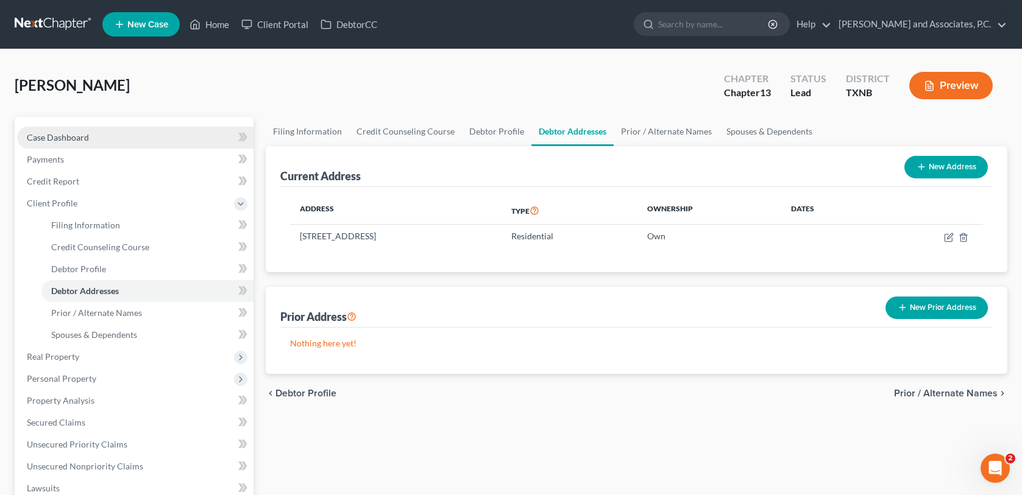
click at [79, 139] on span "Case Dashboard" at bounding box center [58, 137] width 62 height 10
